Goal: Transaction & Acquisition: Purchase product/service

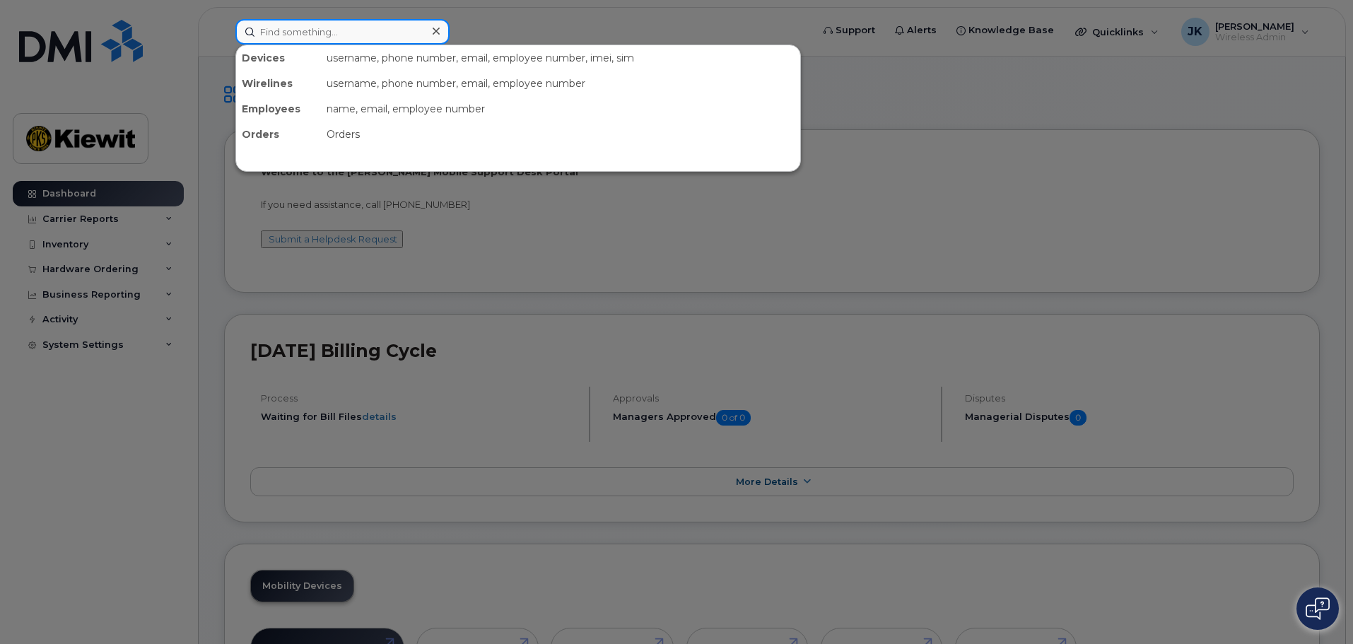
click at [318, 33] on input at bounding box center [342, 31] width 214 height 25
type input "g"
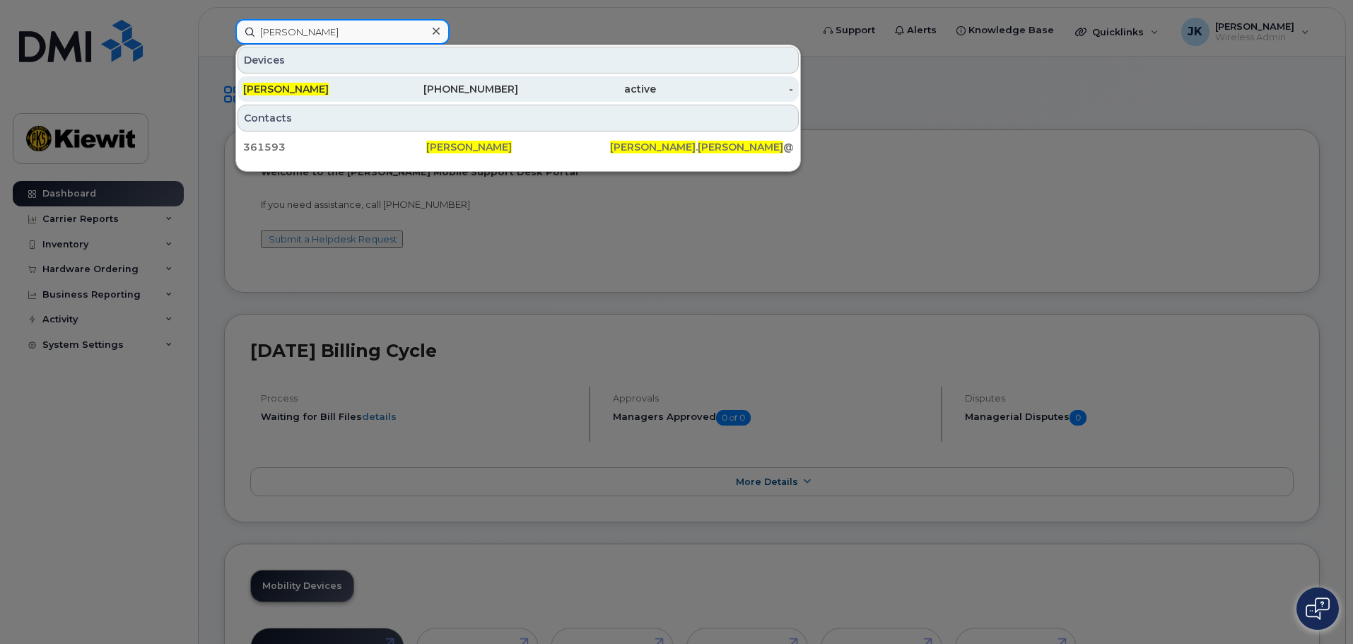
type input "frank koch"
click at [546, 86] on div "active" at bounding box center [587, 89] width 138 height 14
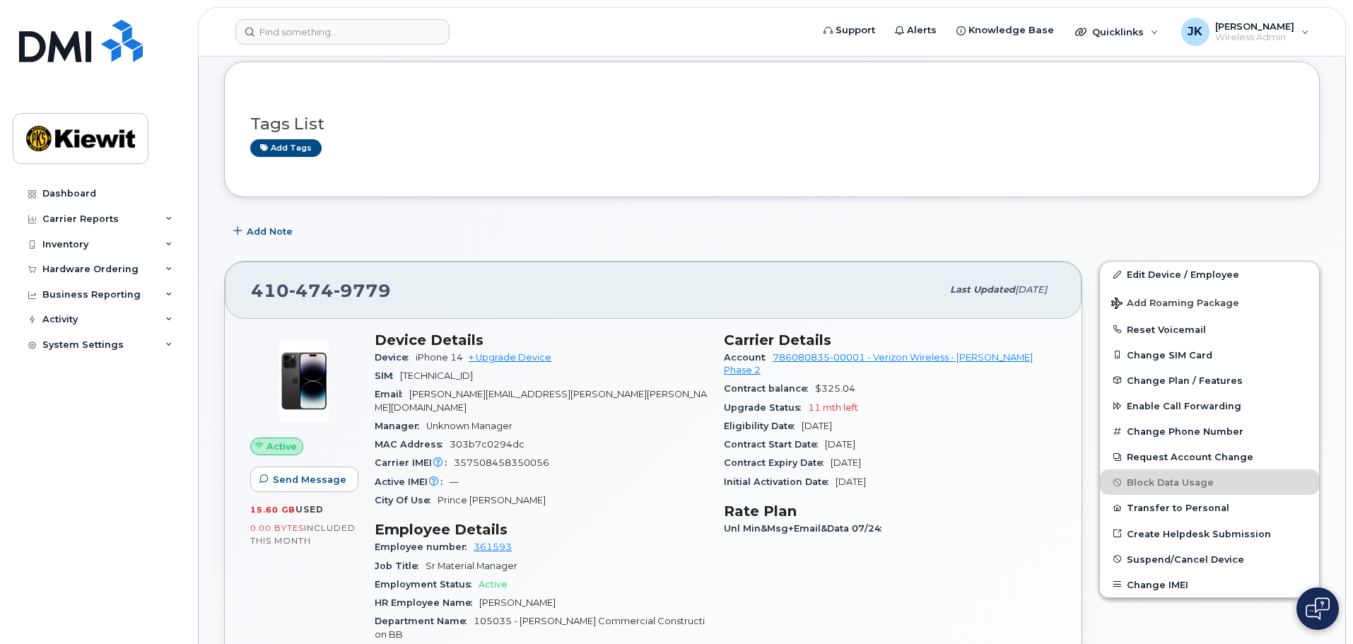
scroll to position [141, 0]
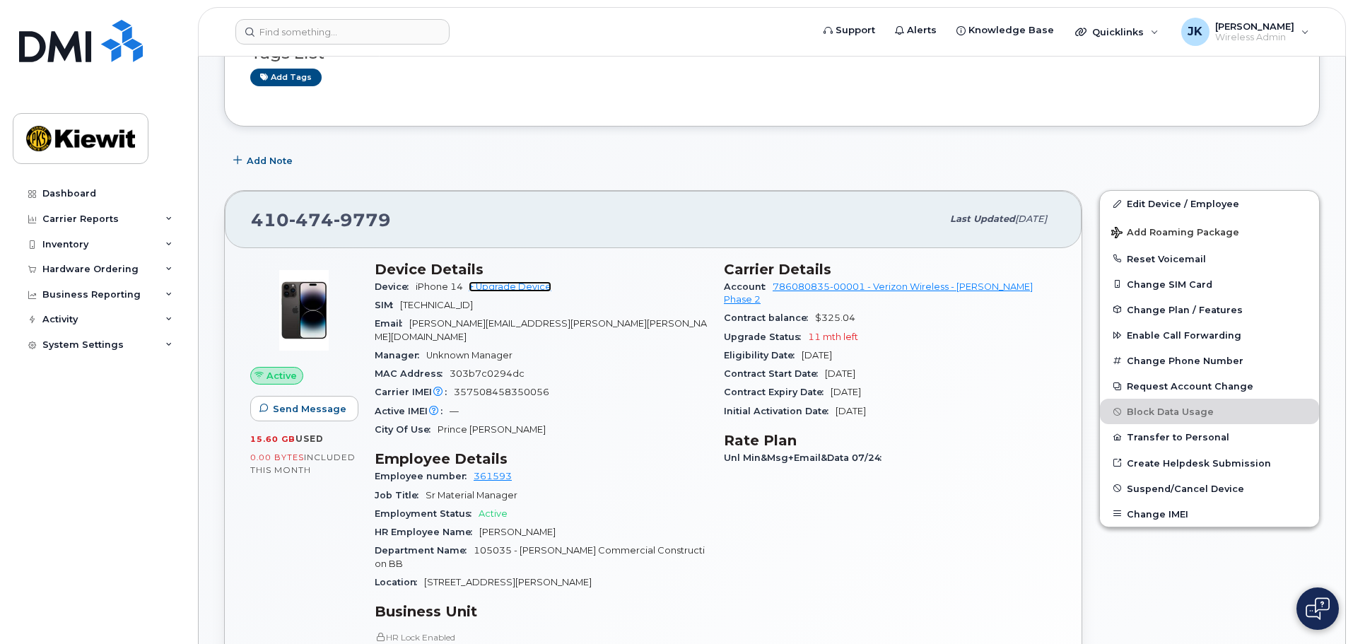
click at [523, 285] on link "+ Upgrade Device" at bounding box center [510, 286] width 83 height 11
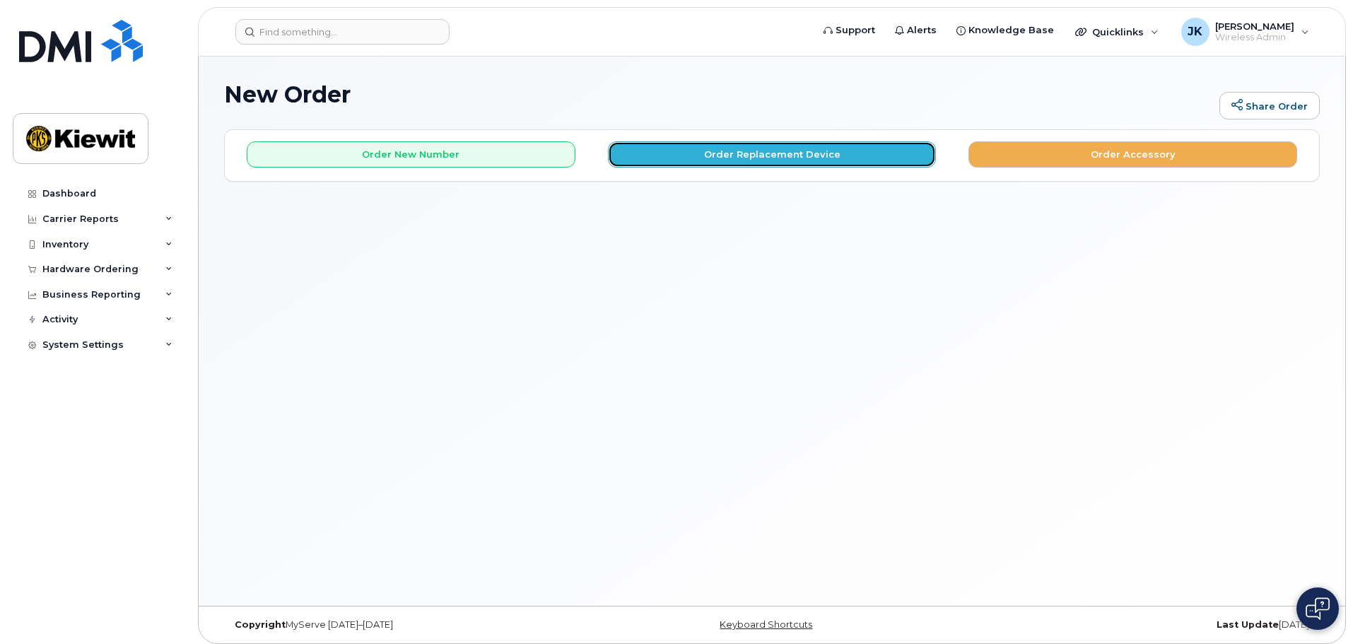
click at [777, 146] on button "Order Replacement Device" at bounding box center [772, 154] width 329 height 26
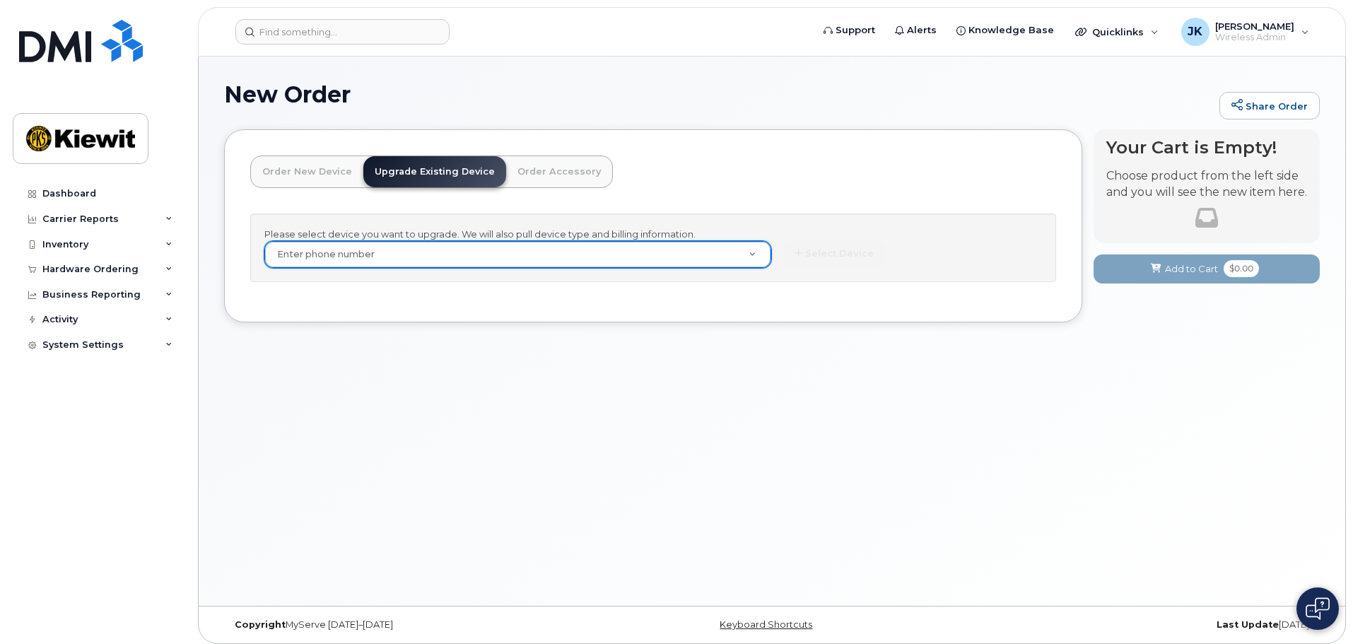
click at [447, 166] on link "Upgrade Existing Device" at bounding box center [434, 171] width 143 height 31
click at [336, 164] on link "Order New Device" at bounding box center [307, 171] width 112 height 31
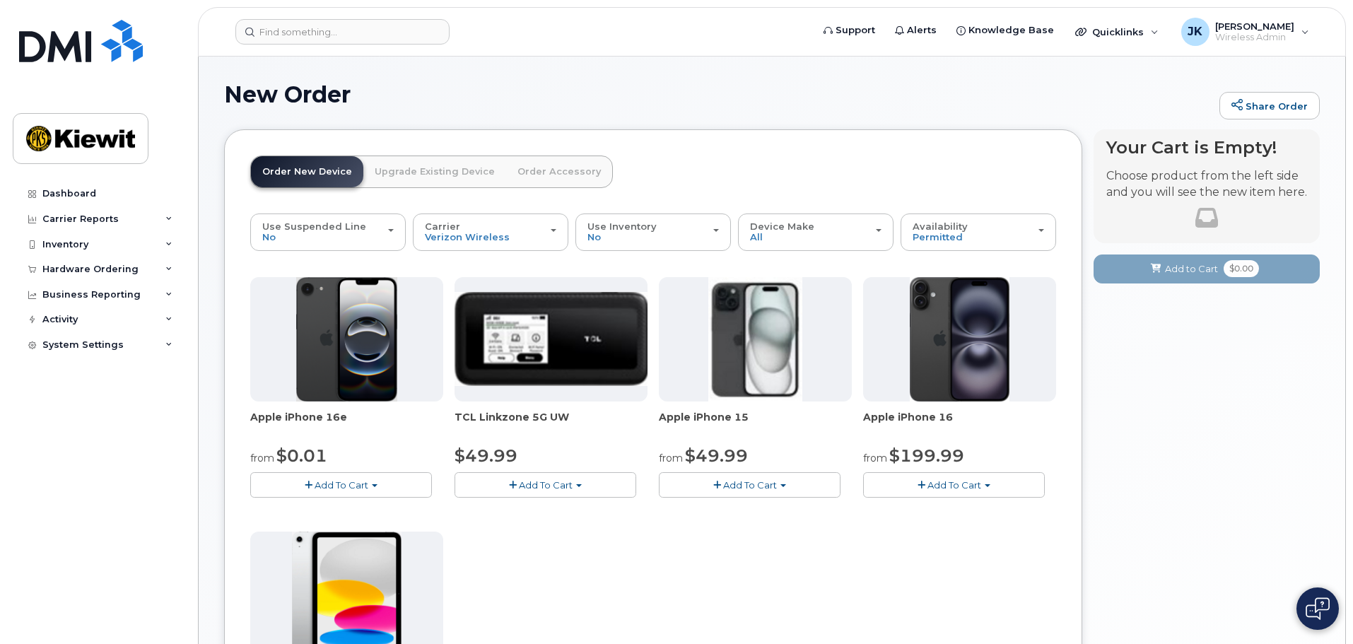
click at [416, 166] on link "Upgrade Existing Device" at bounding box center [434, 171] width 143 height 31
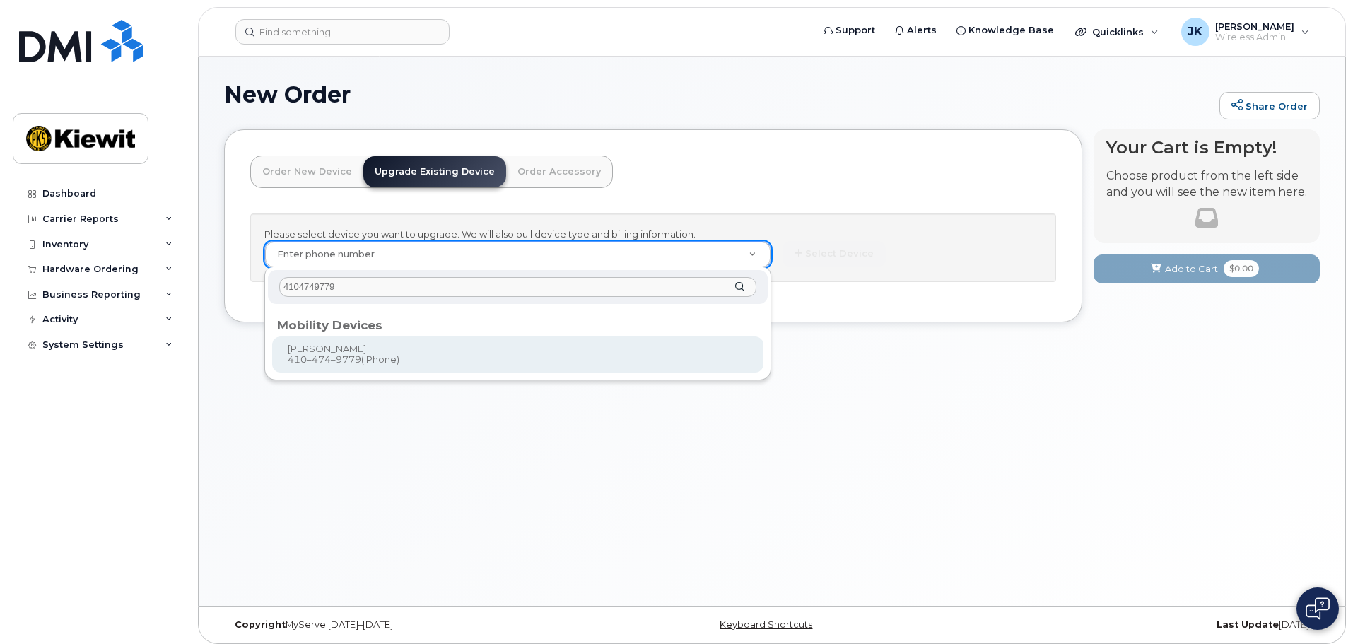
type input "4104749779"
type input "1168441"
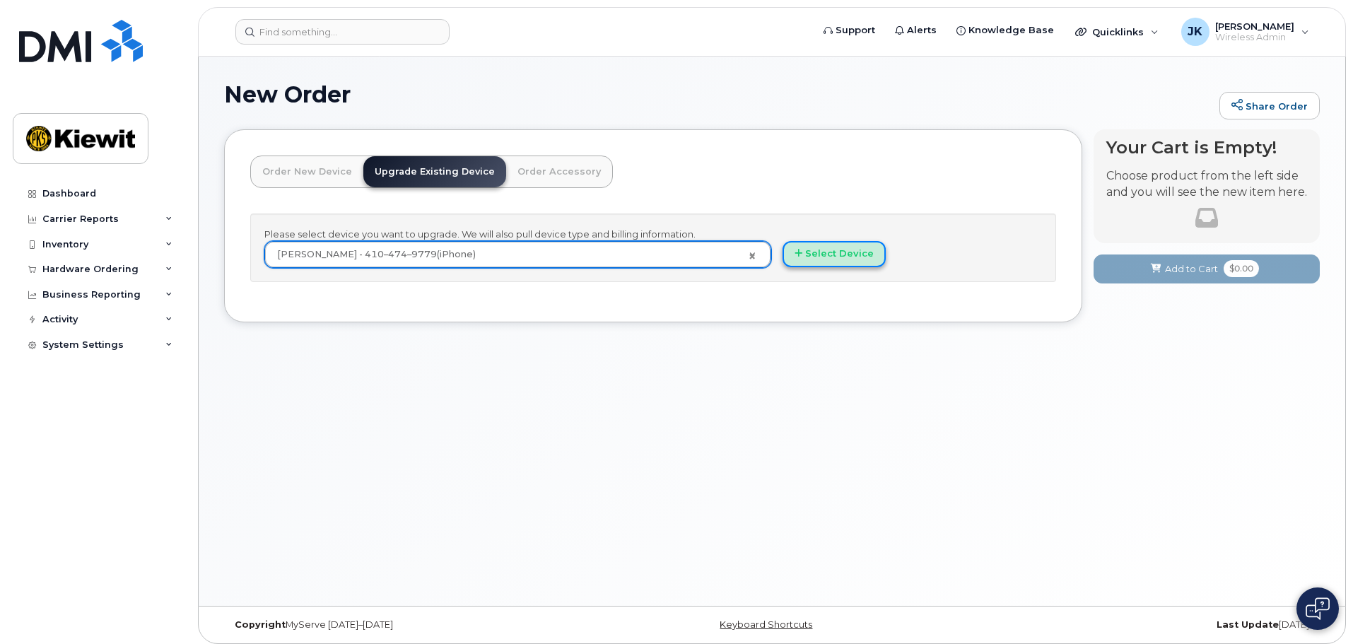
click at [844, 254] on button "Select Device" at bounding box center [833, 254] width 103 height 26
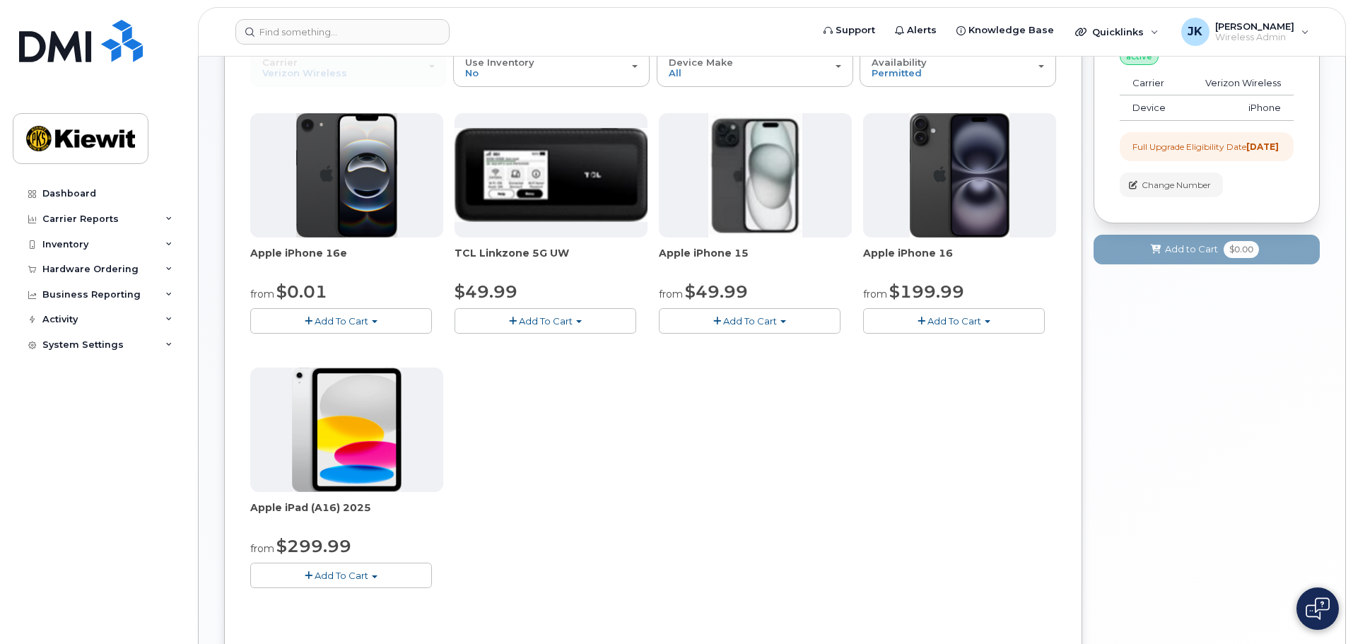
scroll to position [141, 0]
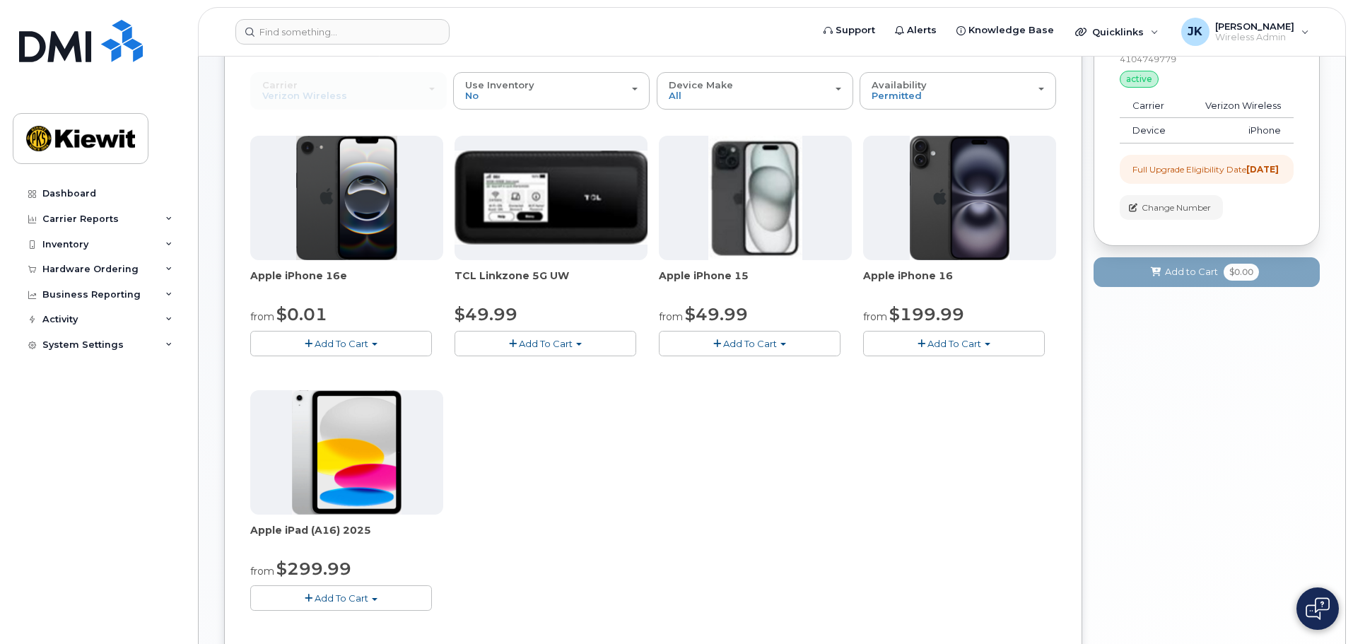
click at [377, 343] on span "button" at bounding box center [375, 344] width 6 height 3
click at [779, 342] on button "Add To Cart" at bounding box center [750, 343] width 182 height 25
click at [634, 521] on div "Apple iPhone 16e from $0.01 Add To Cart $0.01 - 2 Year Upgrade (128GB) $599.99 …" at bounding box center [653, 384] width 806 height 497
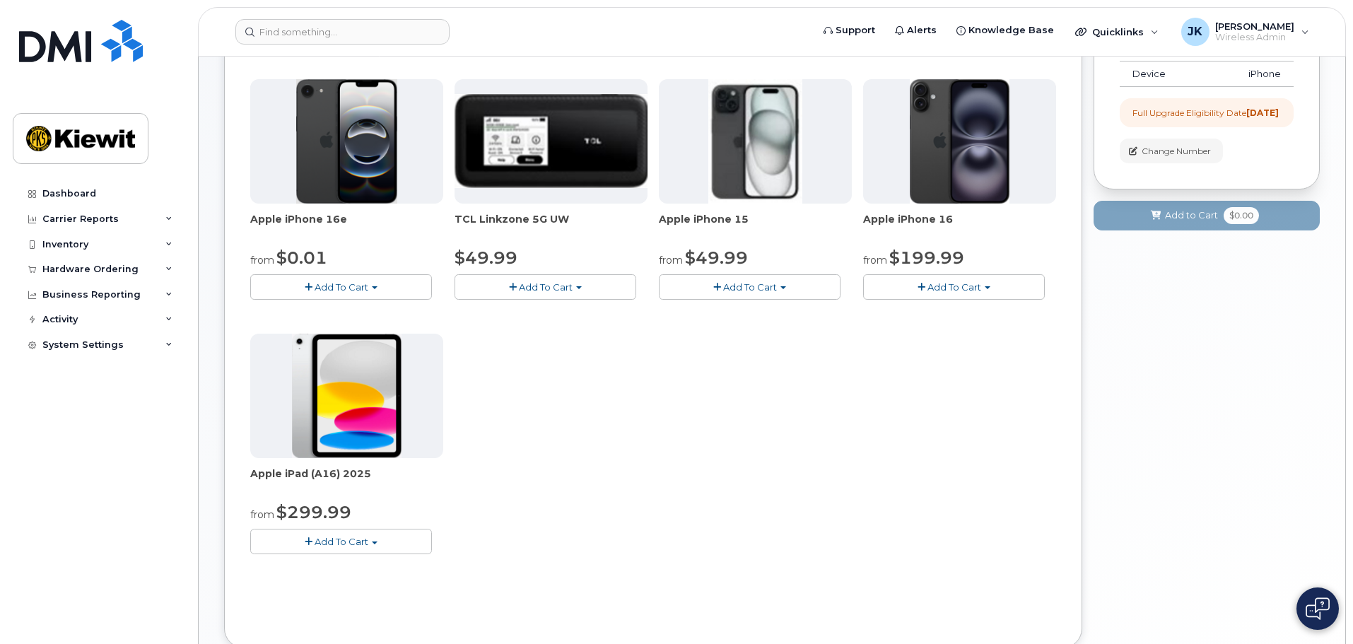
scroll to position [212, 0]
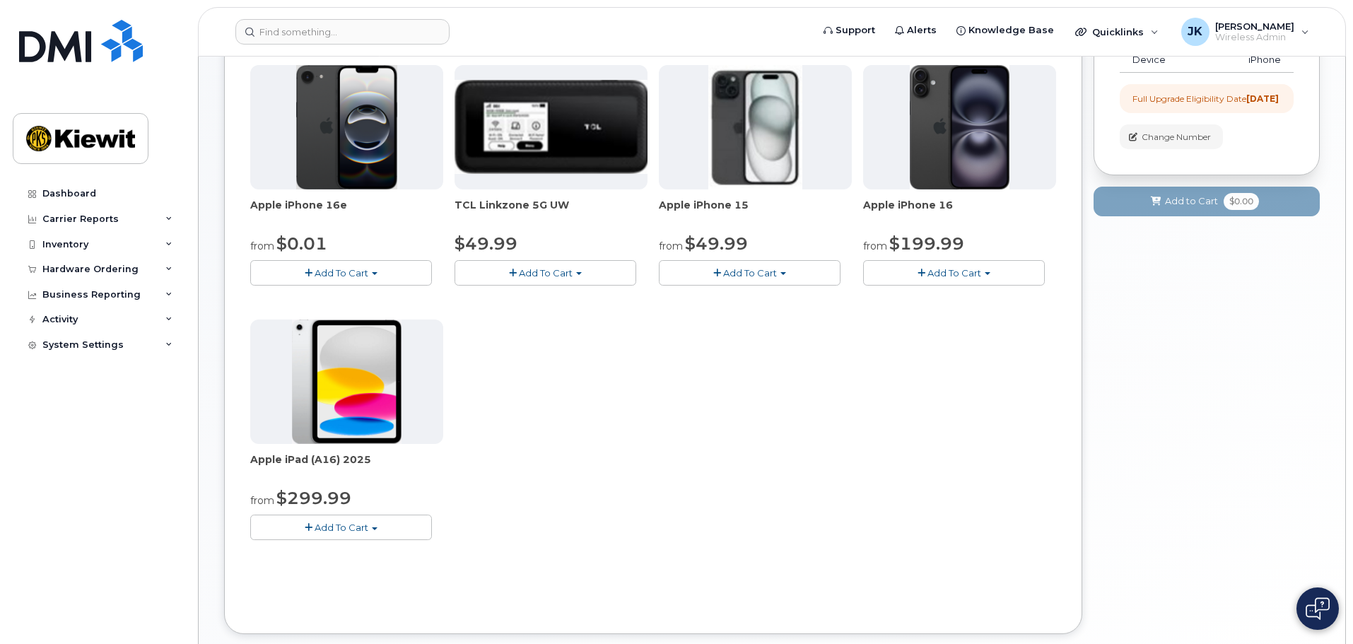
click at [380, 523] on button "Add To Cart" at bounding box center [341, 526] width 182 height 25
click at [823, 432] on div "Apple iPhone 16e from $0.01 Add To Cart $0.01 - 2 Year Upgrade (128GB) $599.99 …" at bounding box center [653, 313] width 806 height 497
click at [983, 275] on button "Add To Cart" at bounding box center [954, 272] width 182 height 25
click at [558, 346] on div "Apple iPhone 16e from $0.01 Add To Cart $0.01 - 2 Year Upgrade (128GB) $599.99 …" at bounding box center [653, 313] width 806 height 497
click at [750, 271] on span "Add To Cart" at bounding box center [750, 272] width 54 height 11
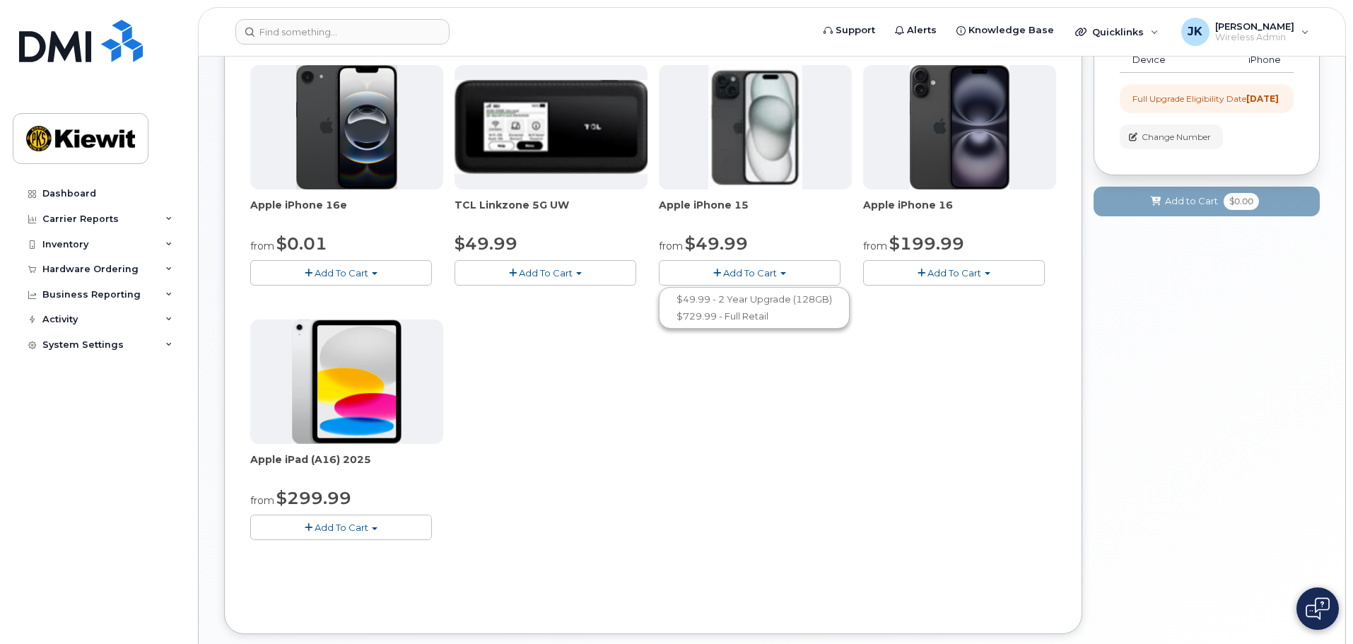
click at [362, 269] on span "Add To Cart" at bounding box center [341, 272] width 54 height 11
click at [759, 455] on div "Apple iPhone 16e from $0.01 Add To Cart $0.01 - 2 Year Upgrade (128GB) $599.99 …" at bounding box center [653, 313] width 806 height 497
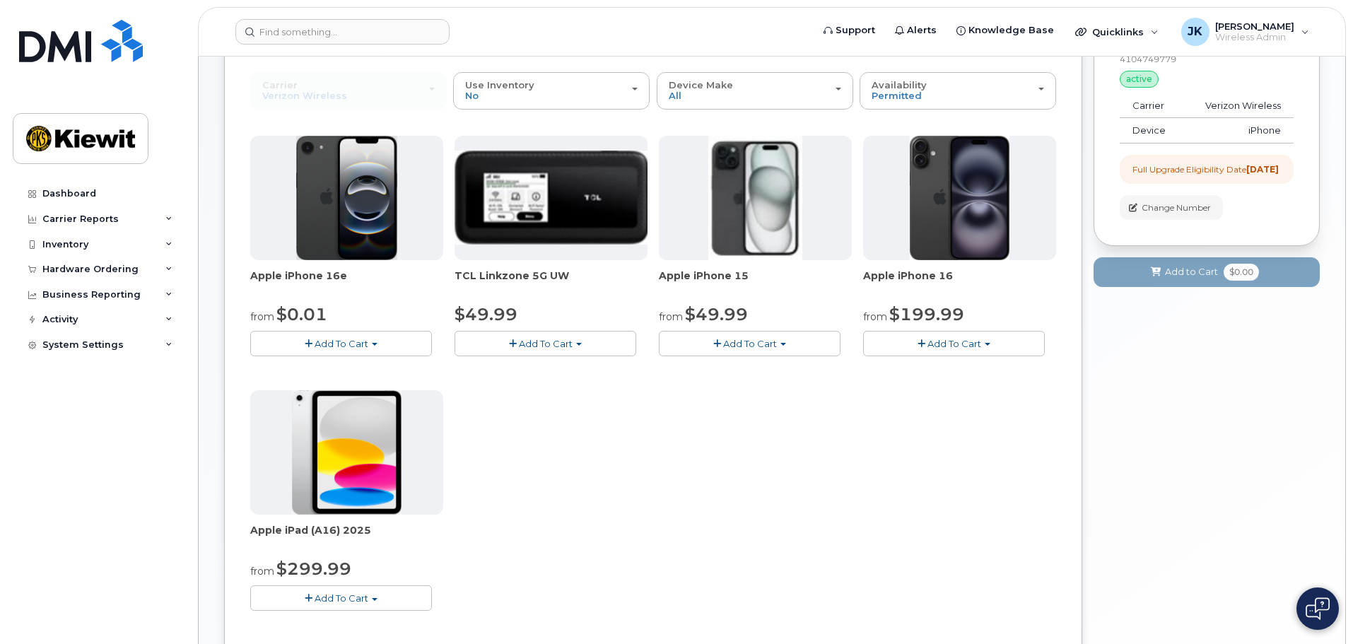
click at [990, 345] on span "button" at bounding box center [987, 344] width 6 height 3
click at [757, 431] on div "Apple iPhone 16e from $0.01 Add To Cart $0.01 - 2 Year Upgrade (128GB) $599.99 …" at bounding box center [653, 384] width 806 height 497
click at [788, 344] on button "Add To Cart" at bounding box center [750, 343] width 182 height 25
click at [799, 367] on link "$49.99 - 2 Year Upgrade (128GB)" at bounding box center [754, 370] width 184 height 18
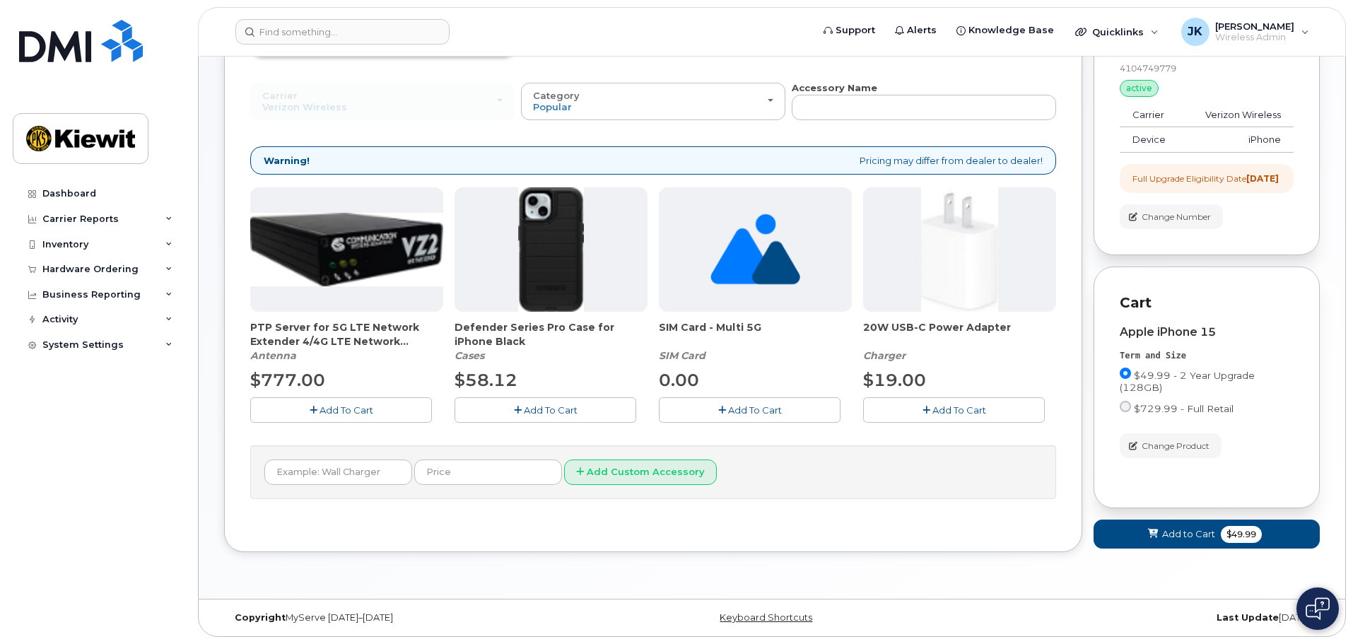
click at [583, 397] on button "Add To Cart" at bounding box center [545, 409] width 182 height 25
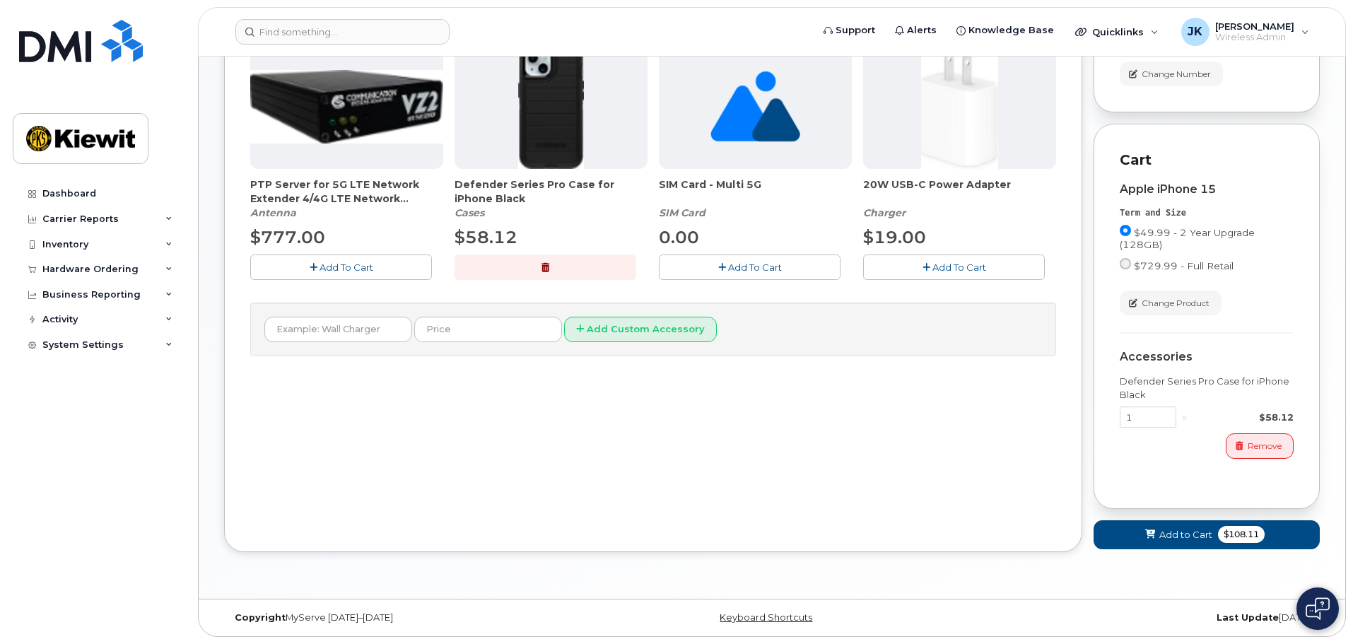
scroll to position [287, 0]
click at [1227, 532] on span "$108.11" at bounding box center [1241, 534] width 47 height 17
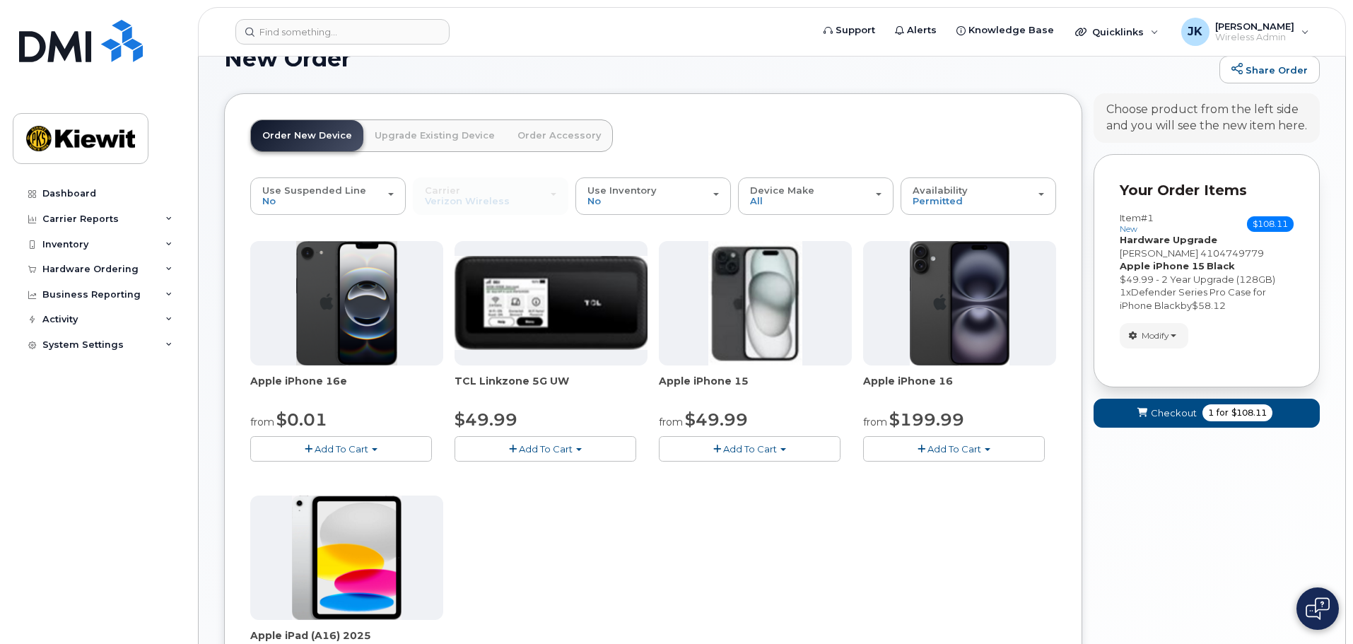
scroll to position [11, 0]
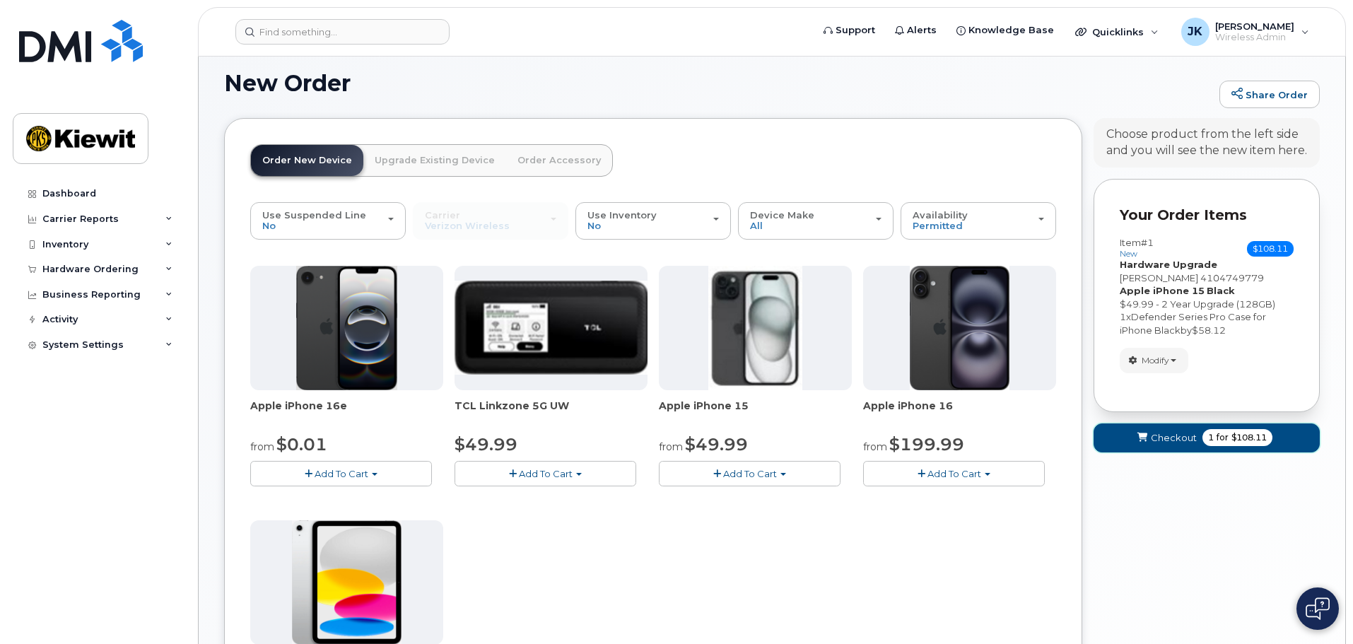
click at [1186, 436] on span "Checkout" at bounding box center [1173, 437] width 46 height 13
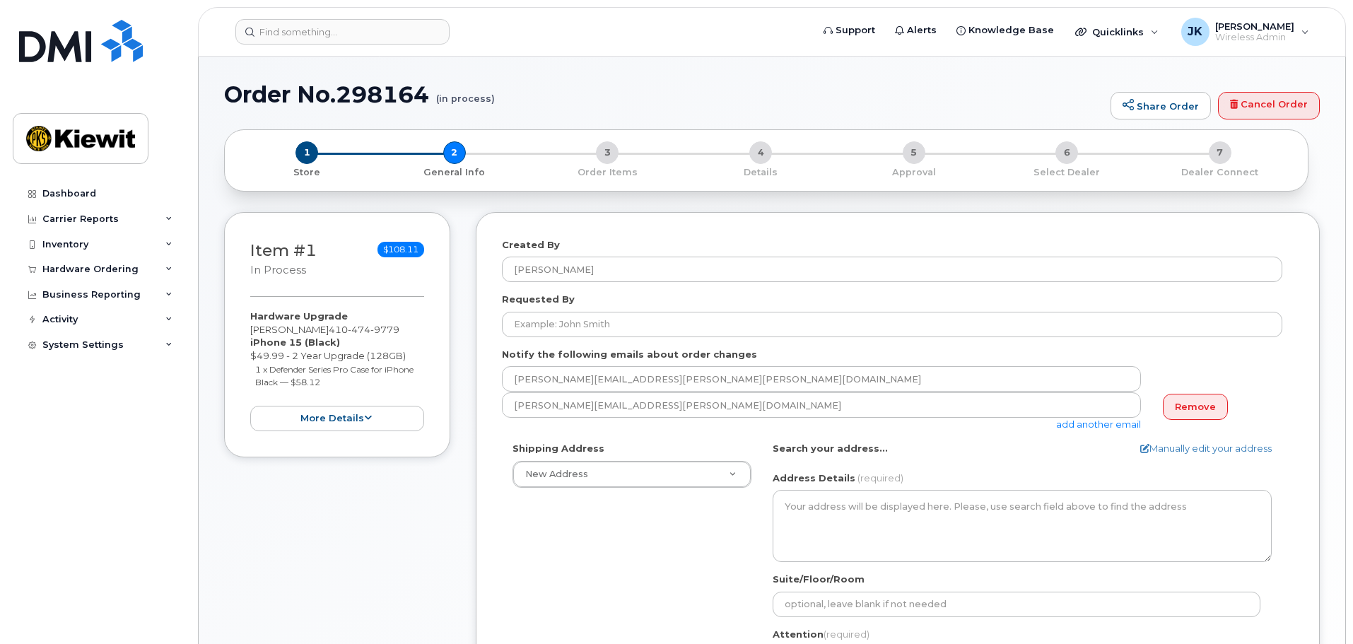
select select
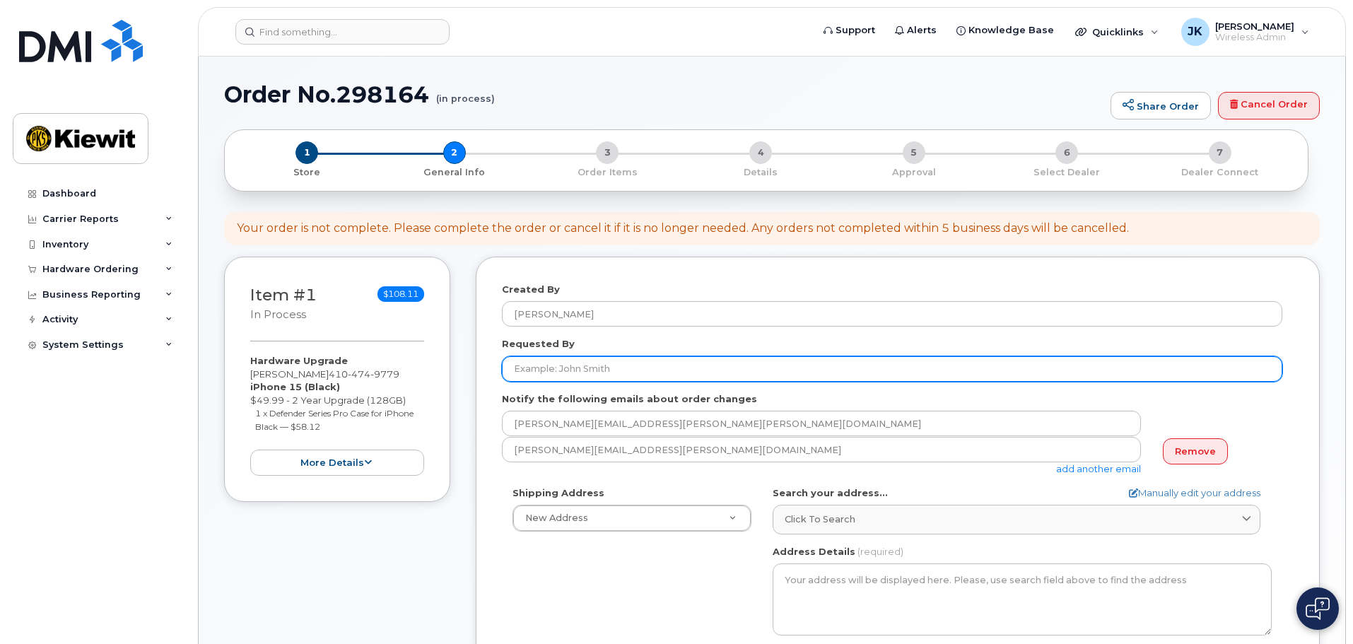
click at [632, 372] on input "Requested By" at bounding box center [892, 368] width 780 height 25
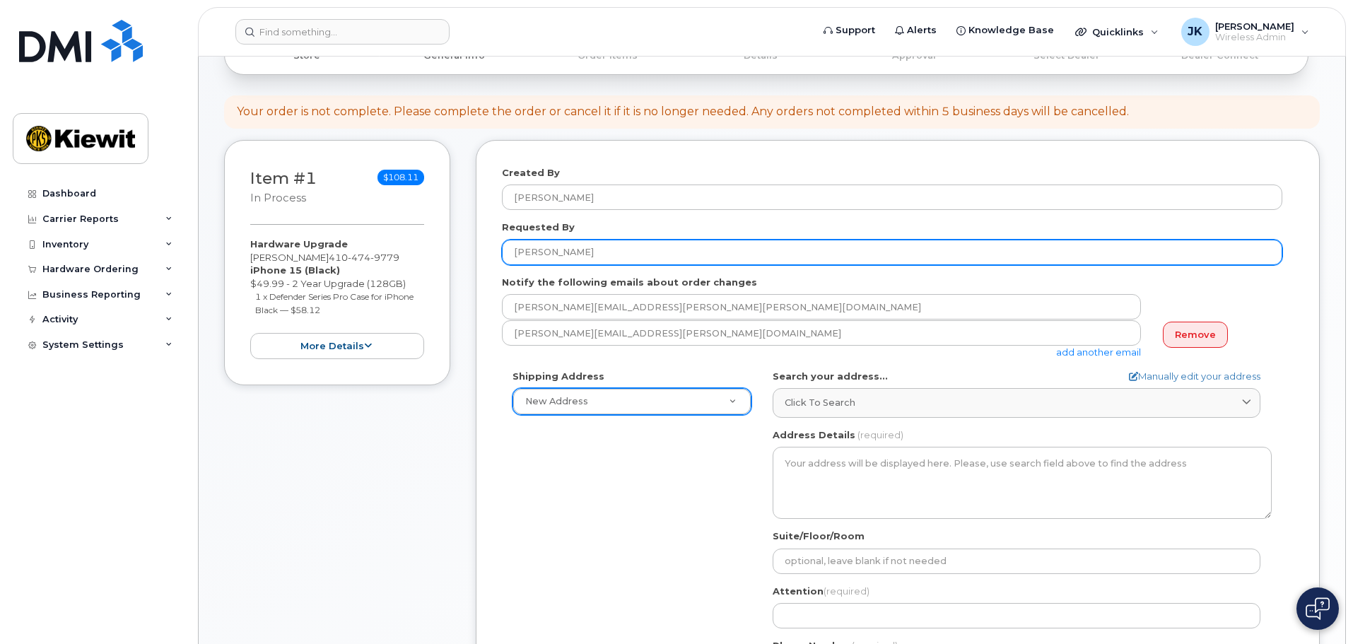
scroll to position [141, 0]
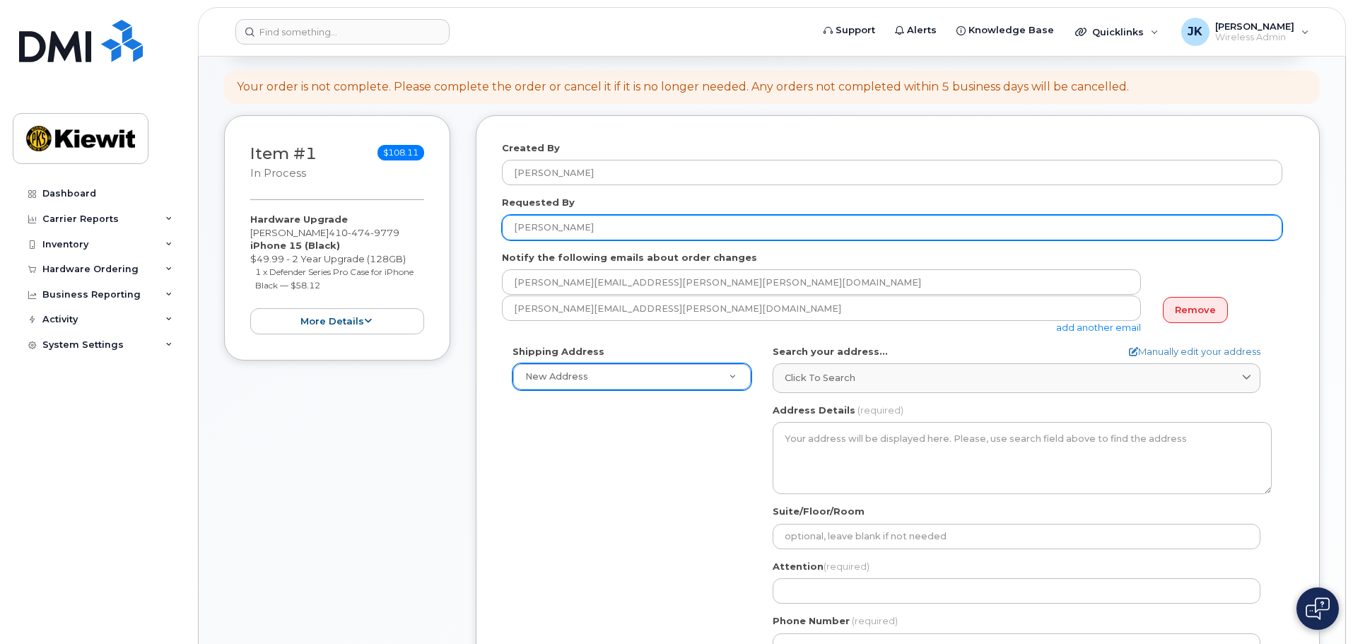
type input "[PERSON_NAME]"
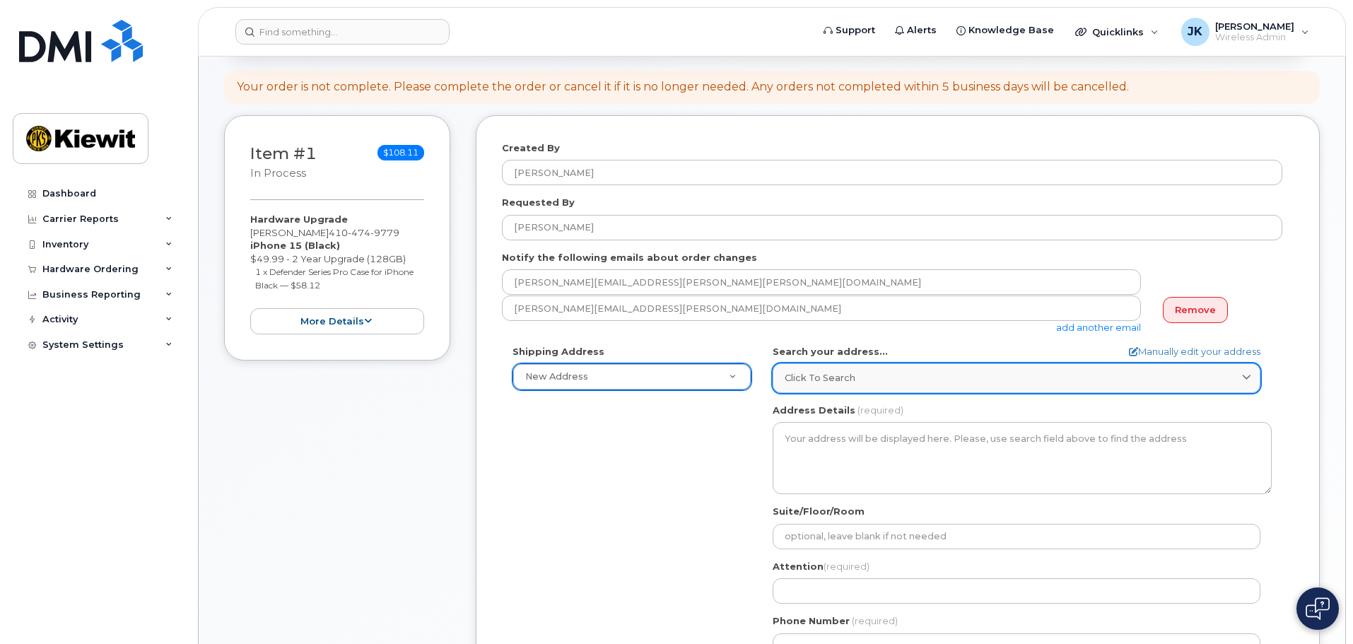
click at [857, 383] on div "Click to search" at bounding box center [1016, 377] width 464 height 13
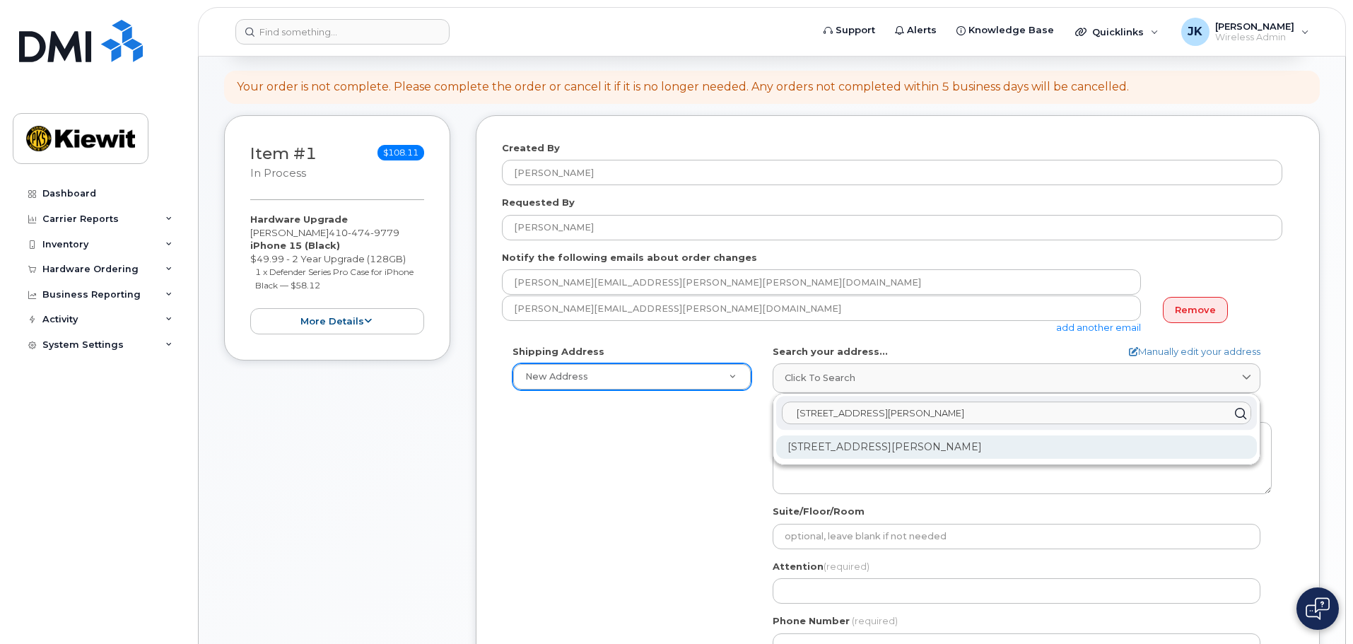
type input "1575 W Hunt Hwy"
click at [920, 452] on div "1575 W Hunt Hwy Florence AZ 85132-8876" at bounding box center [1016, 446] width 481 height 23
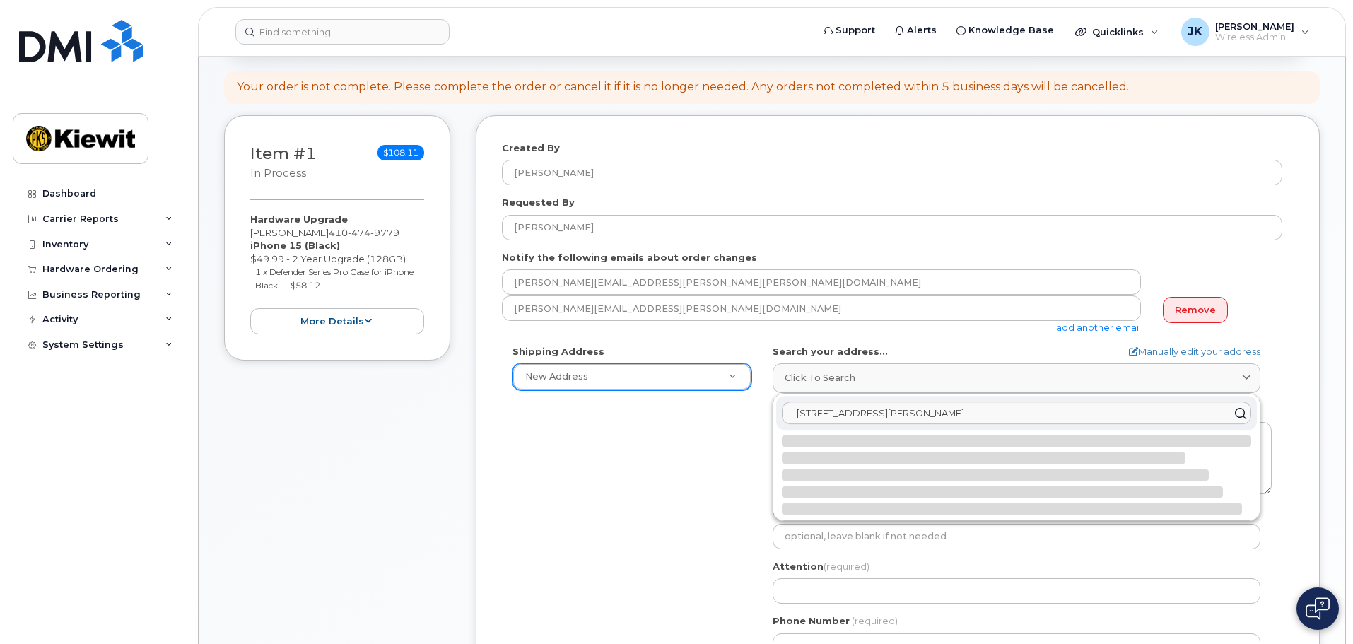
select select
type textarea "1575 W Hunt Hwy FLORENCE AZ 85132-8876 UNITED STATES"
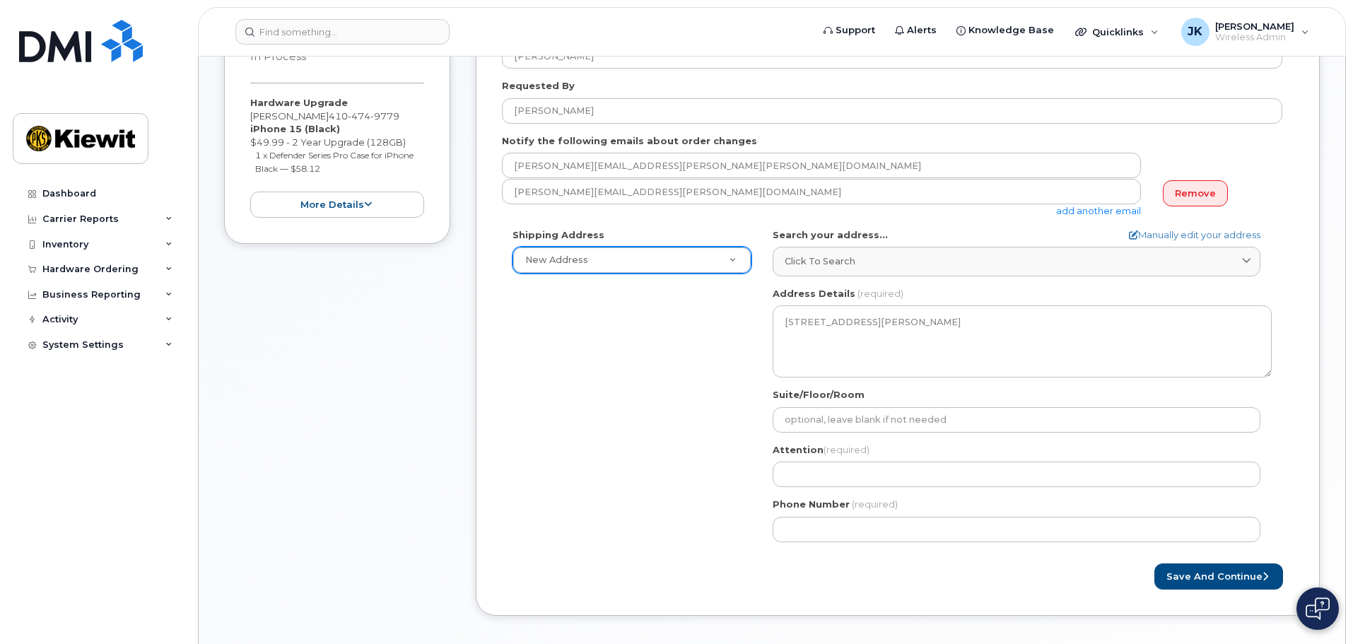
scroll to position [283, 0]
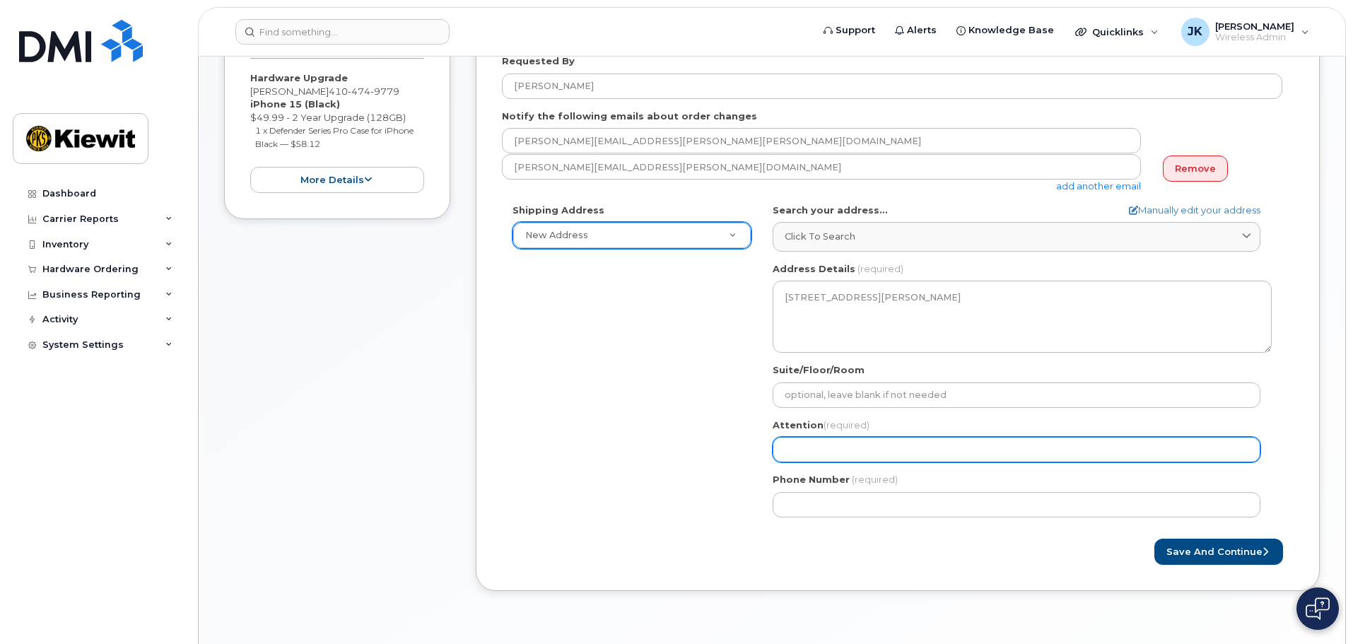
click at [924, 446] on input "Attention (required)" at bounding box center [1016, 449] width 488 height 25
select select
type input "F"
select select
type input "Fr"
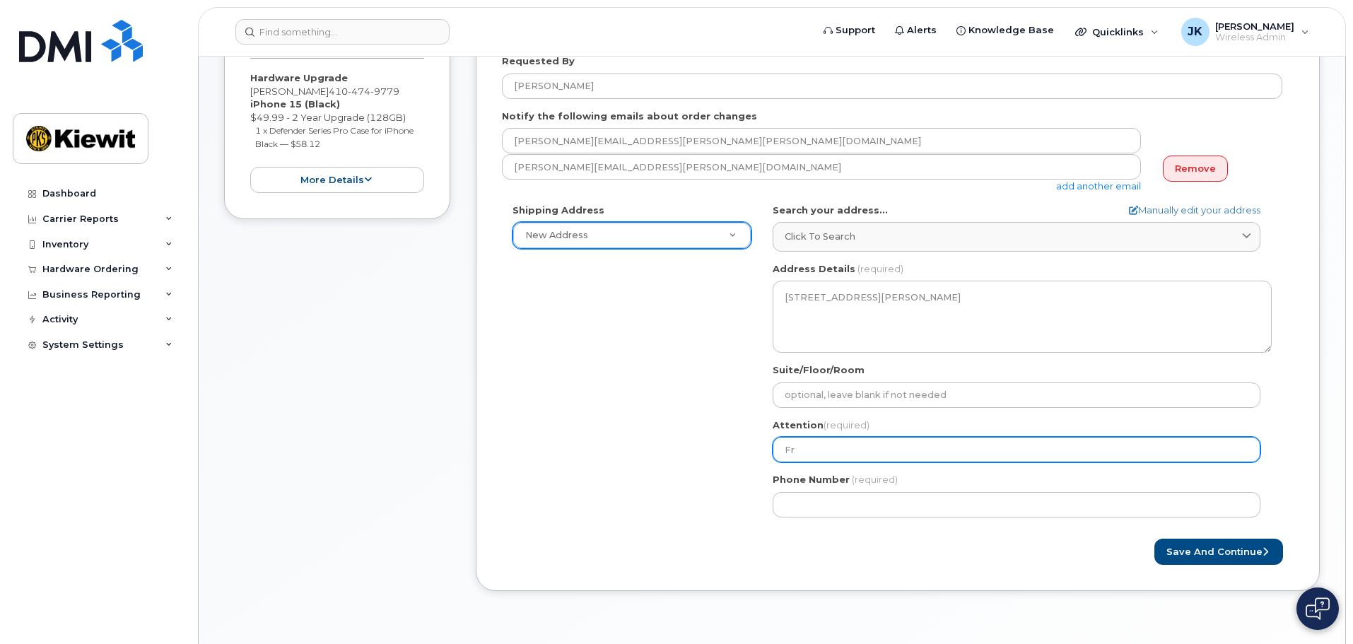
select select
type input "Fra"
select select
type input "Fran"
select select
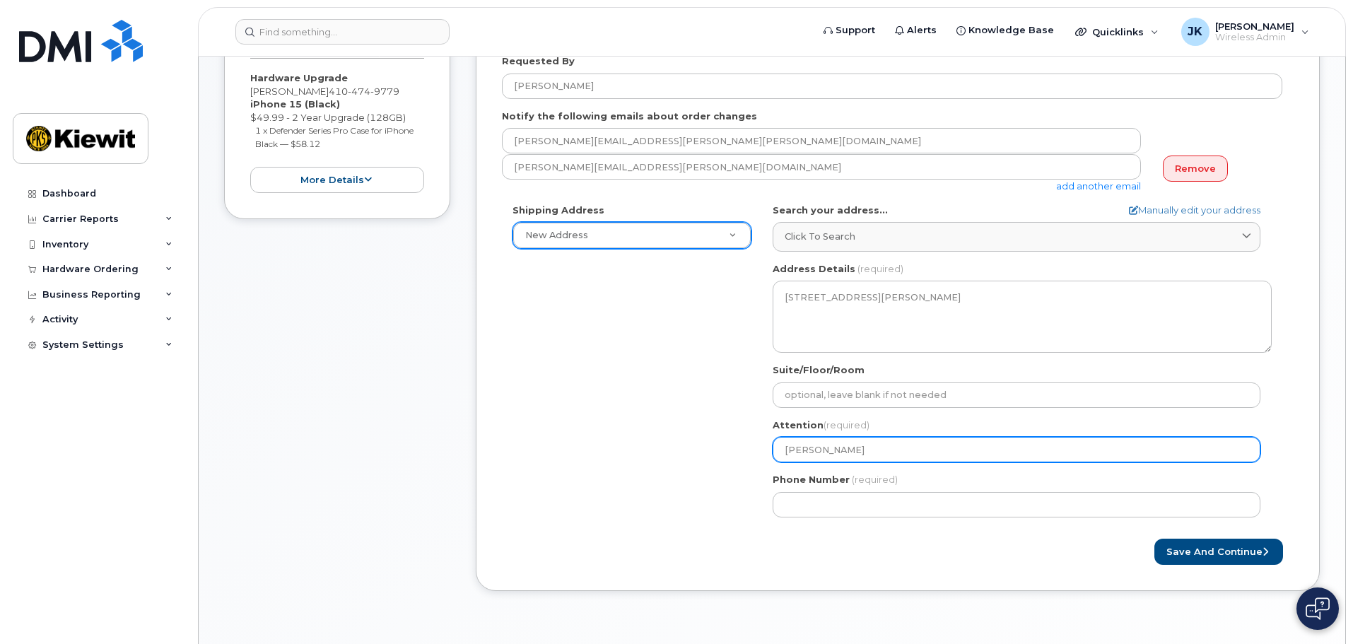
type input "Frank"
select select
type input "Frank K"
select select
type input "Frank Ko"
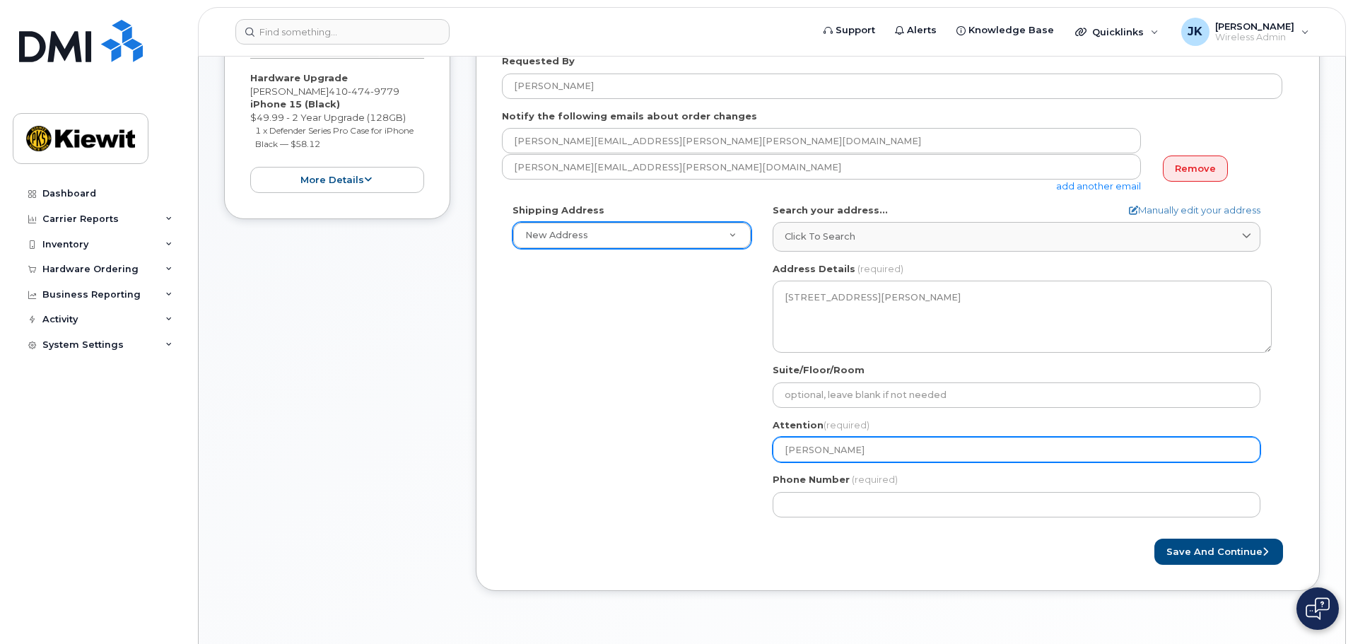
select select
type input "Frank Koc"
select select
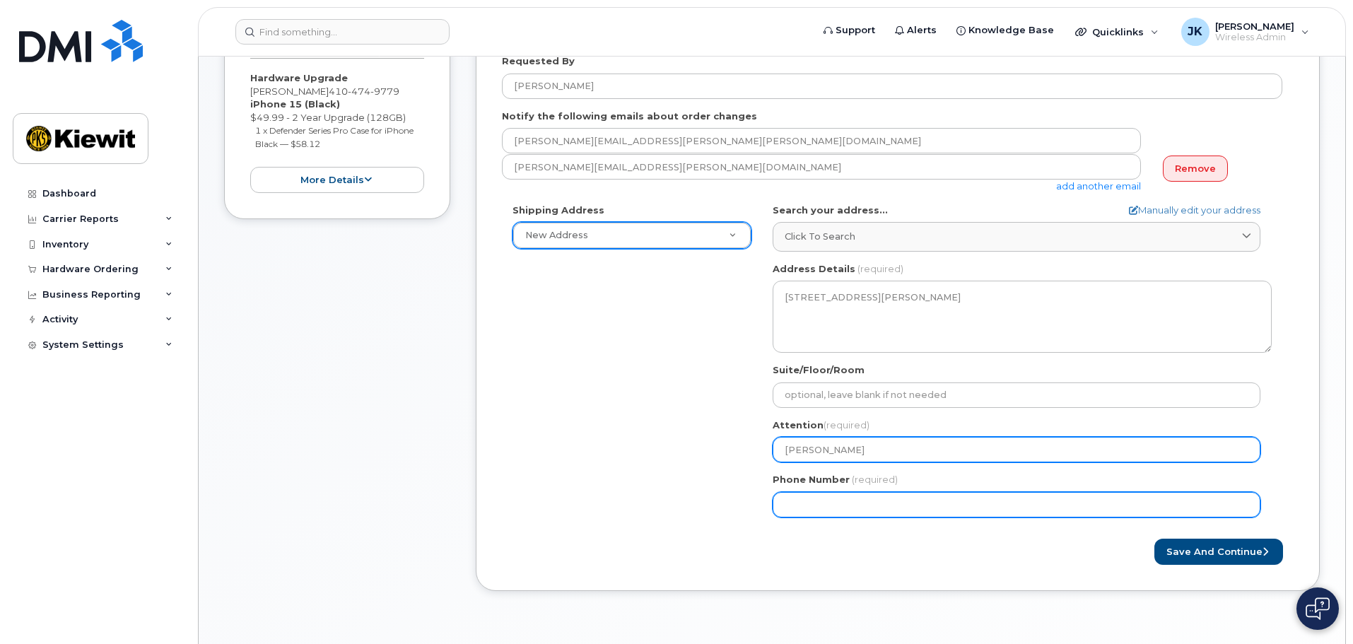
type input "Frank Koch"
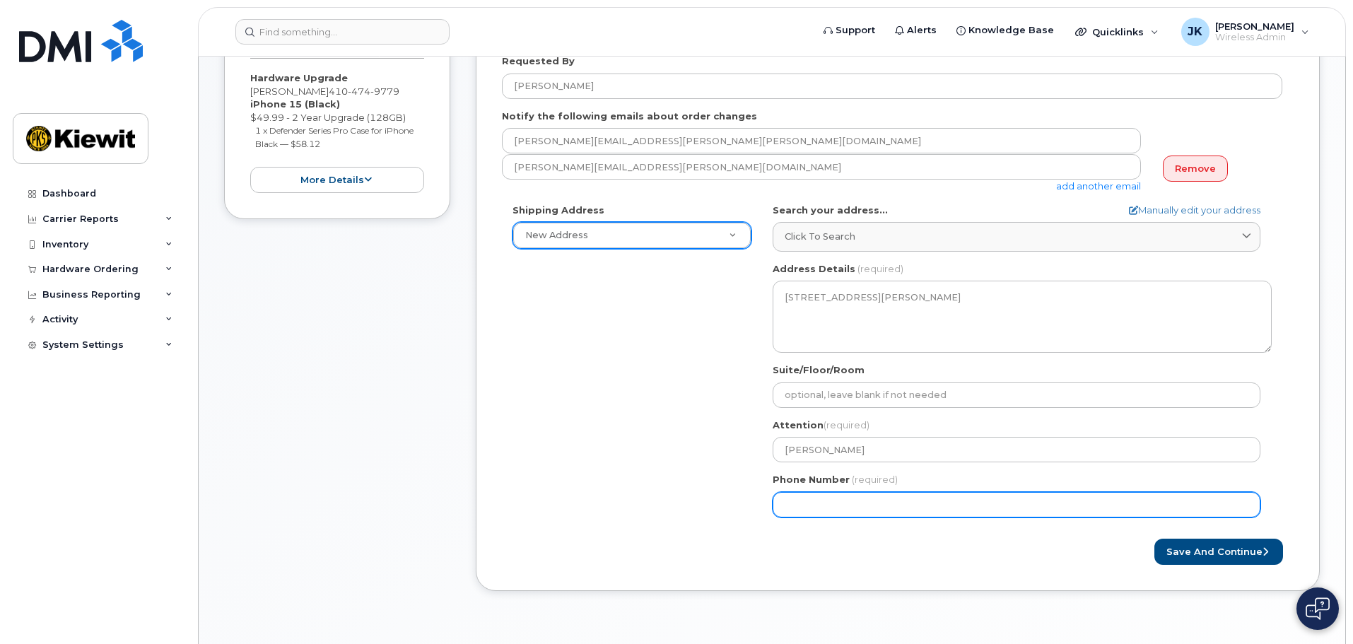
click at [888, 504] on input "Phone Number" at bounding box center [1016, 504] width 488 height 25
type input "4104749"
type input "4"
type input "410474977"
select select
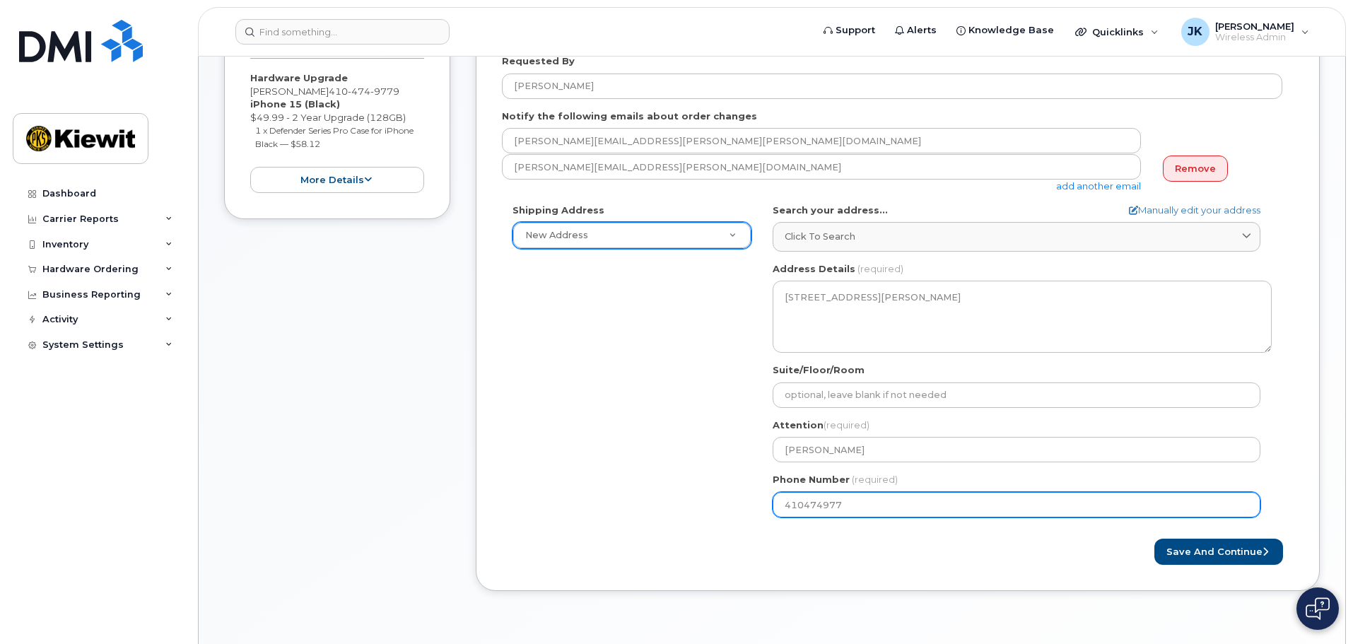
type input "4104749779"
select select
type input "4104749780"
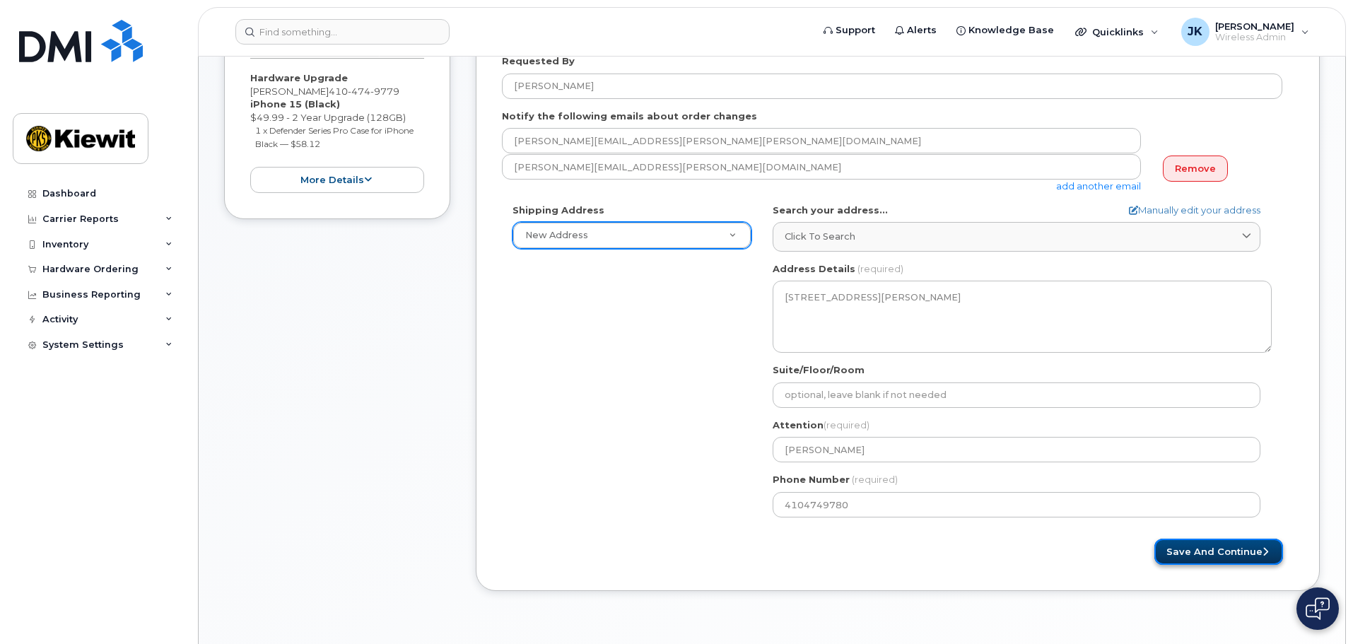
click at [1225, 553] on button "Save and Continue" at bounding box center [1218, 551] width 129 height 26
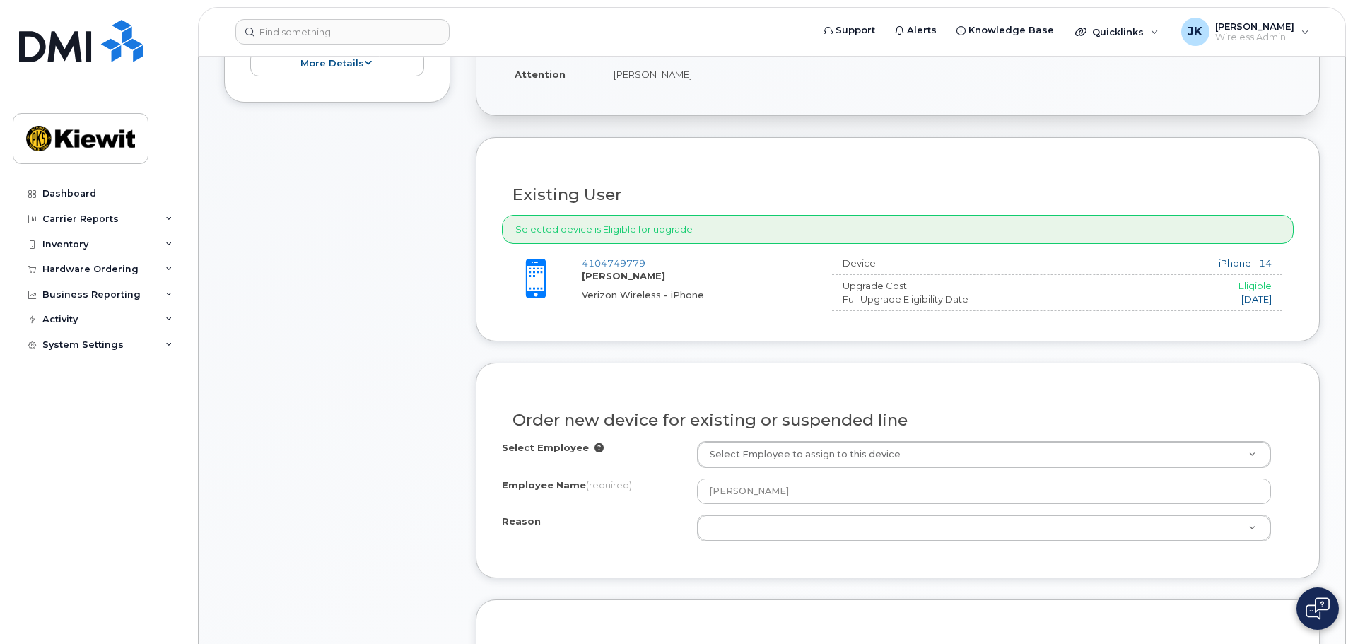
scroll to position [424, 0]
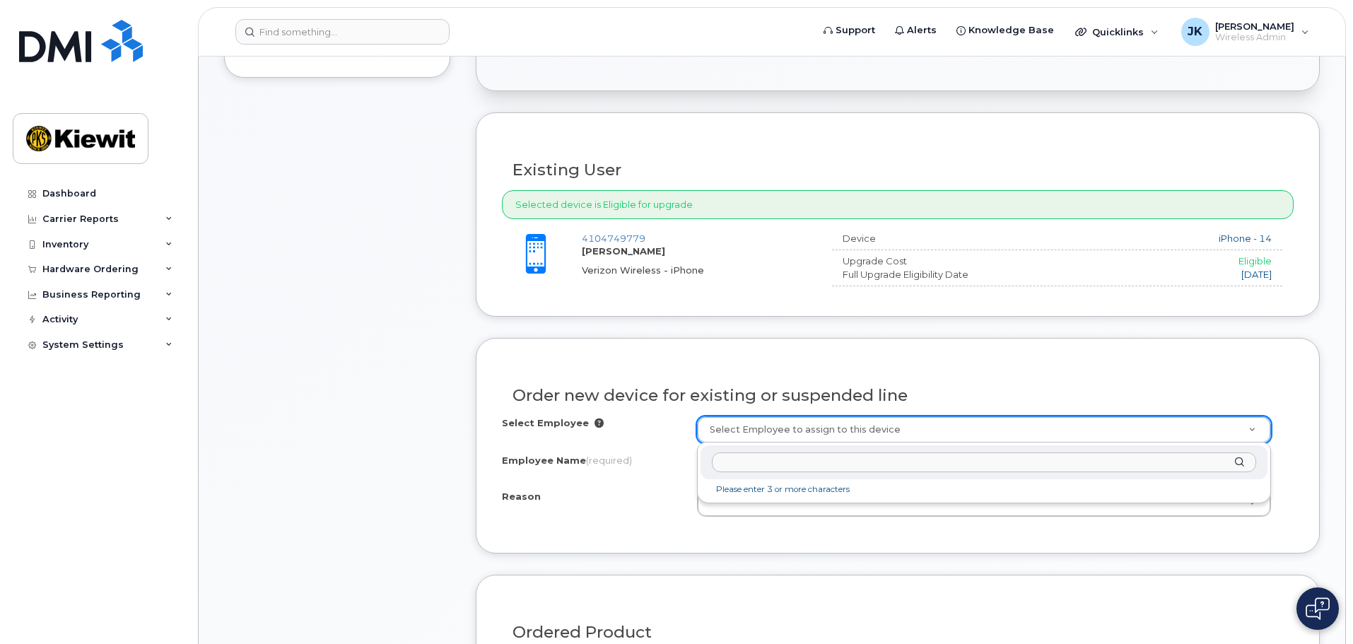
click at [908, 456] on input "text" at bounding box center [984, 462] width 544 height 20
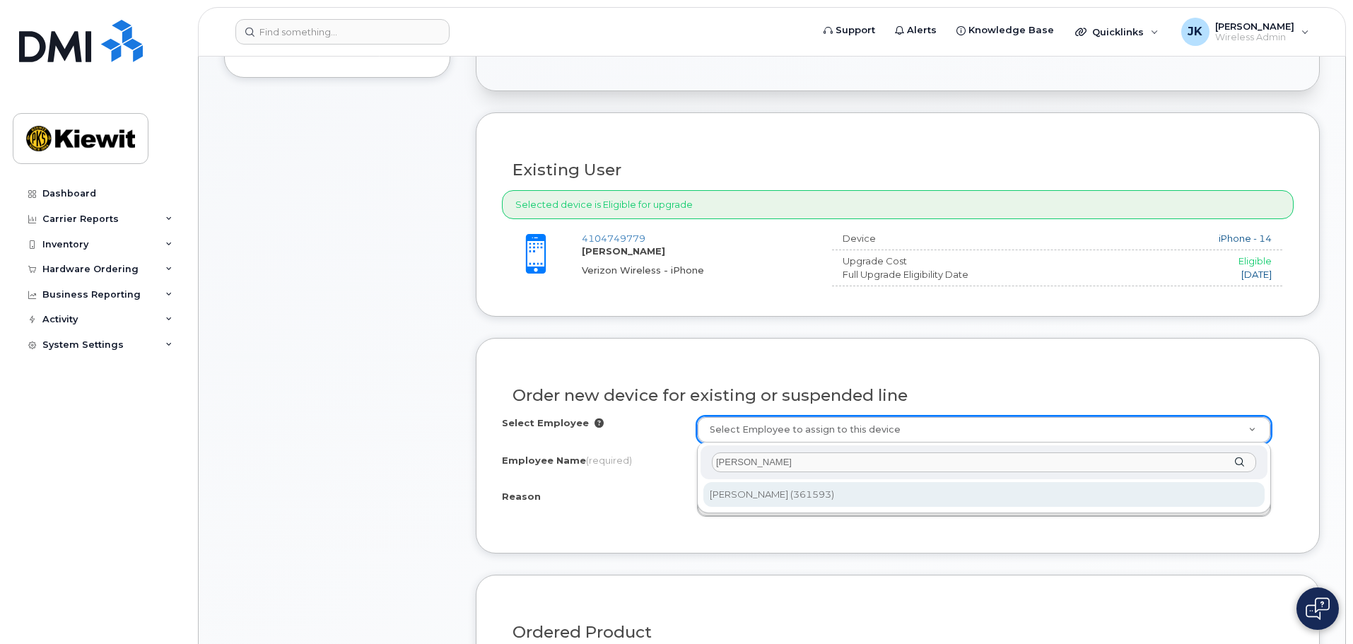
type input "frank koch"
type input "2151900"
type input "Frank Koch"
select select
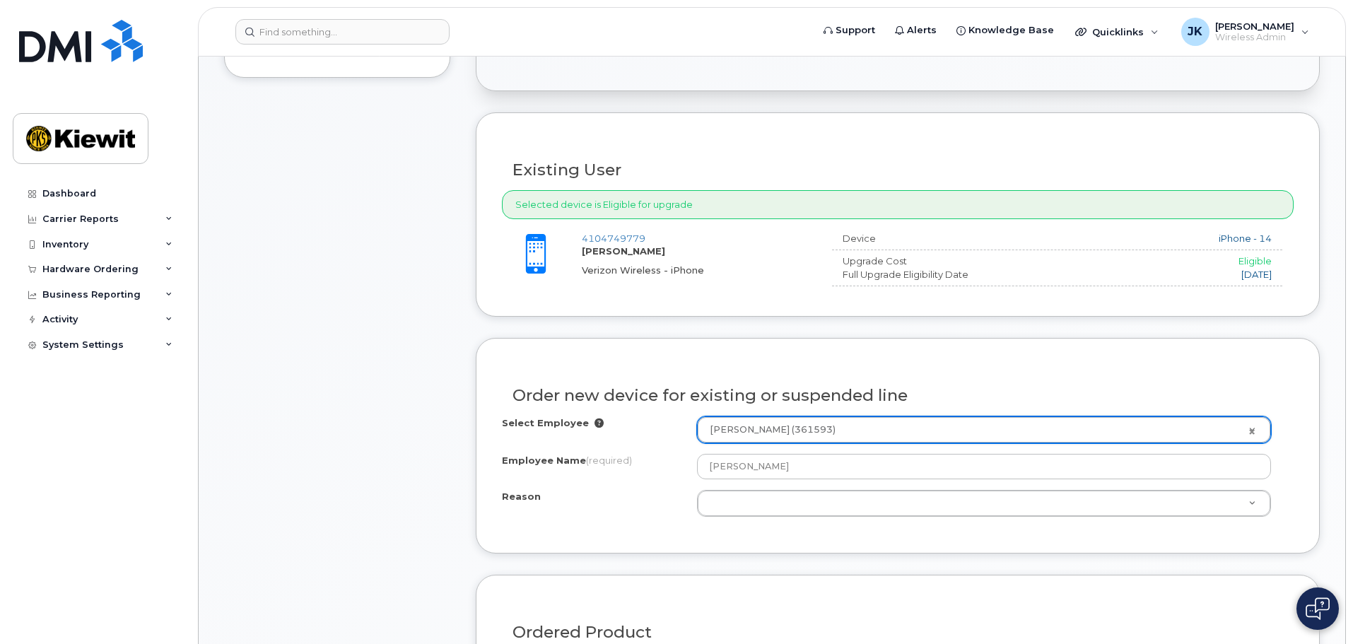
click at [334, 376] on div "Item #1 in process $108.11 Hardware Upgrade FRANK KOCH 410 474 9779 iPhone 15 (…" at bounding box center [337, 496] width 226 height 1326
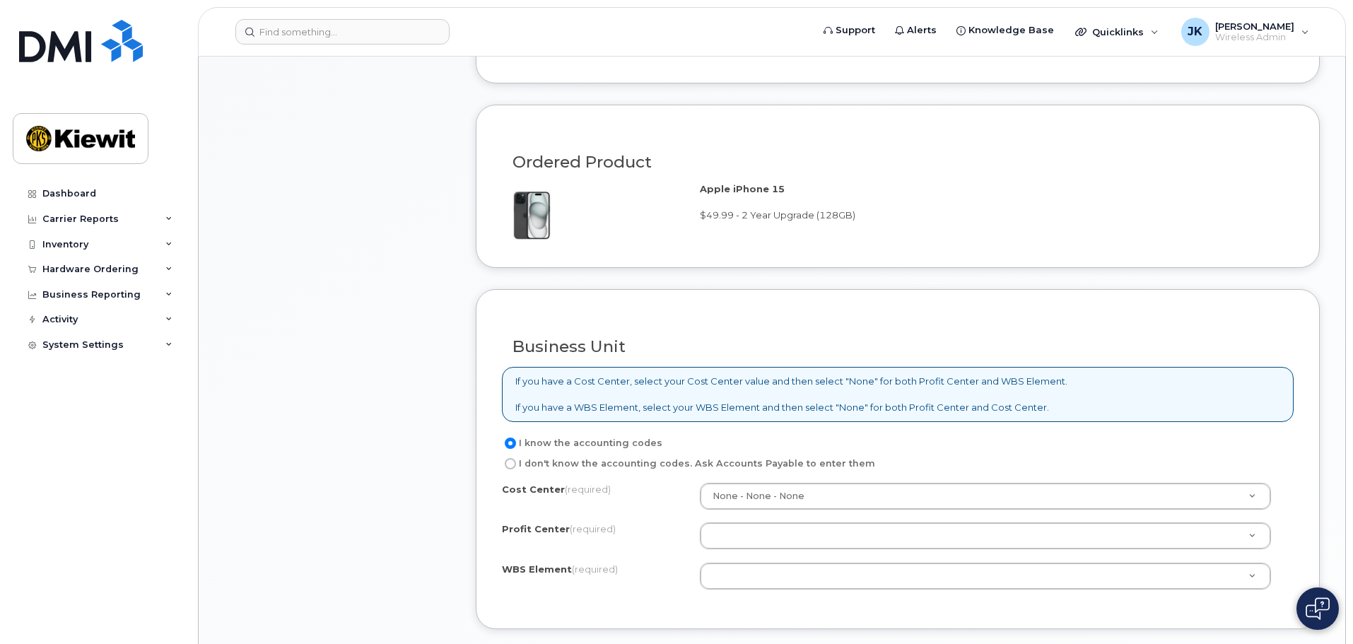
scroll to position [919, 0]
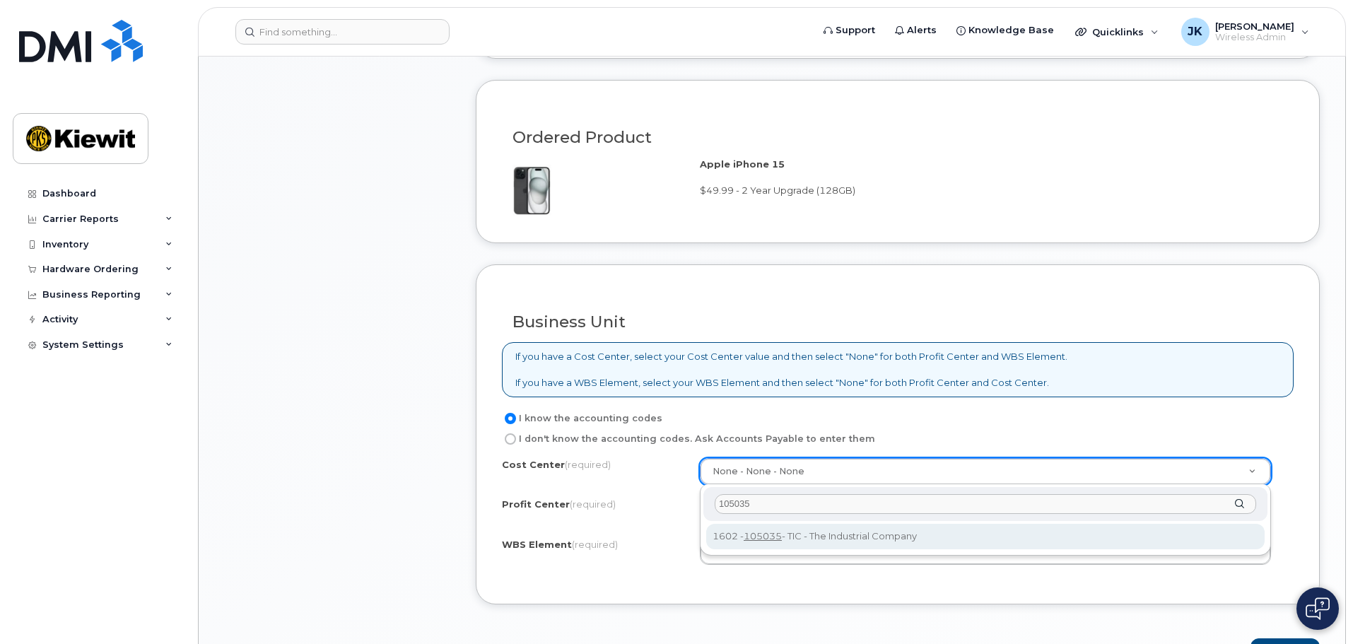
type input "105035"
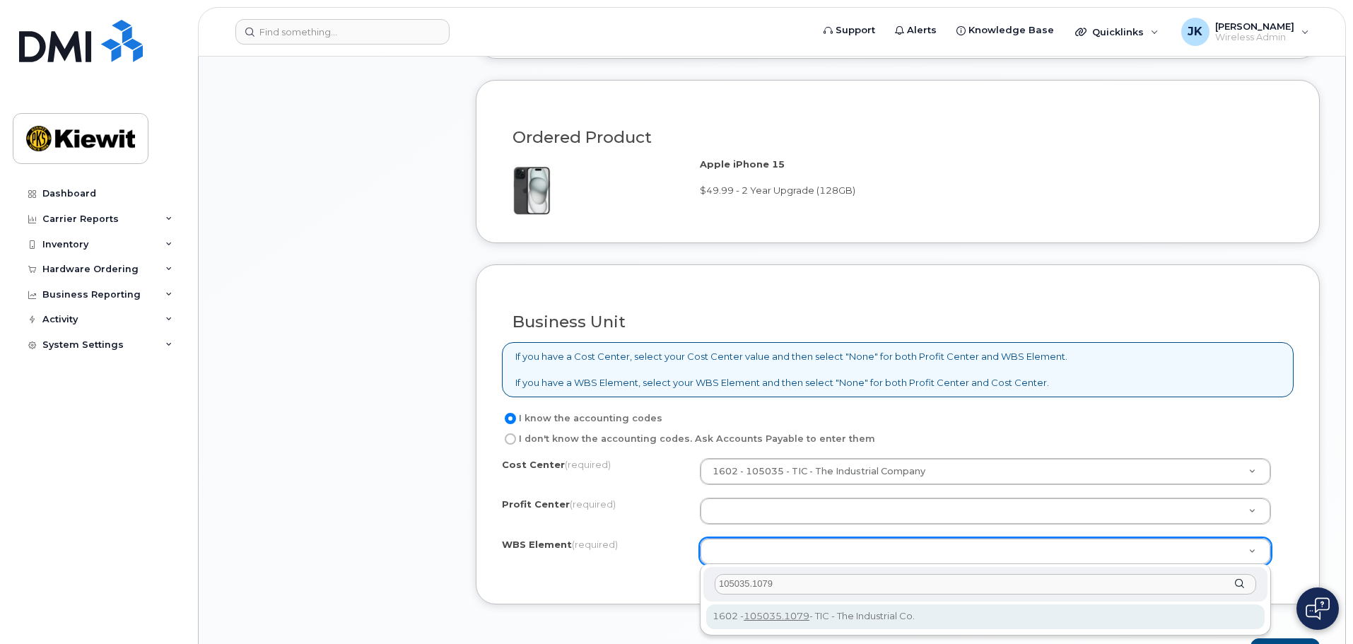
type input "105035.1079"
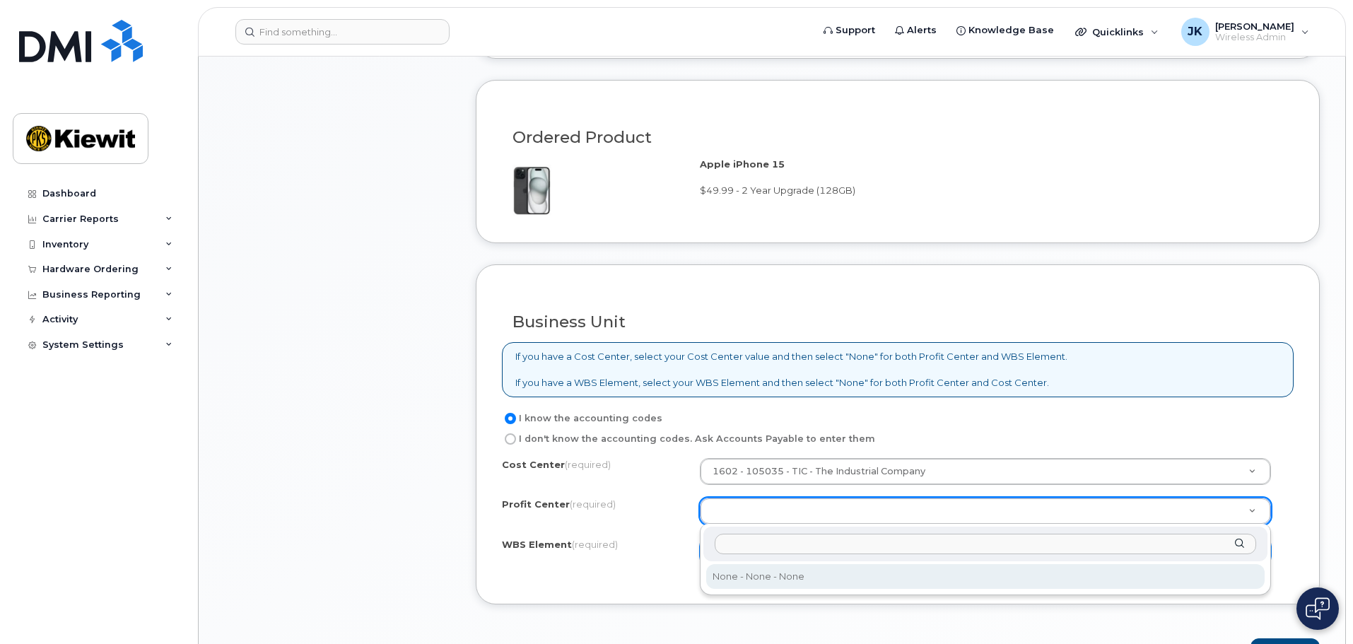
select select "None"
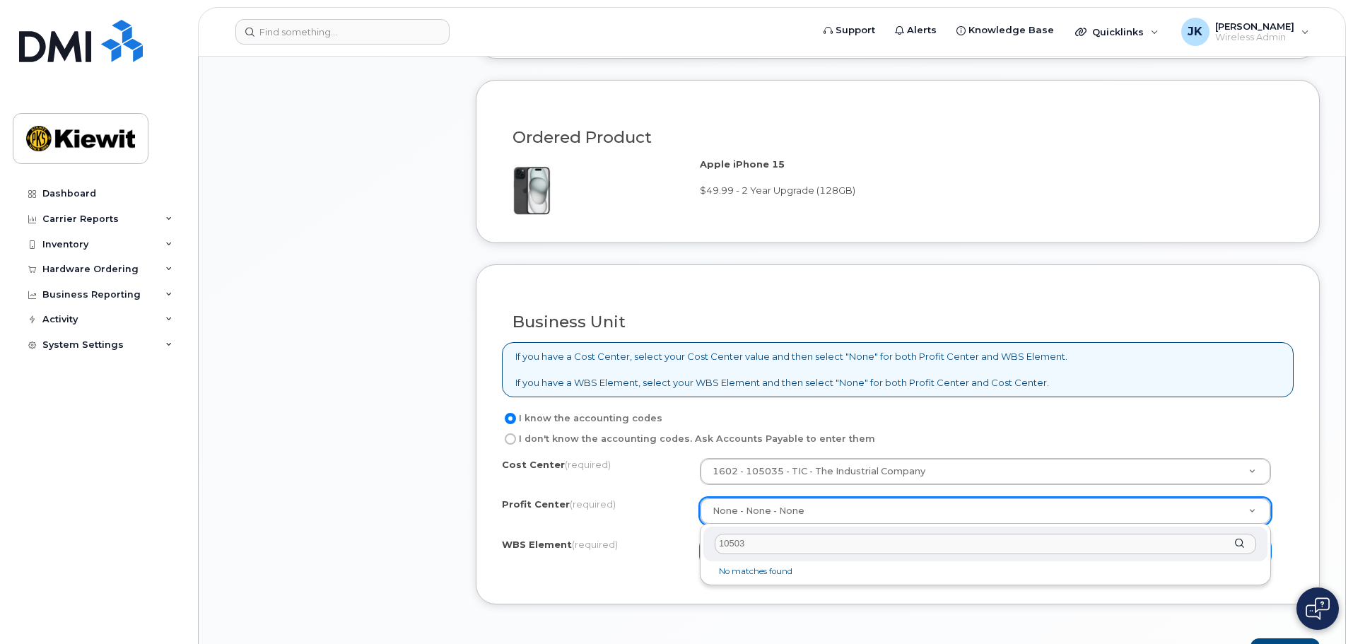
type input "105035"
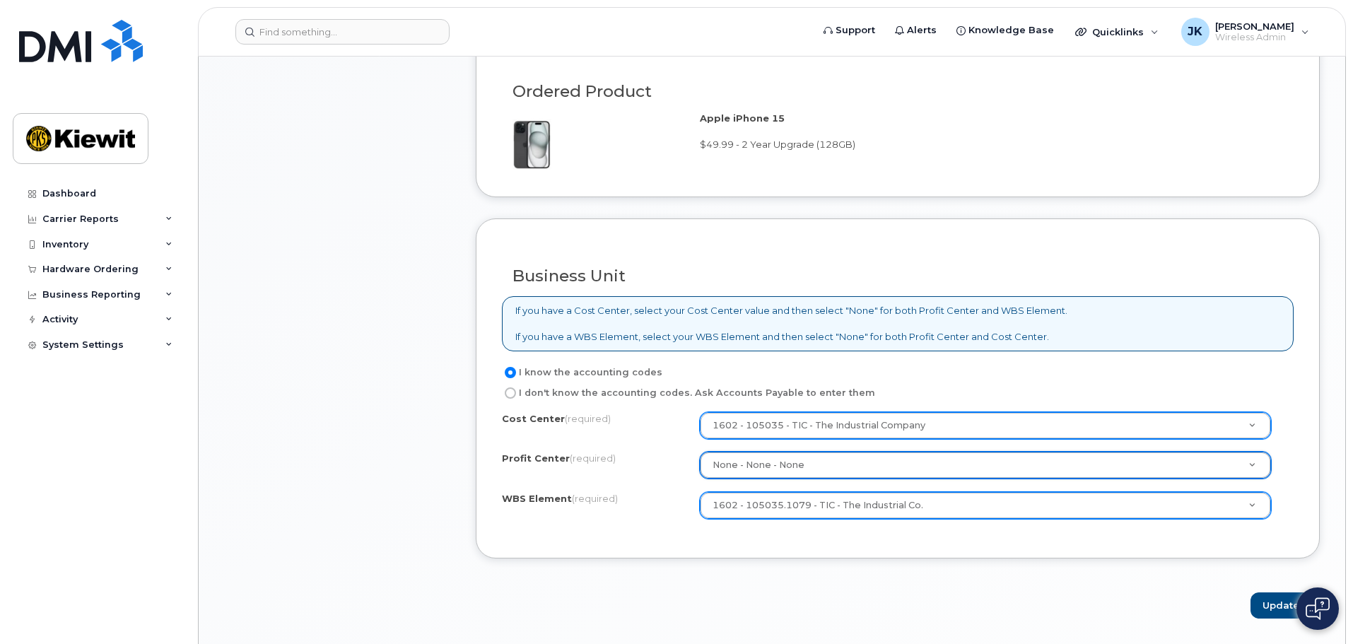
scroll to position [989, 0]
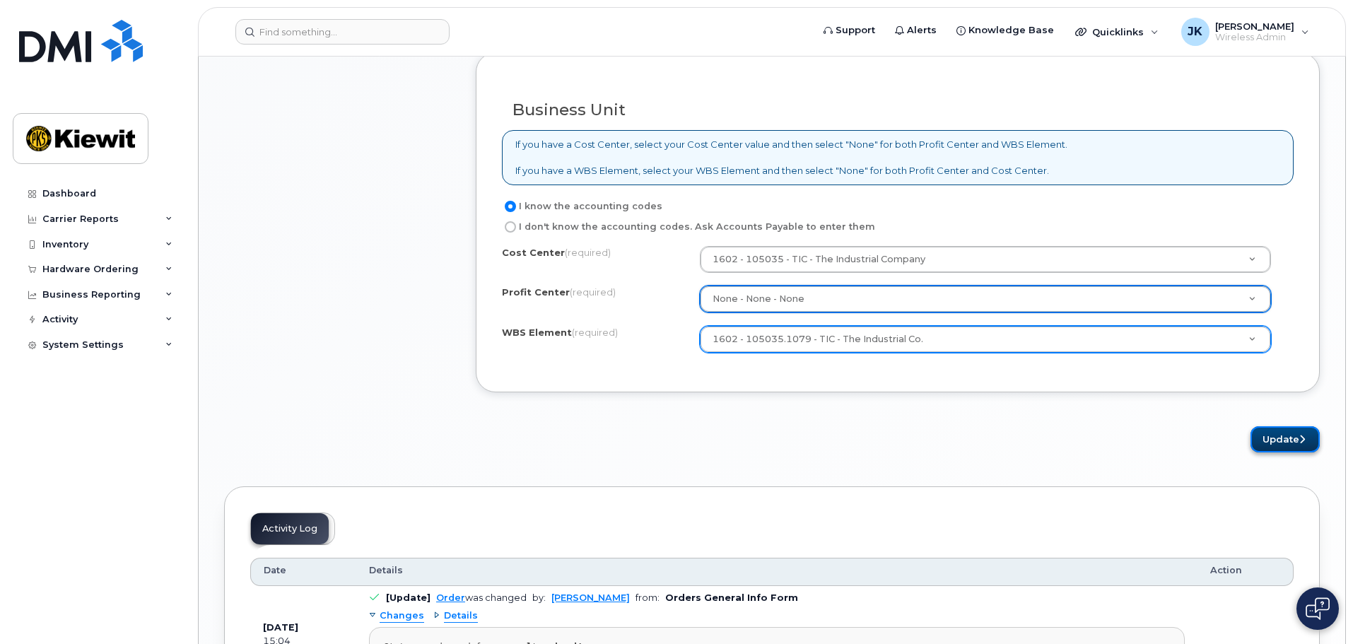
click at [1275, 442] on button "Update" at bounding box center [1284, 439] width 69 height 26
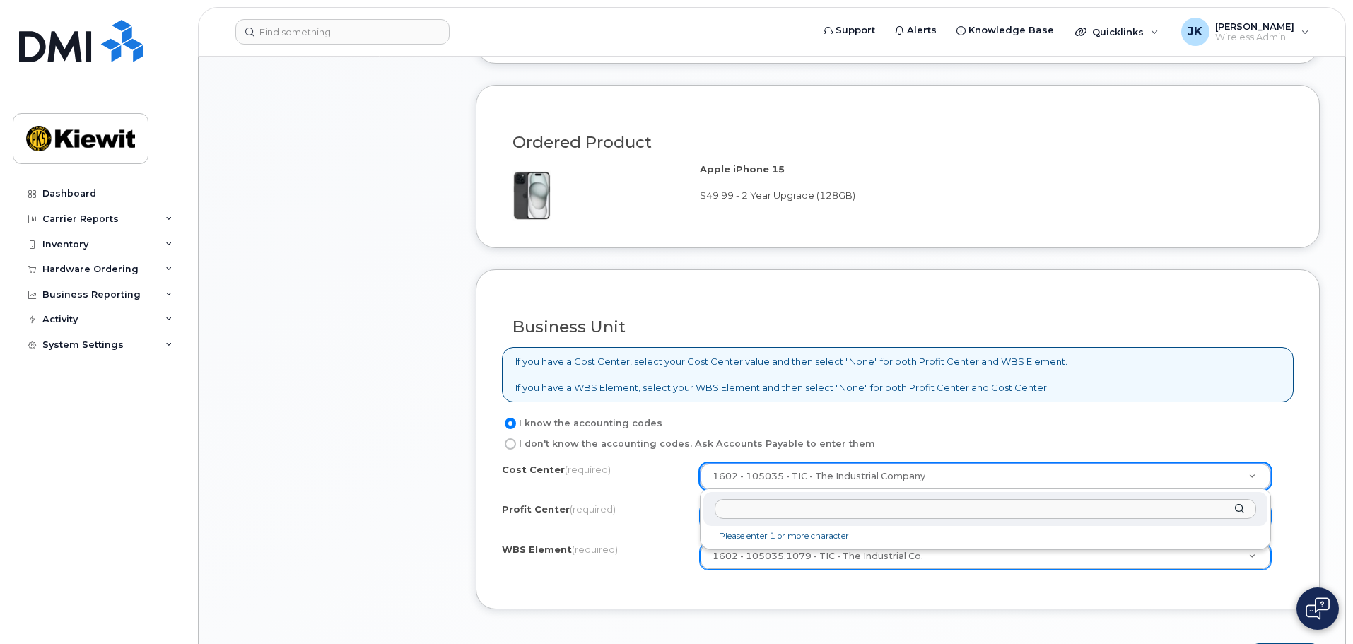
click at [856, 503] on input "text" at bounding box center [984, 509] width 541 height 20
type input "none"
type input "None"
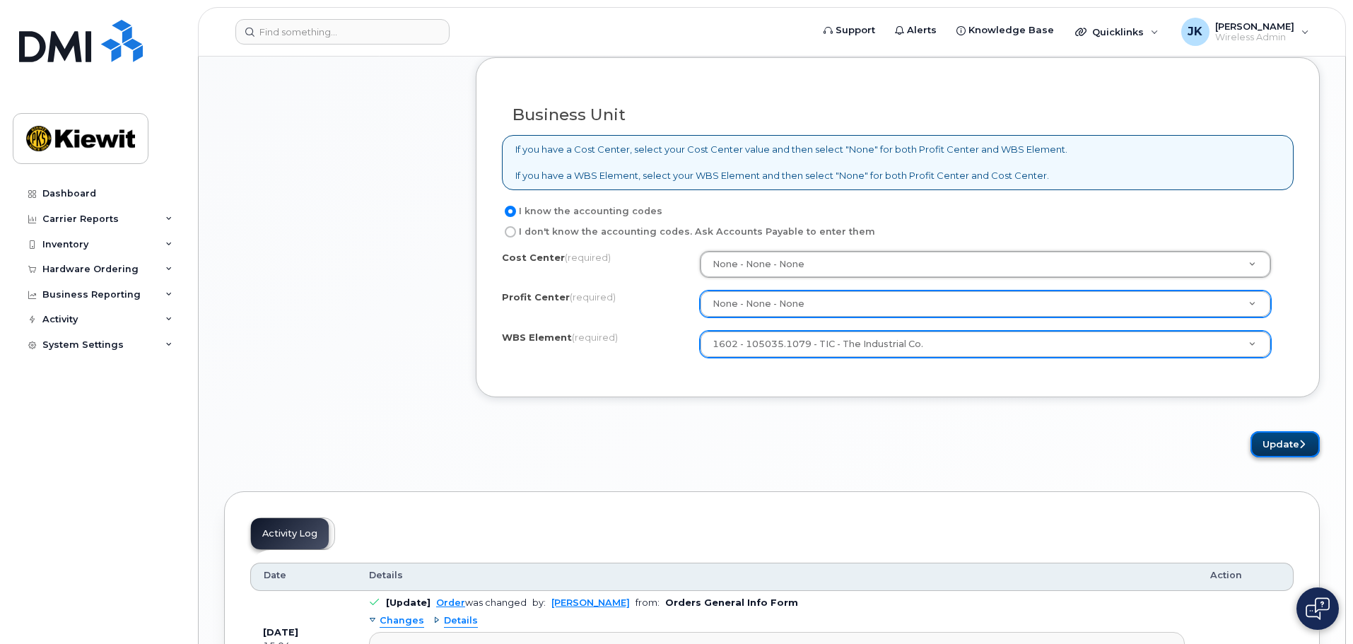
click at [1283, 442] on button "Update" at bounding box center [1284, 444] width 69 height 26
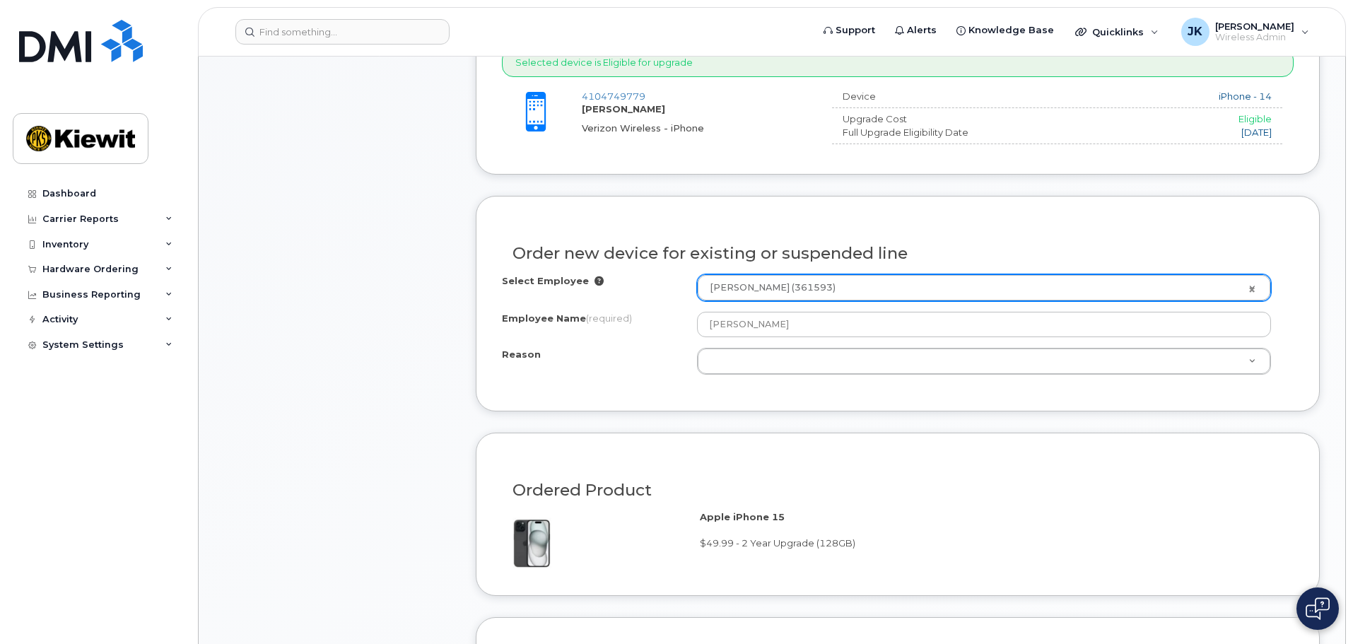
scroll to position [560, 0]
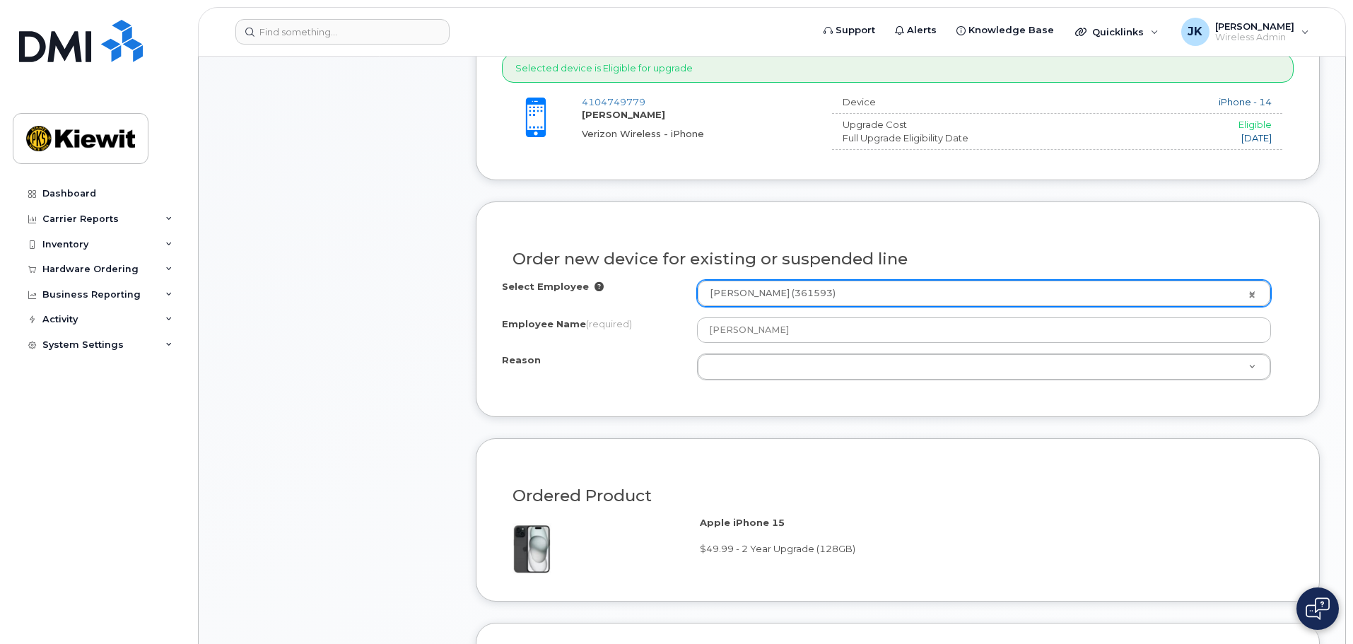
click at [299, 291] on div "Item #1 in process $108.11 Hardware Upgrade FRANK KOCH 410 474 9779 iPhone 15 (…" at bounding box center [337, 359] width 226 height 1326
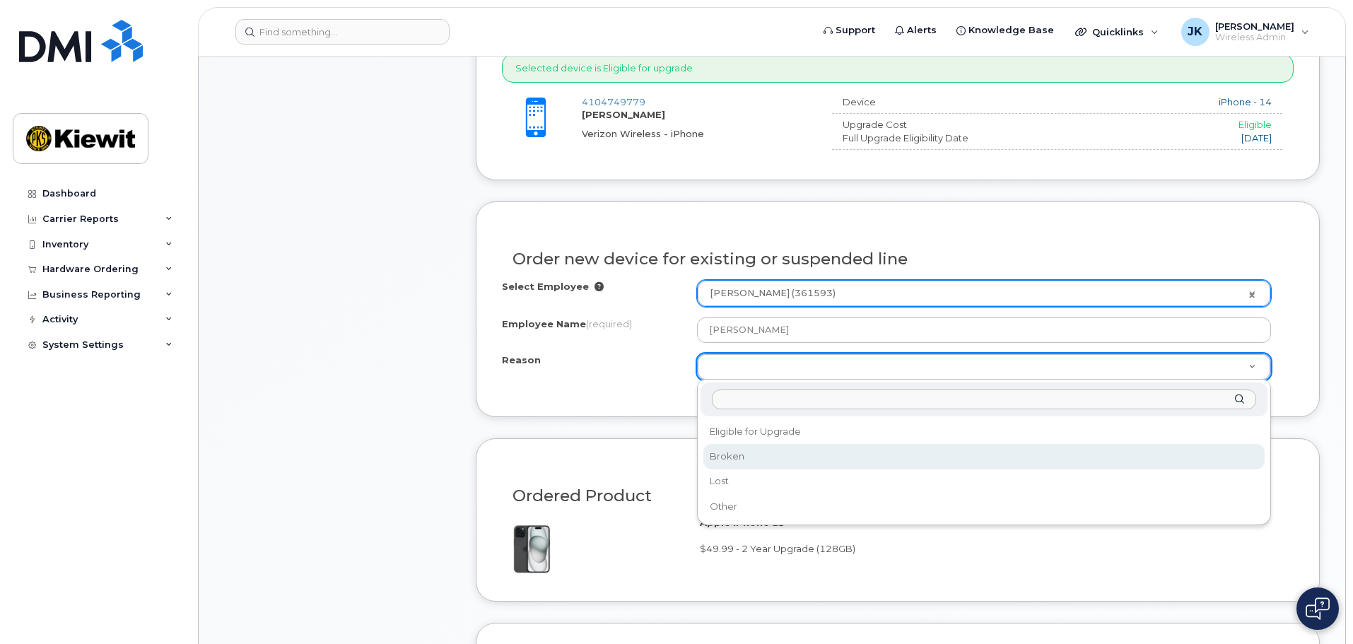
select select "broken"
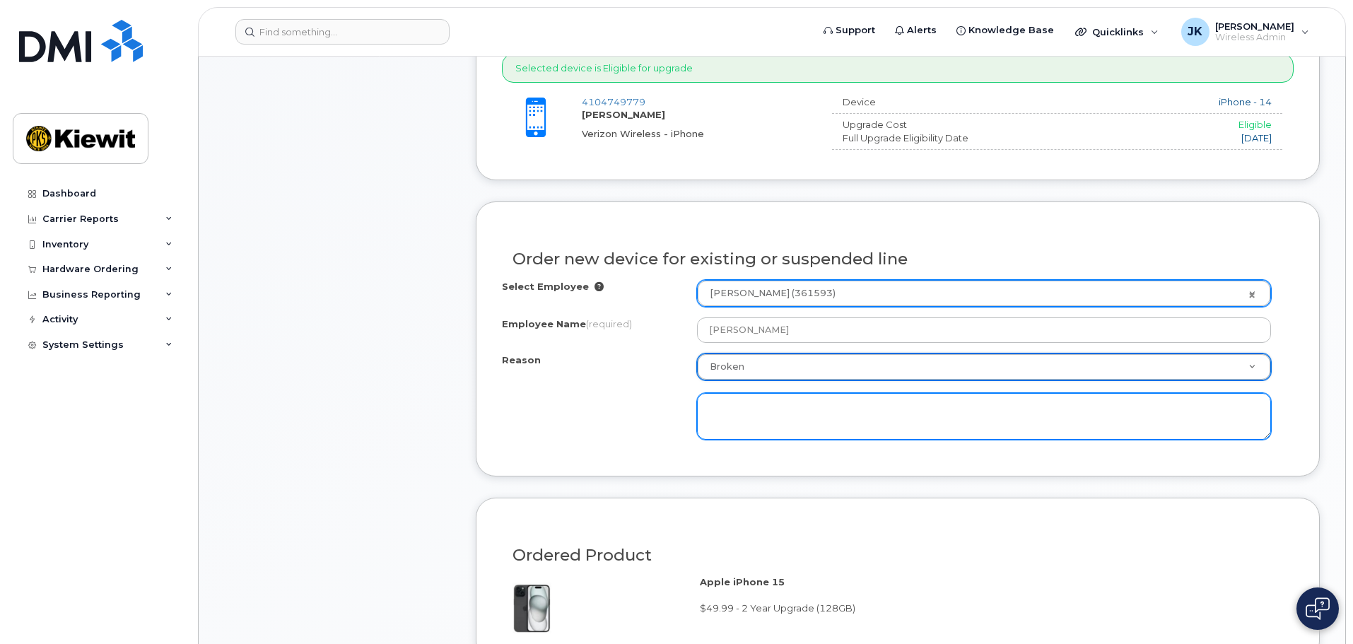
click at [777, 419] on textarea at bounding box center [984, 416] width 574 height 47
type textarea "Phone hold a charge"
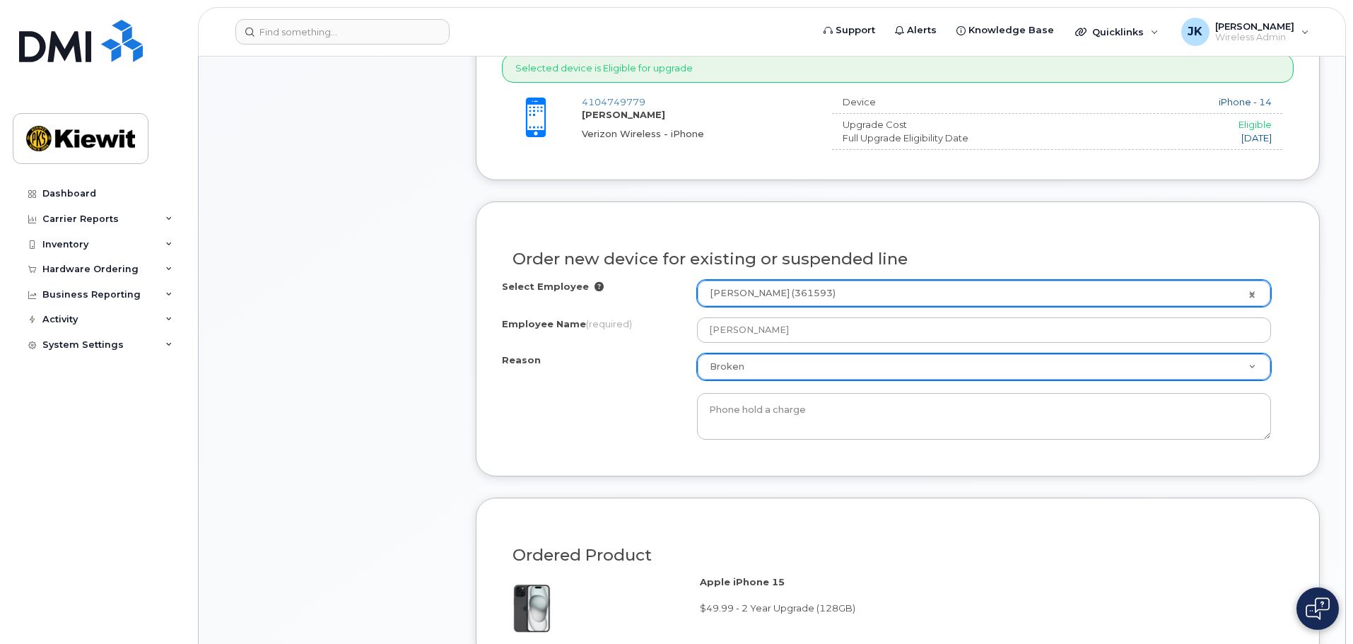
click at [318, 220] on div "Item #1 in process $108.11 Hardware Upgrade FRANK KOCH 410 474 9779 iPhone 15 (…" at bounding box center [337, 389] width 226 height 1386
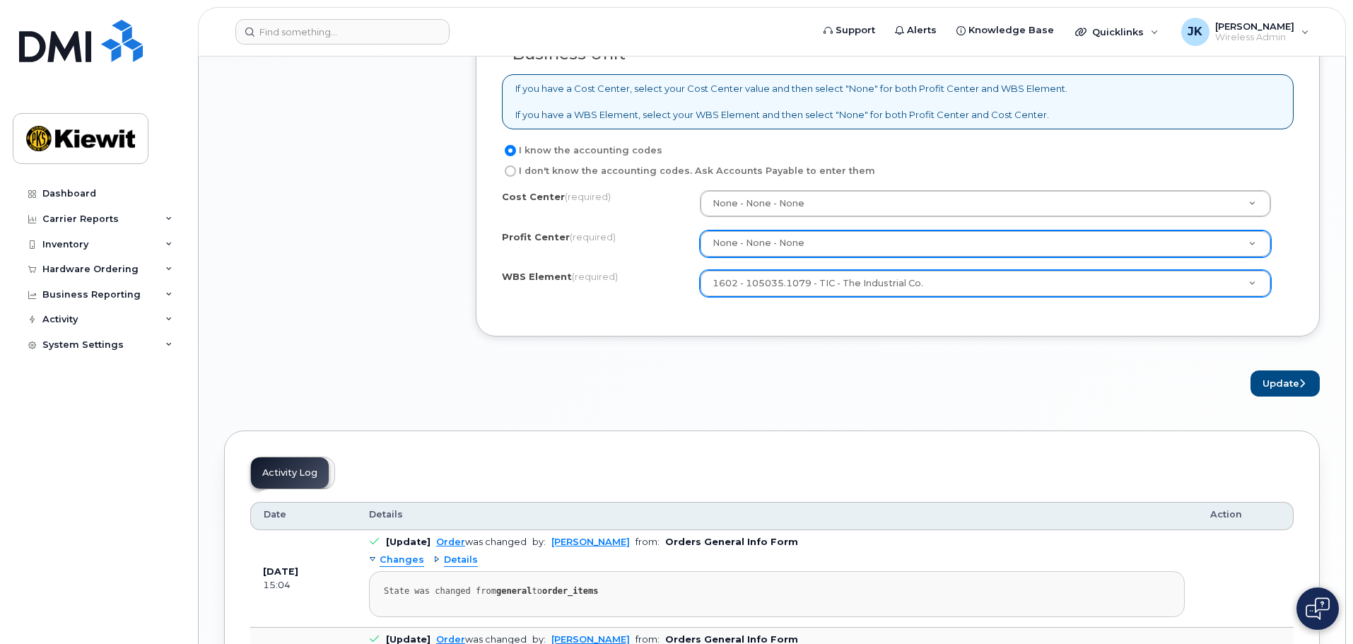
scroll to position [1267, 0]
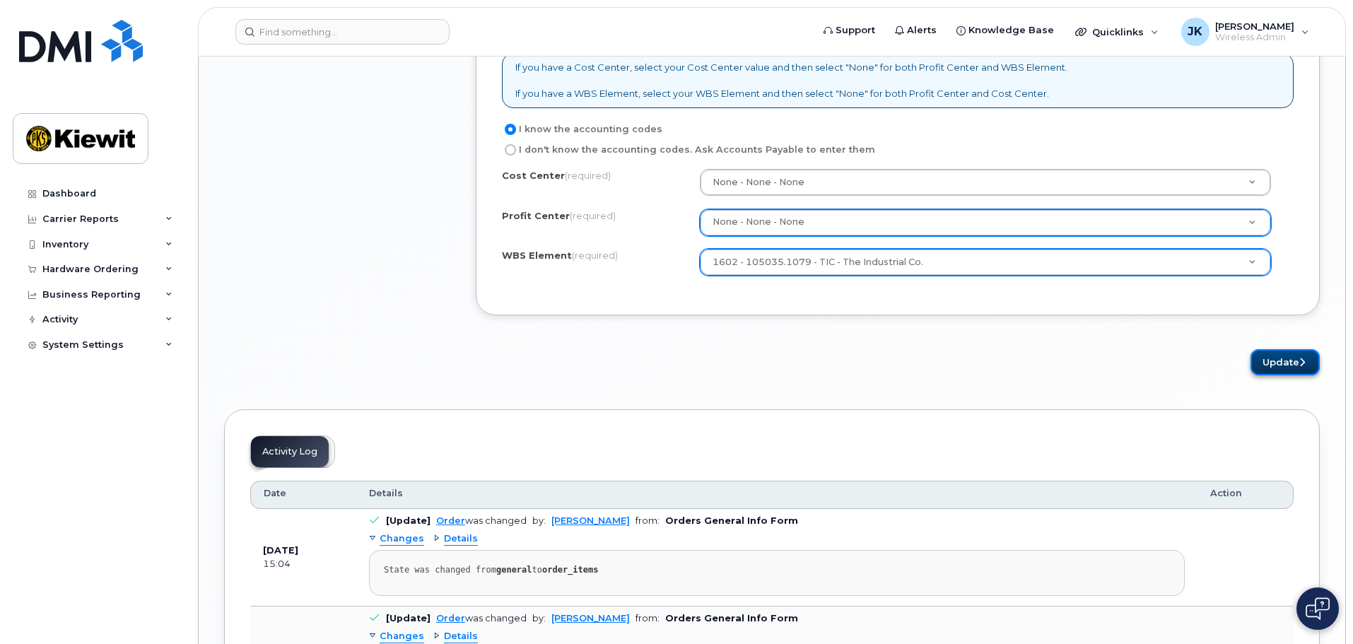
click at [1263, 367] on button "Update" at bounding box center [1284, 362] width 69 height 26
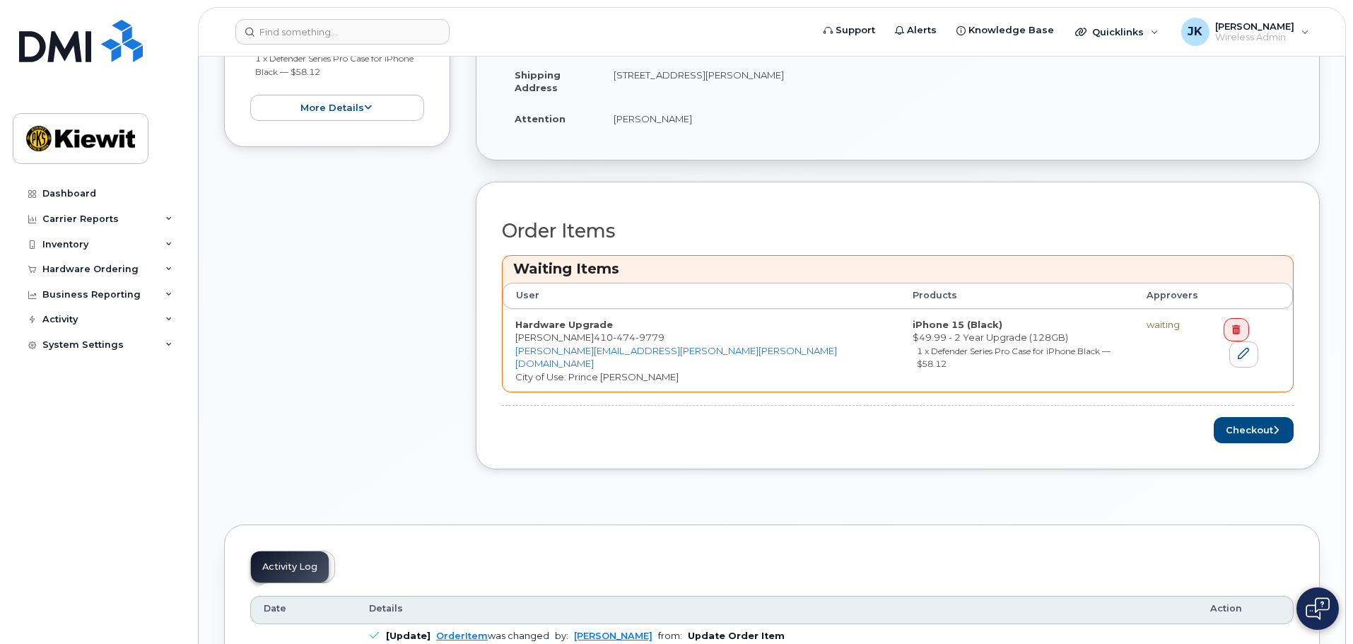
scroll to position [424, 0]
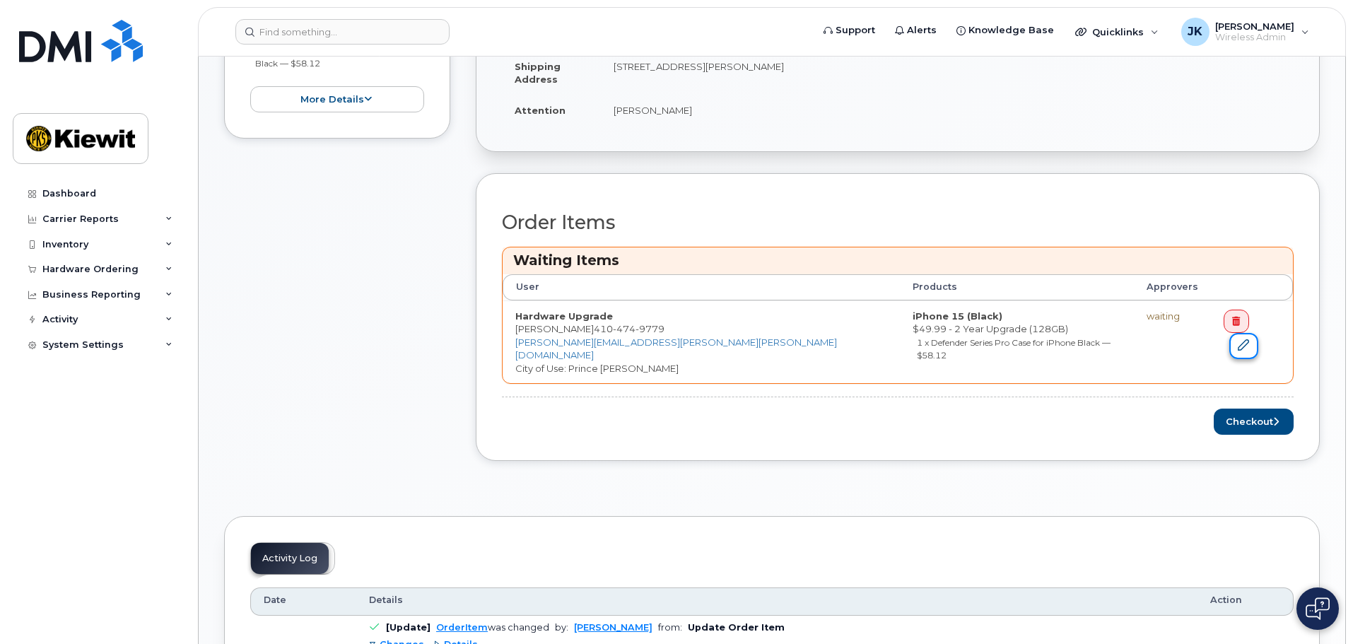
click at [1257, 333] on link at bounding box center [1243, 346] width 28 height 26
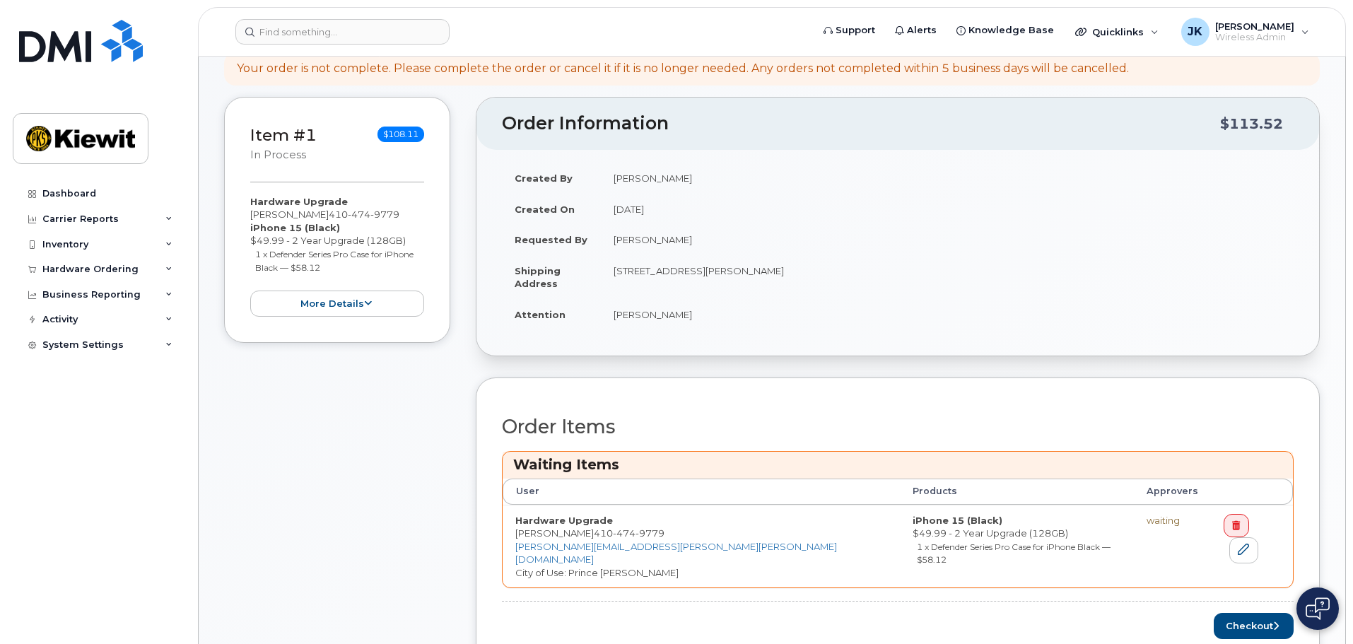
scroll to position [0, 0]
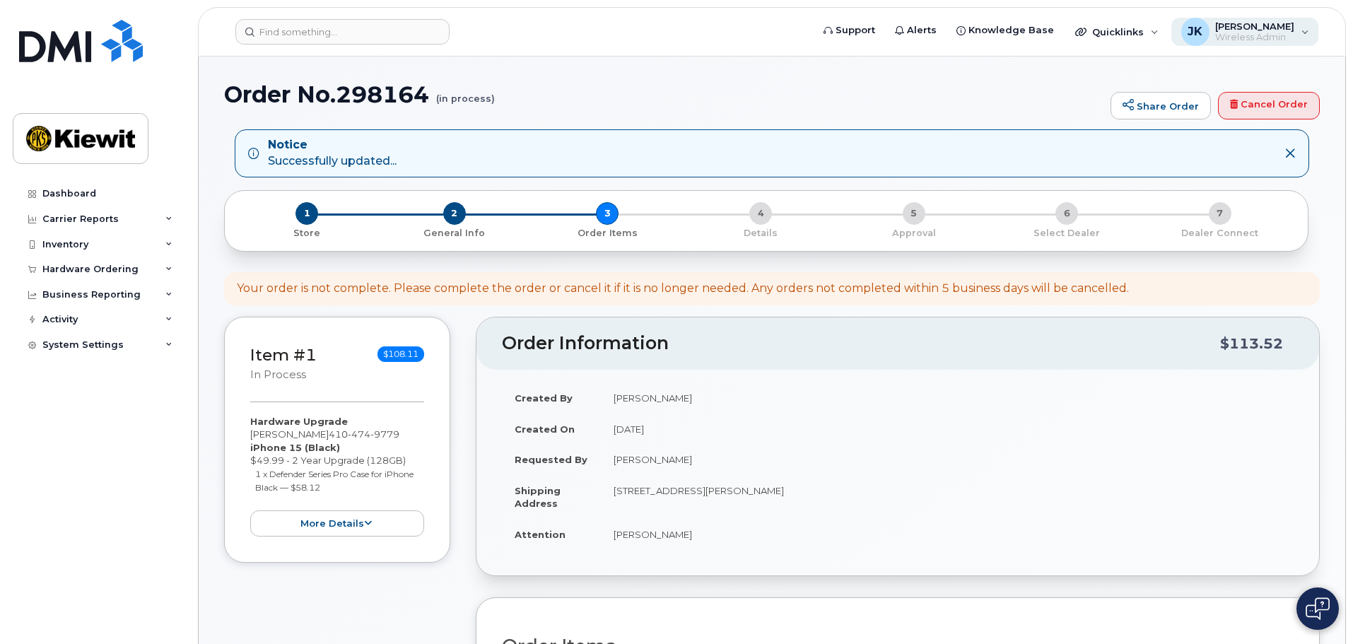
click at [1290, 33] on span "Wireless Admin" at bounding box center [1254, 37] width 79 height 11
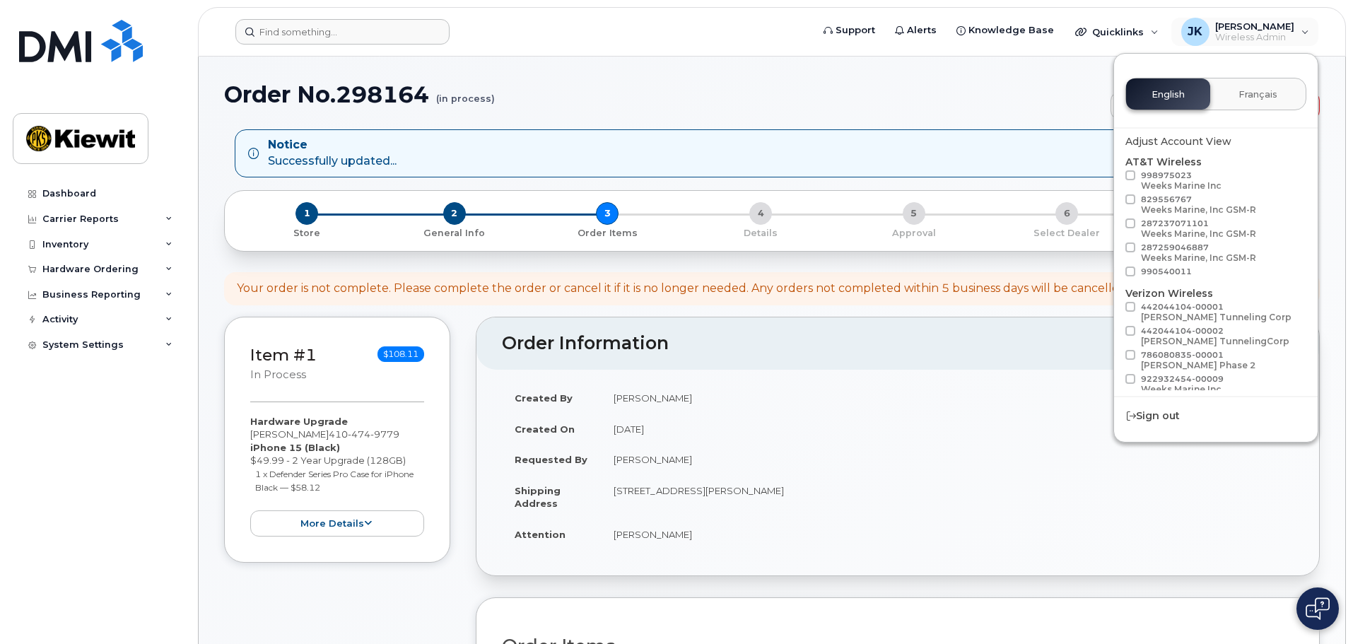
click at [683, 23] on form at bounding box center [518, 31] width 567 height 25
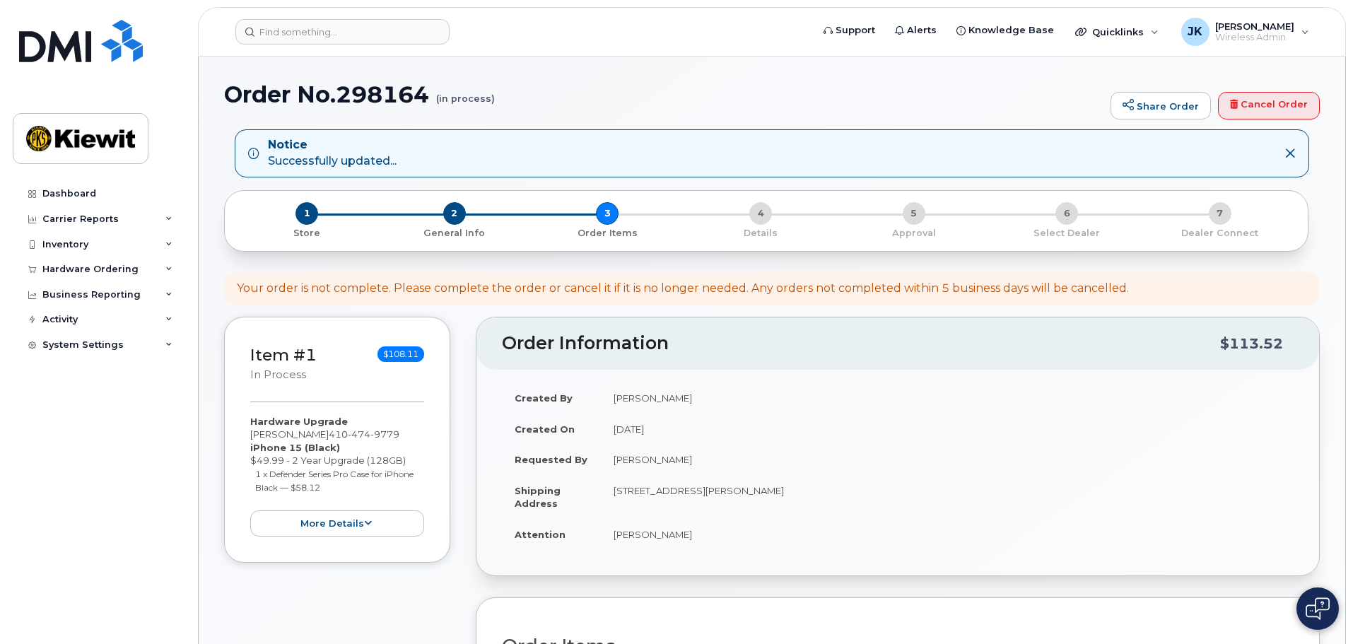
click at [538, 291] on div "Your order is not complete. Please complete the order or cancel it if it is no …" at bounding box center [683, 289] width 892 height 16
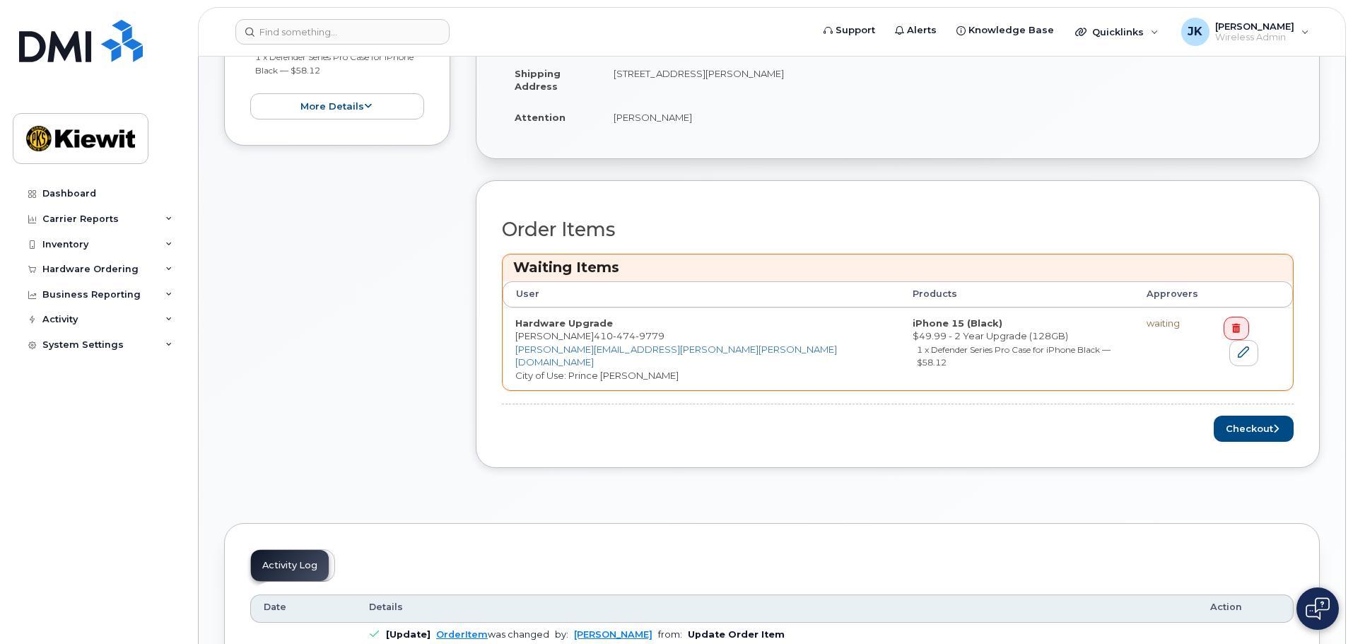
scroll to position [424, 0]
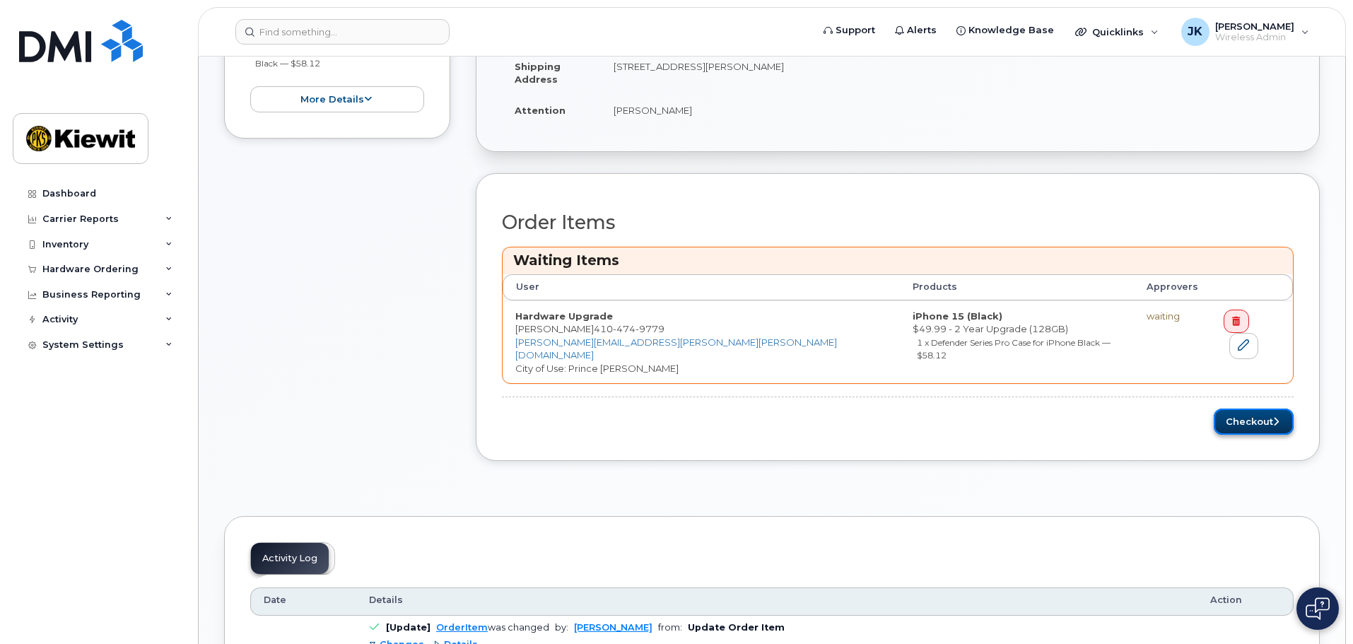
click at [1242, 408] on button "Checkout" at bounding box center [1253, 421] width 80 height 26
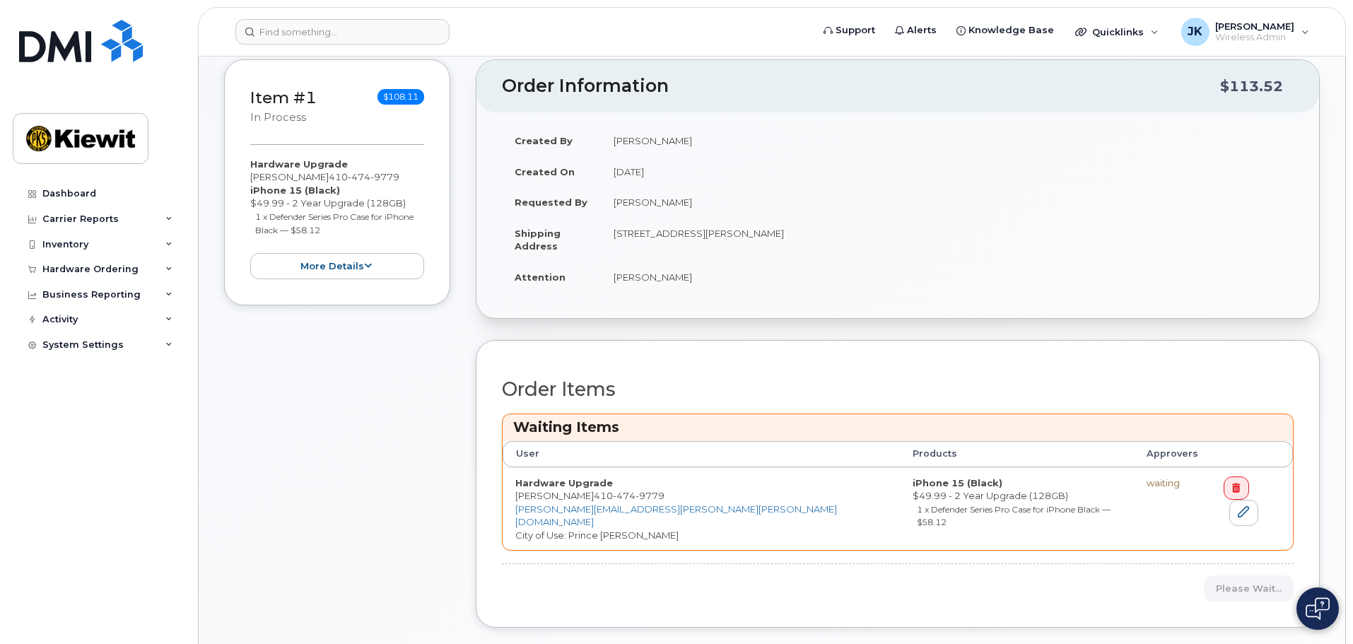
scroll to position [212, 0]
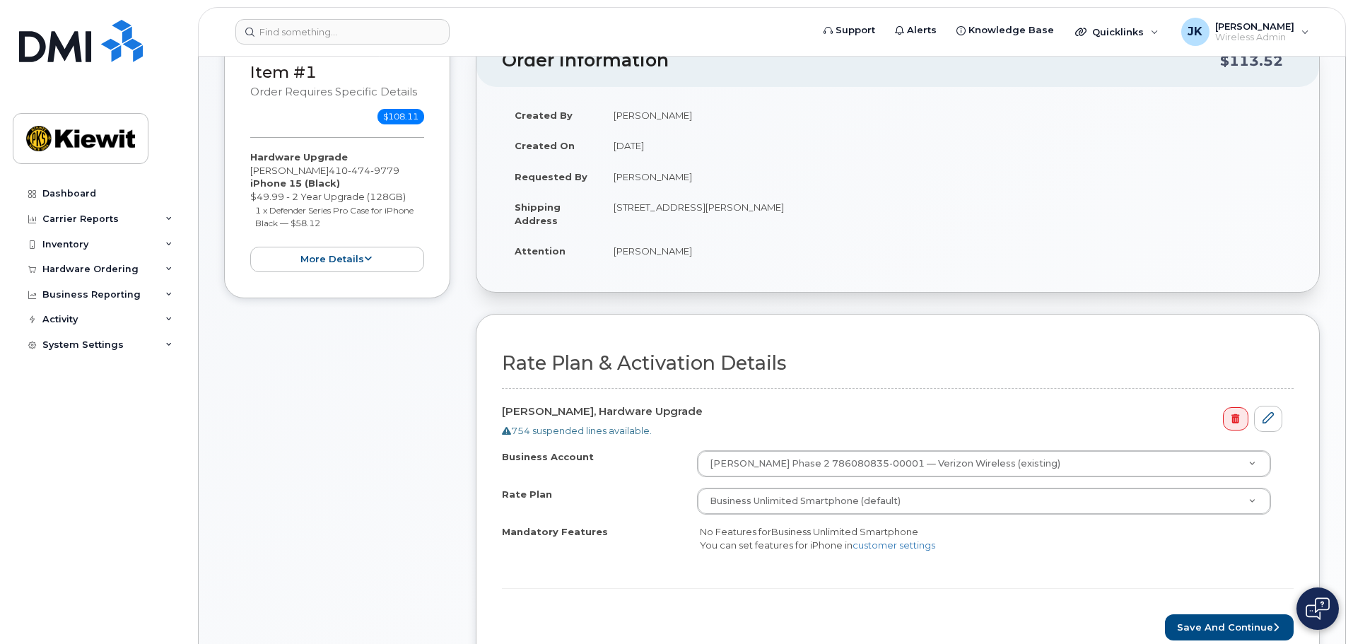
scroll to position [283, 0]
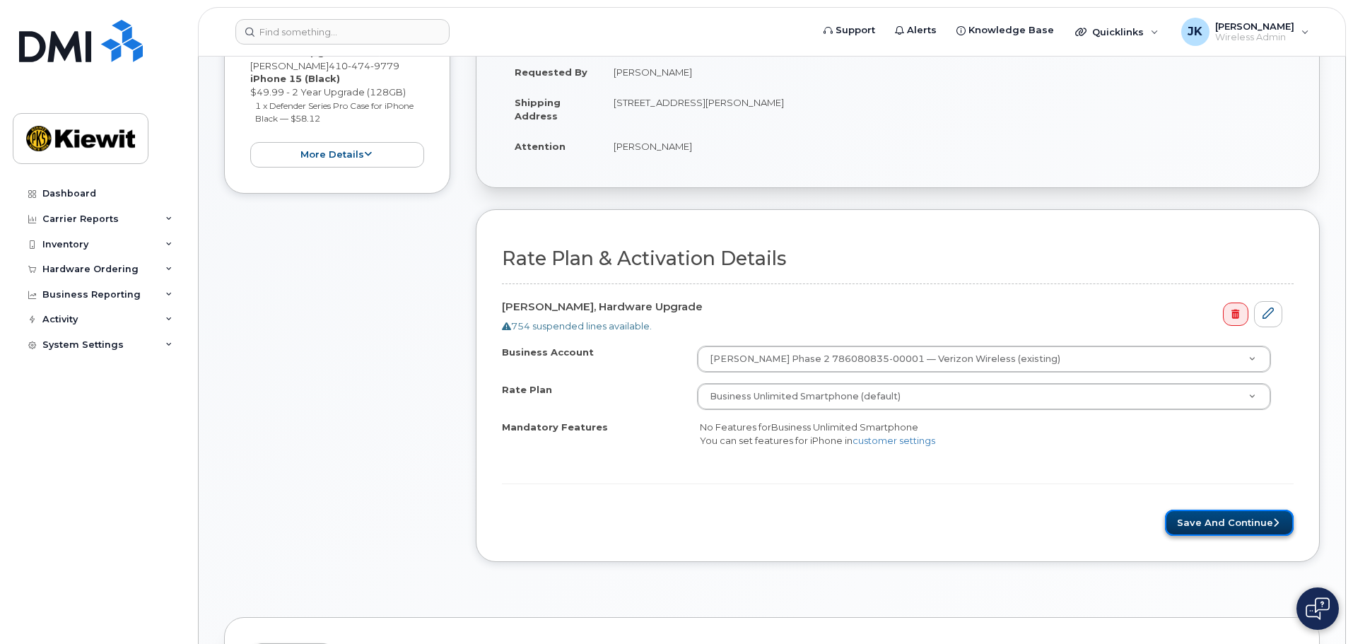
click at [1264, 521] on button "Save and Continue" at bounding box center [1229, 522] width 129 height 26
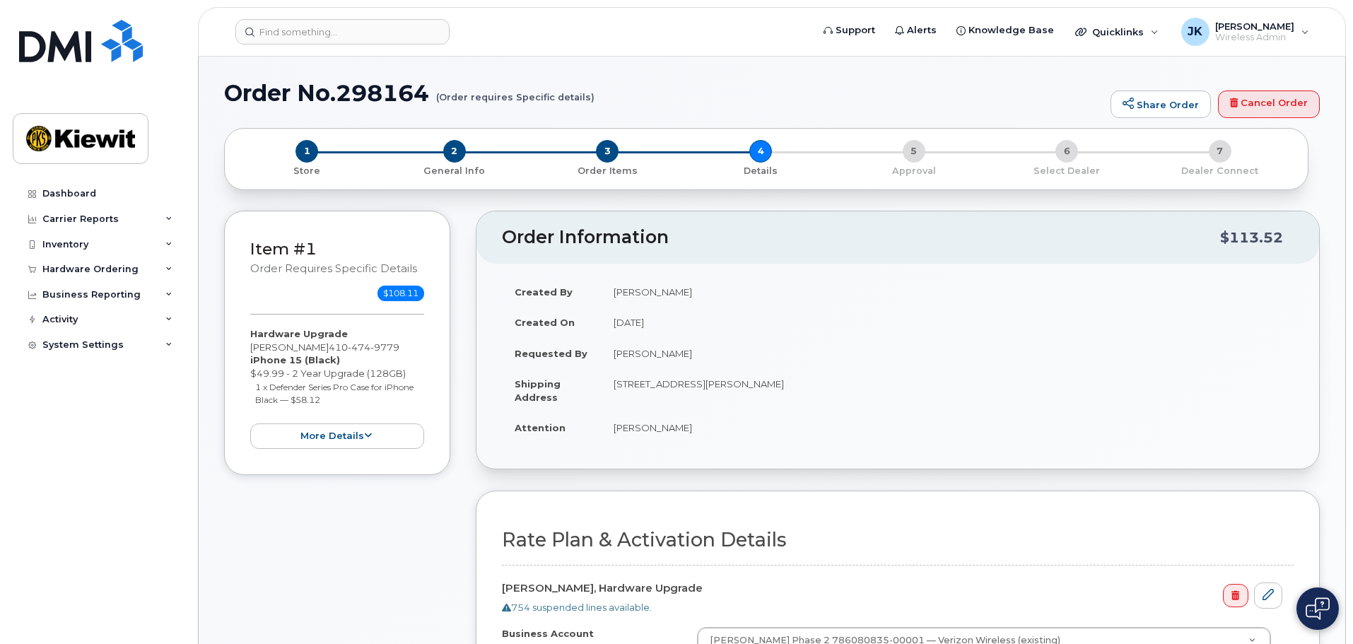
scroll to position [0, 0]
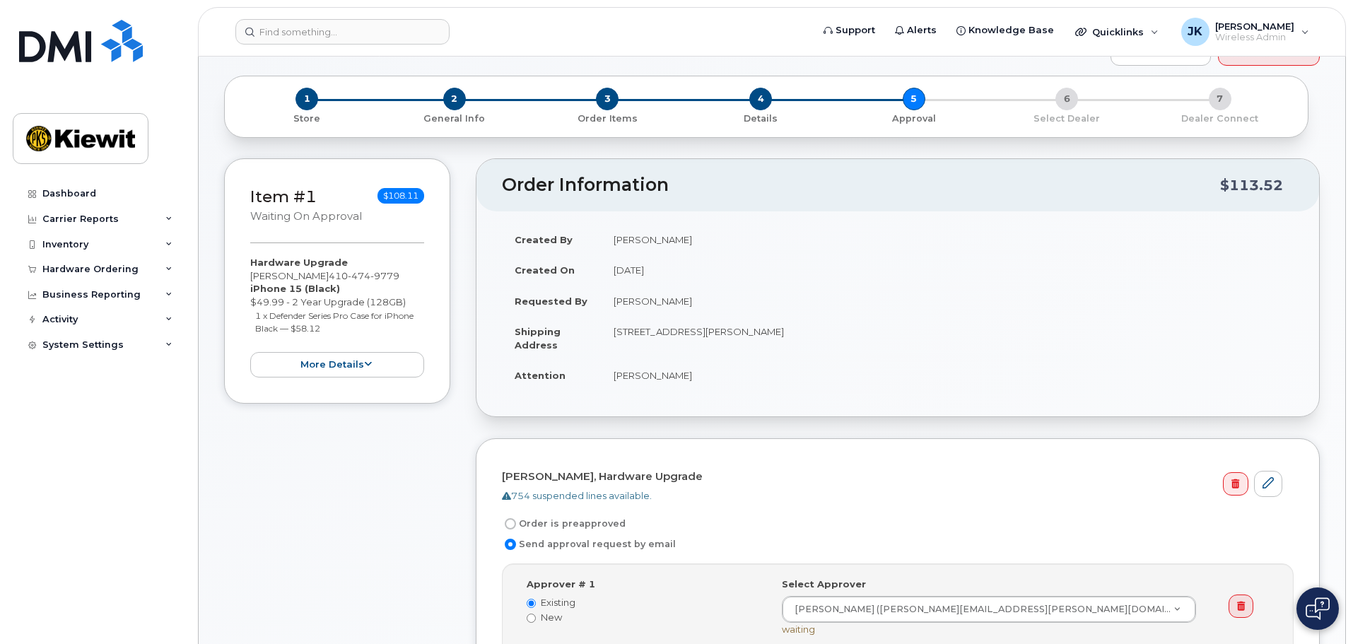
scroll to position [212, 0]
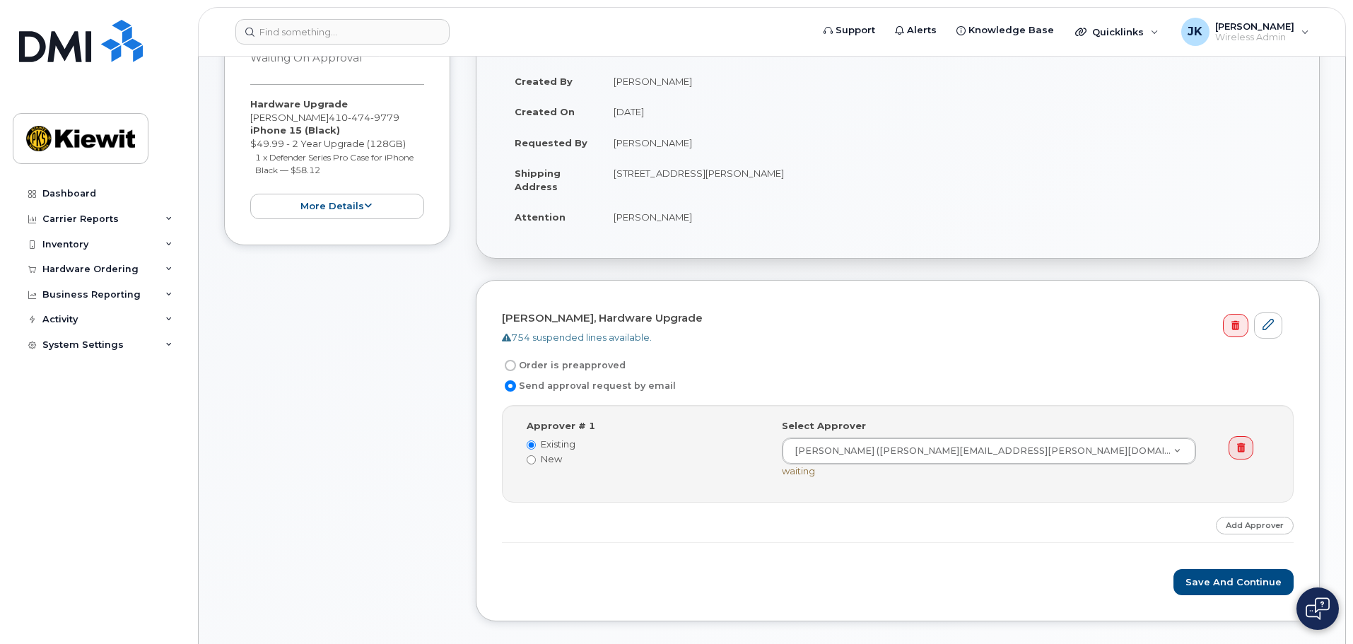
click at [509, 363] on input "Order is preapproved" at bounding box center [510, 365] width 11 height 11
radio input "true"
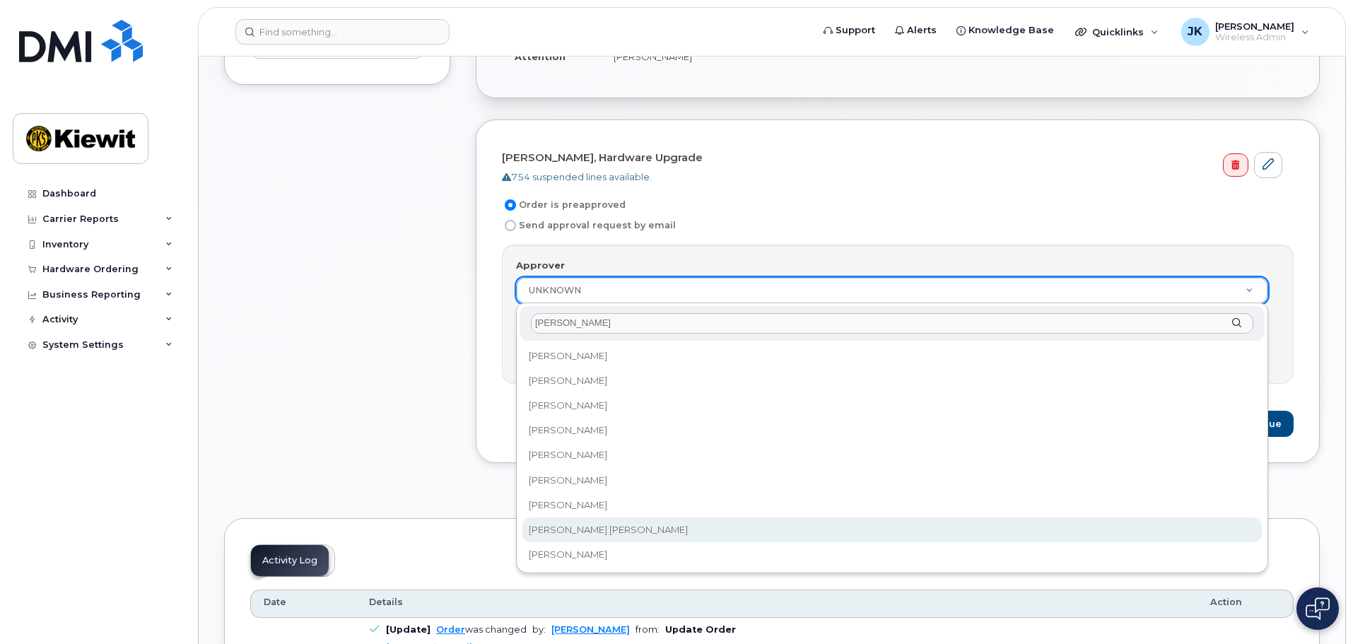
scroll to position [353, 0]
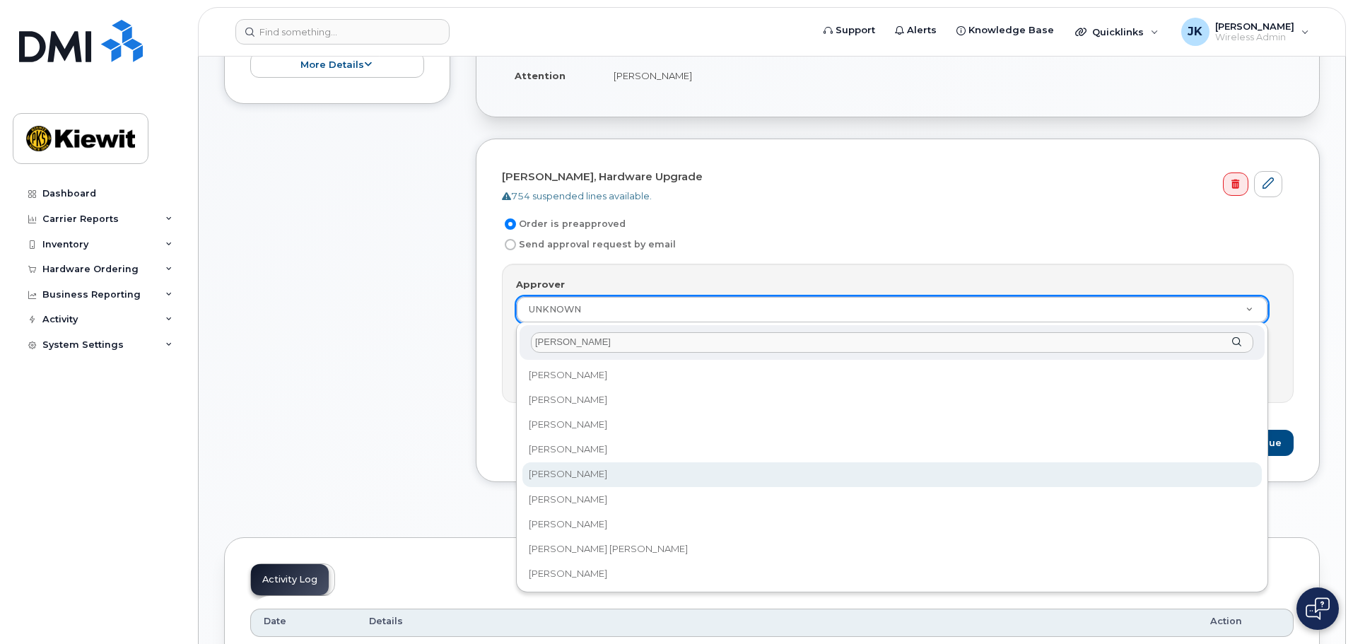
type input "[PERSON_NAME]"
select select "2163146"
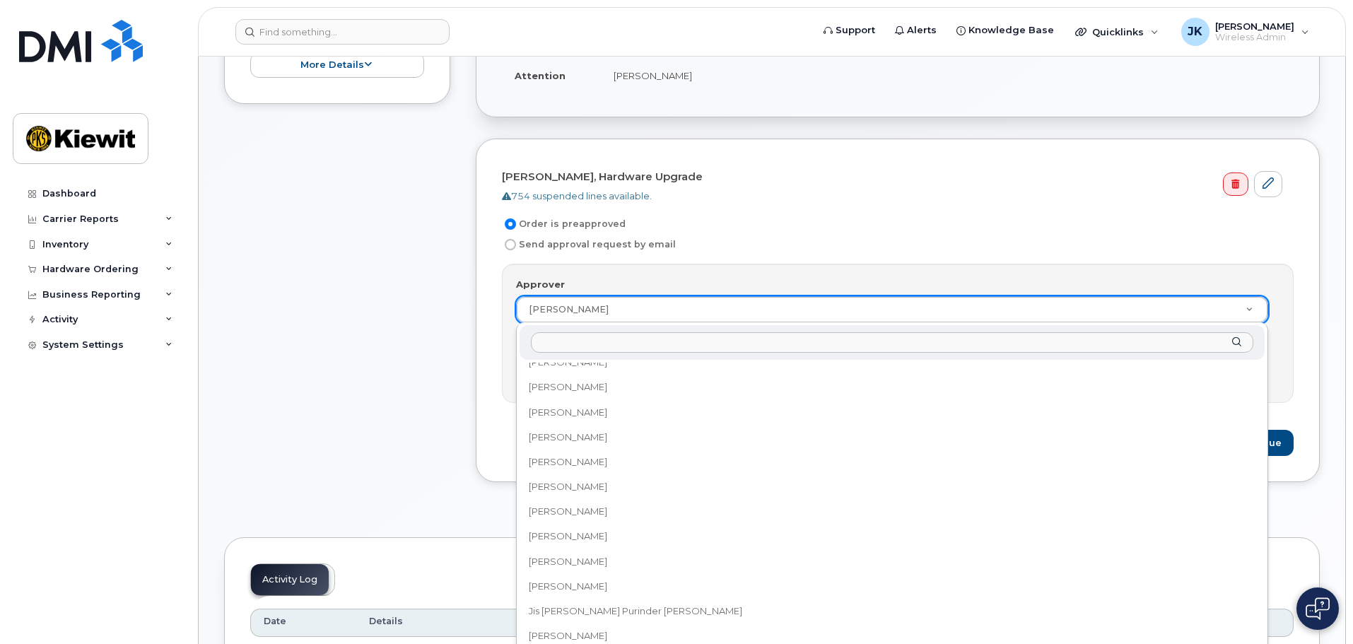
scroll to position [4453, 0]
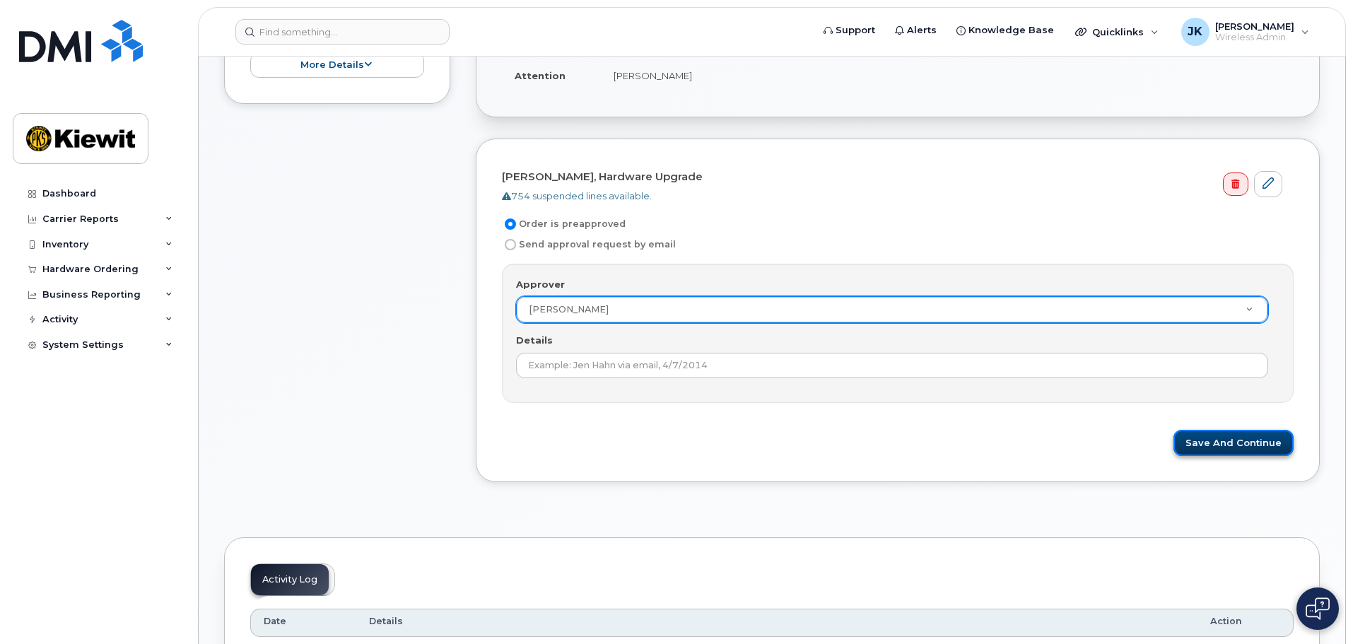
click at [1231, 441] on button "Save and Continue" at bounding box center [1233, 443] width 120 height 26
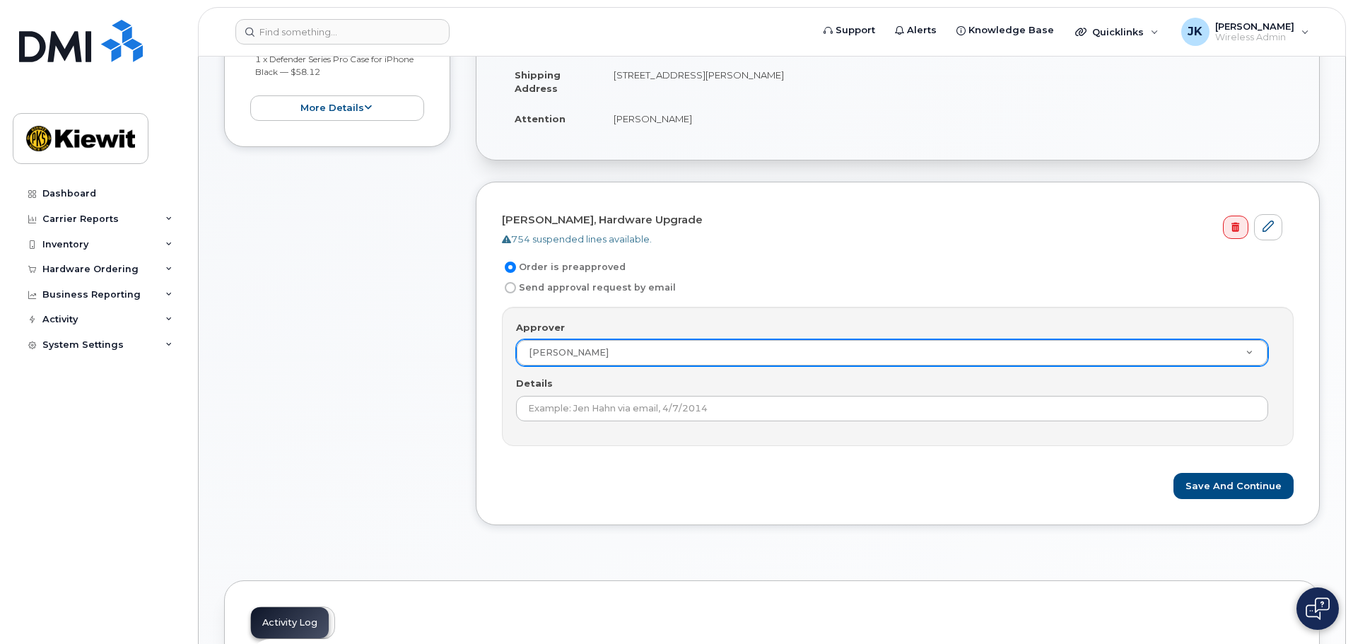
scroll to position [353, 0]
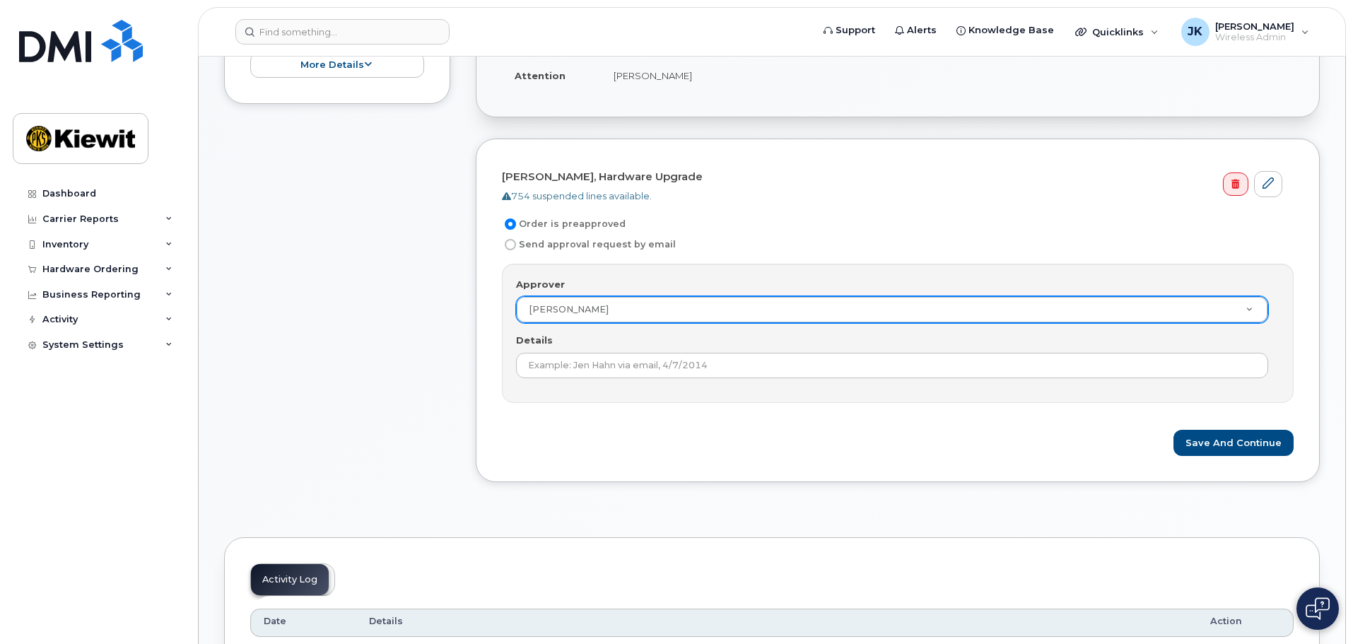
click at [1215, 411] on form "[PERSON_NAME], Hardware Upgrade 754 suspended lines available. Order is preappr…" at bounding box center [897, 310] width 791 height 291
click at [1231, 440] on button "Save and Continue" at bounding box center [1233, 443] width 120 height 26
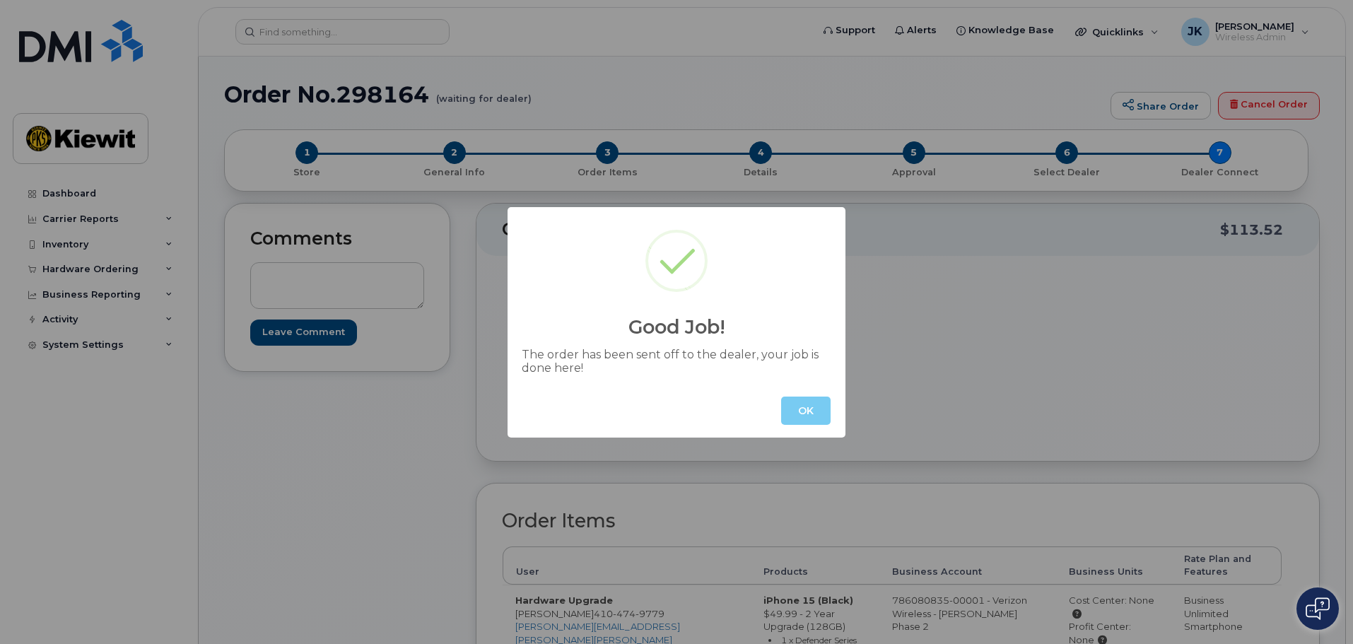
click at [808, 406] on button "OK" at bounding box center [805, 410] width 49 height 28
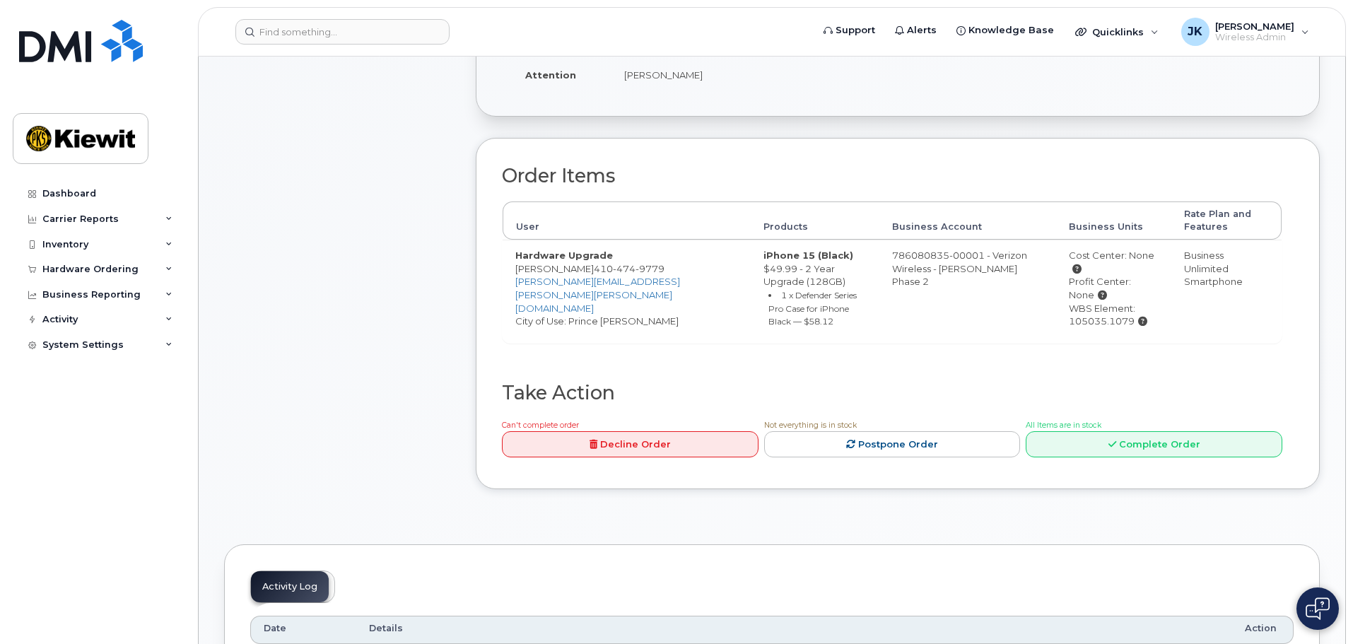
scroll to position [353, 0]
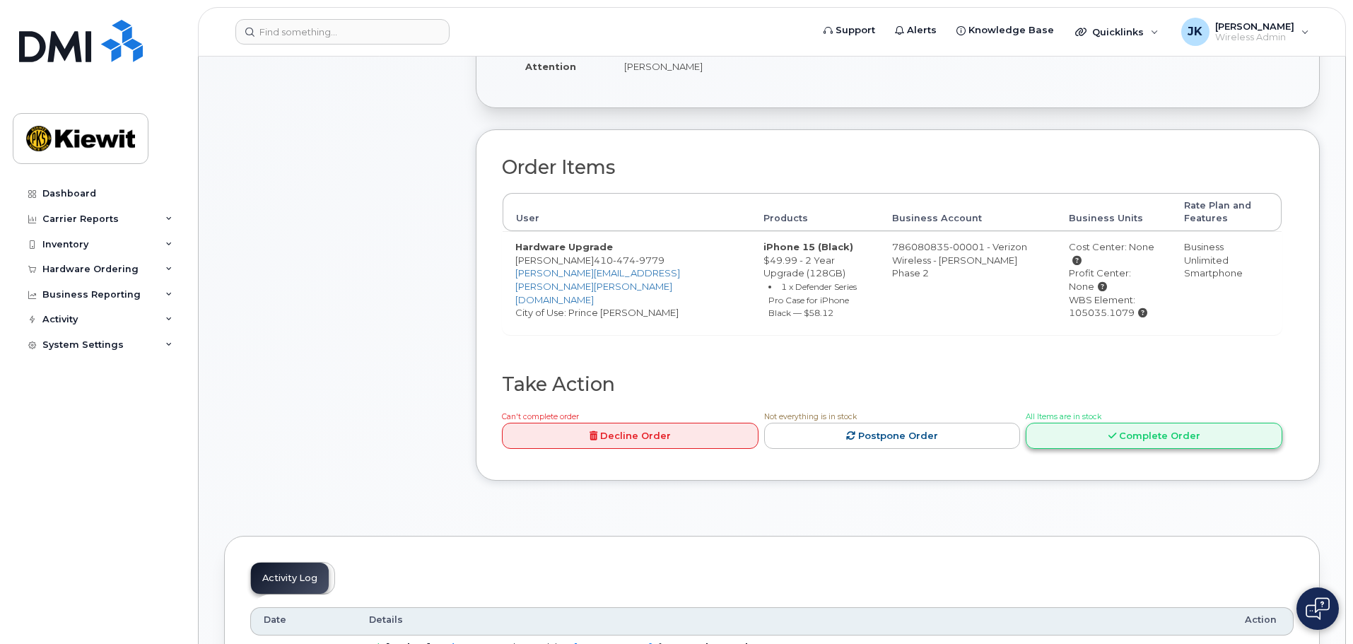
click at [1151, 423] on link "Complete Order" at bounding box center [1153, 436] width 257 height 26
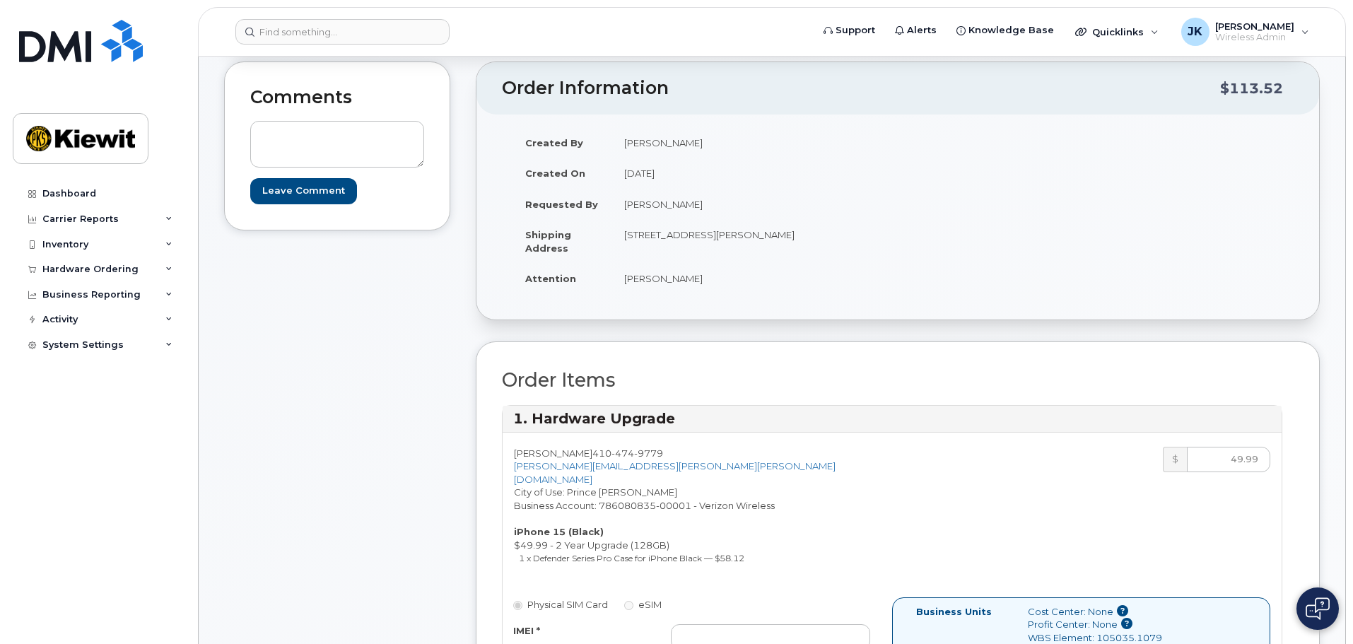
scroll to position [0, 0]
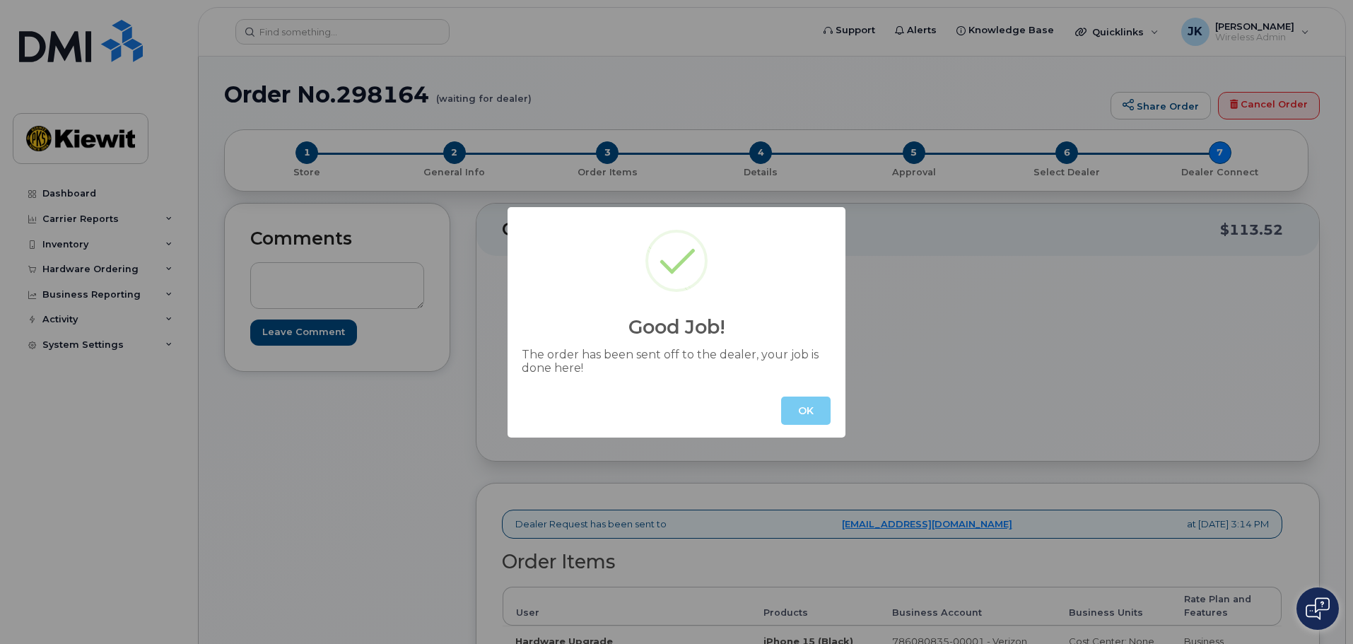
click at [803, 406] on button "OK" at bounding box center [805, 410] width 49 height 28
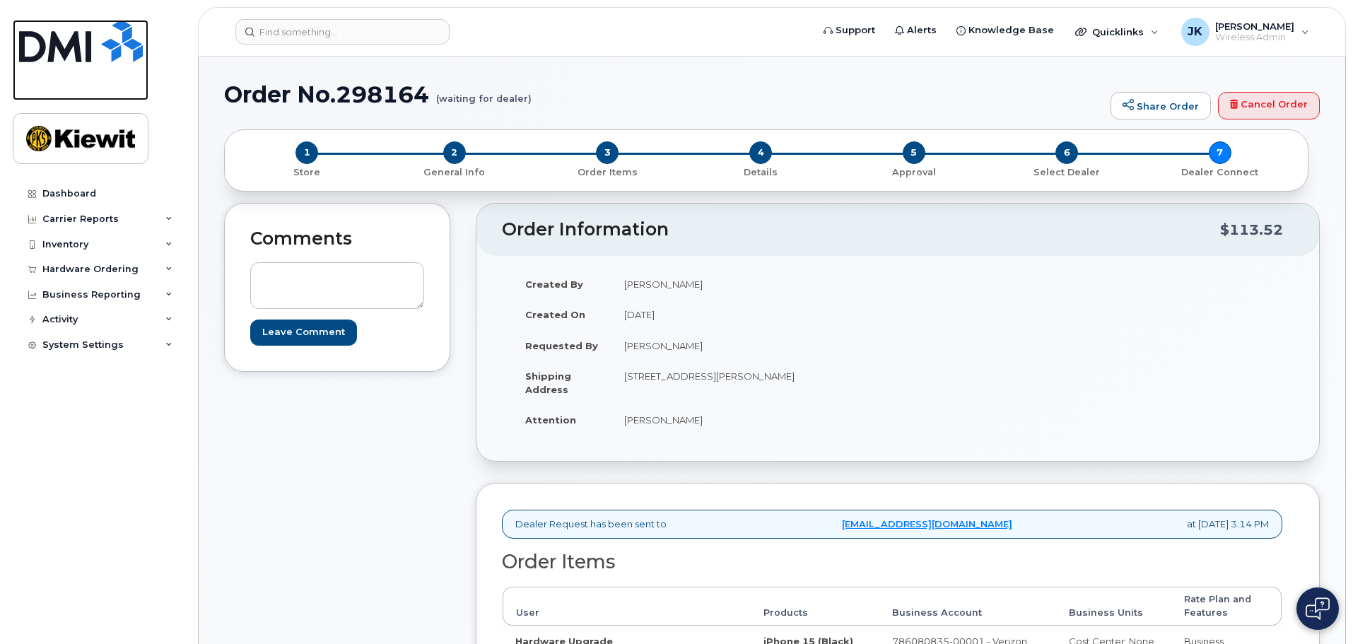
click at [119, 49] on img at bounding box center [81, 41] width 124 height 42
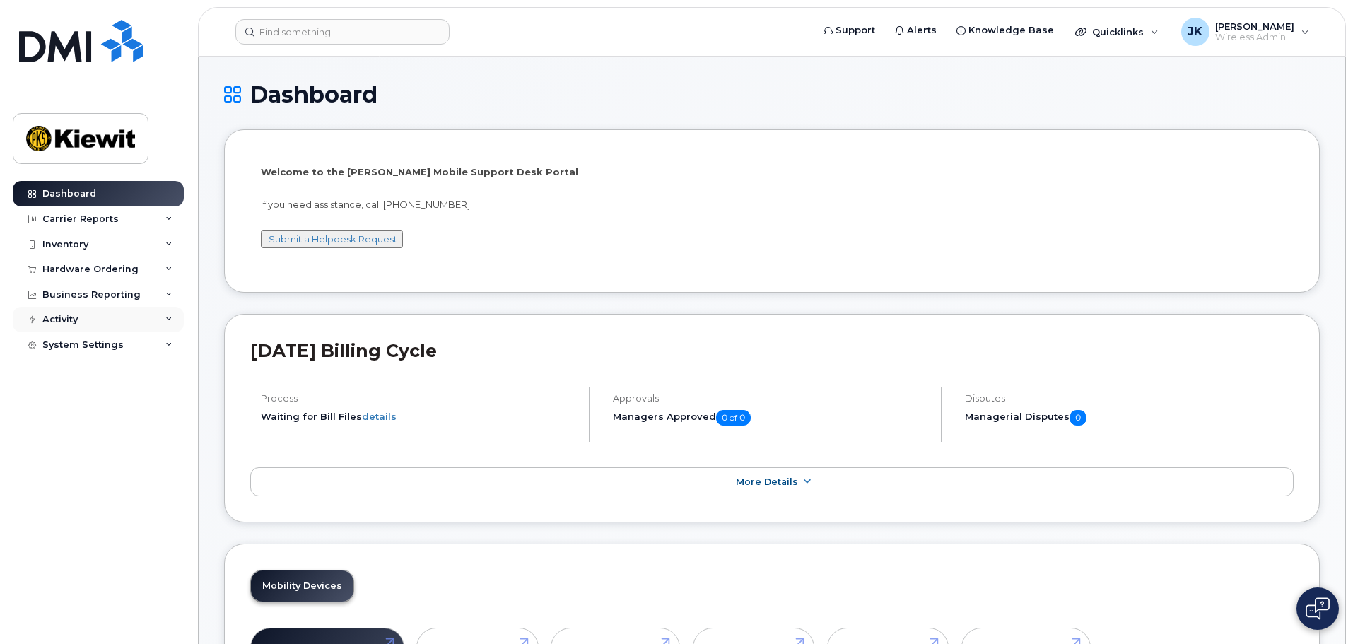
click at [172, 316] on icon at bounding box center [168, 319] width 7 height 7
click at [162, 273] on div "Hardware Ordering" at bounding box center [98, 269] width 171 height 25
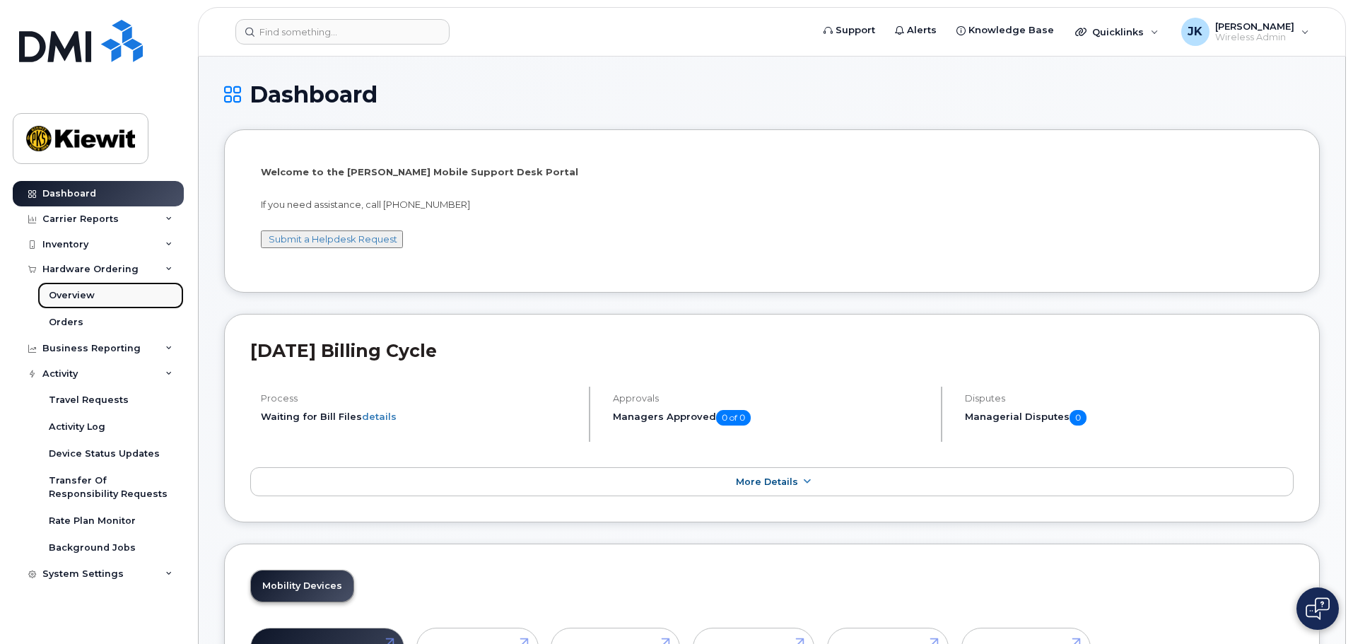
click at [86, 295] on div "Overview" at bounding box center [72, 295] width 46 height 13
